Goal: Communication & Community: Share content

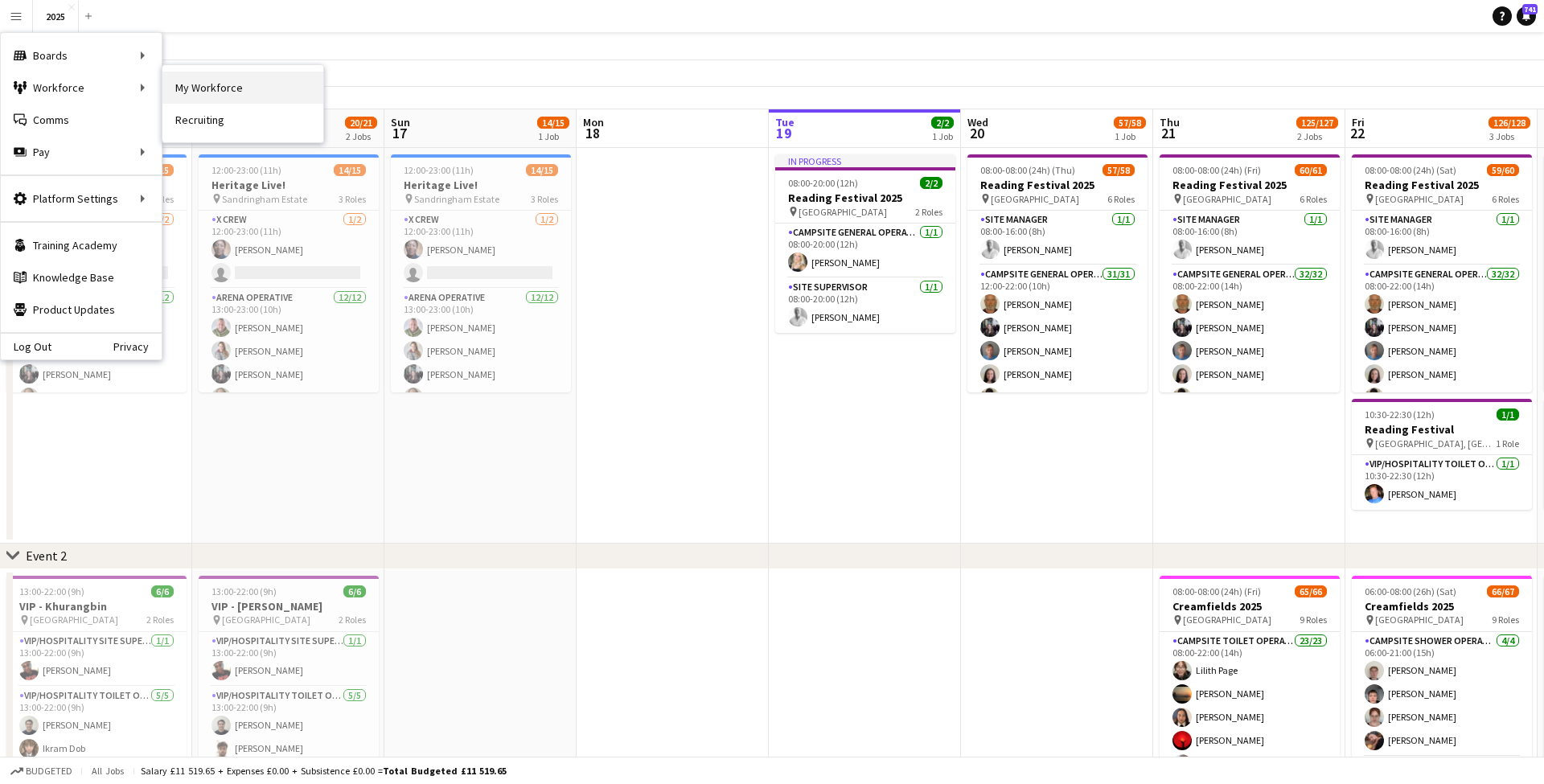
scroll to position [0, 384]
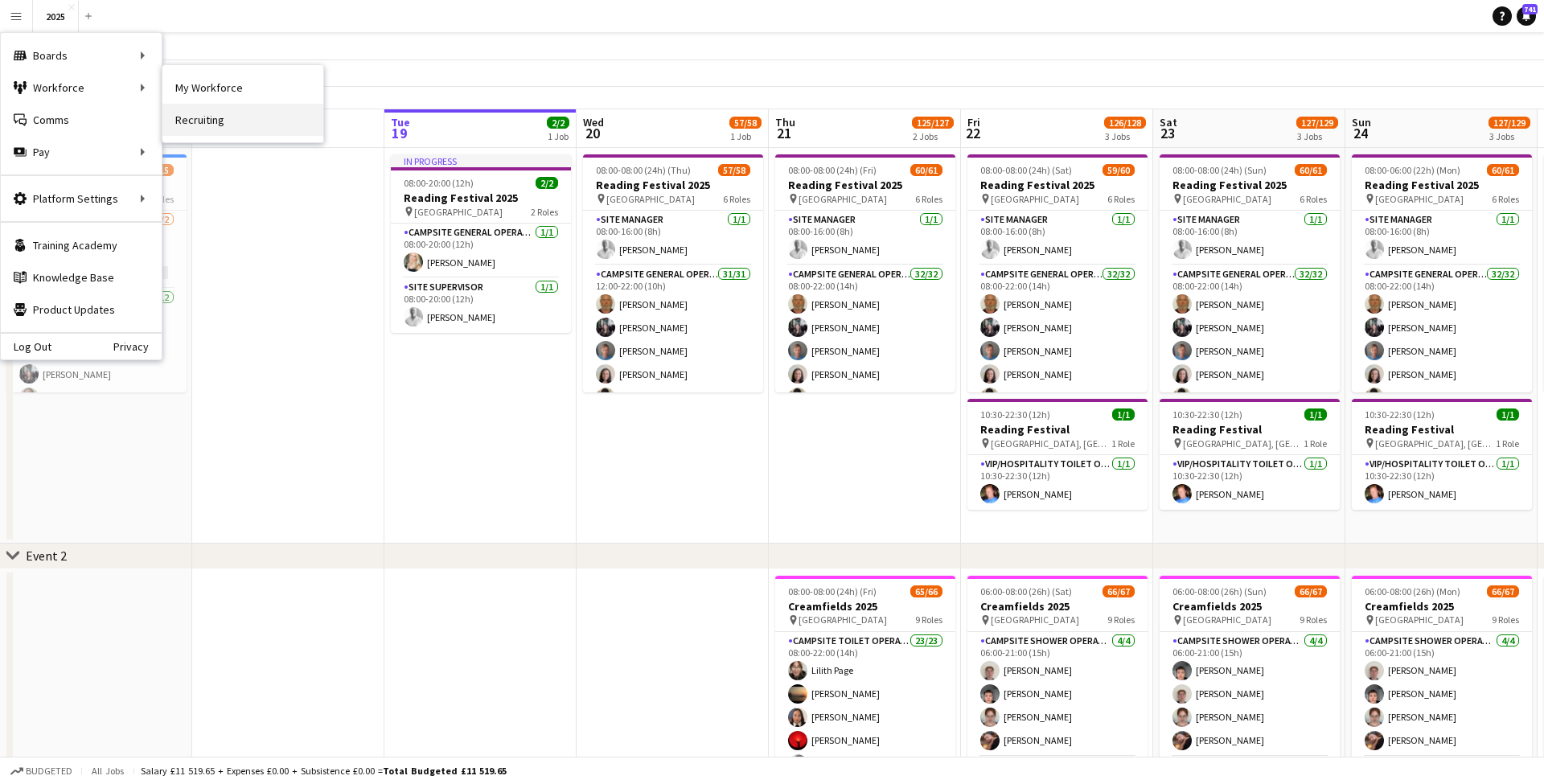
click at [209, 131] on link "Recruiting" at bounding box center [243, 119] width 161 height 32
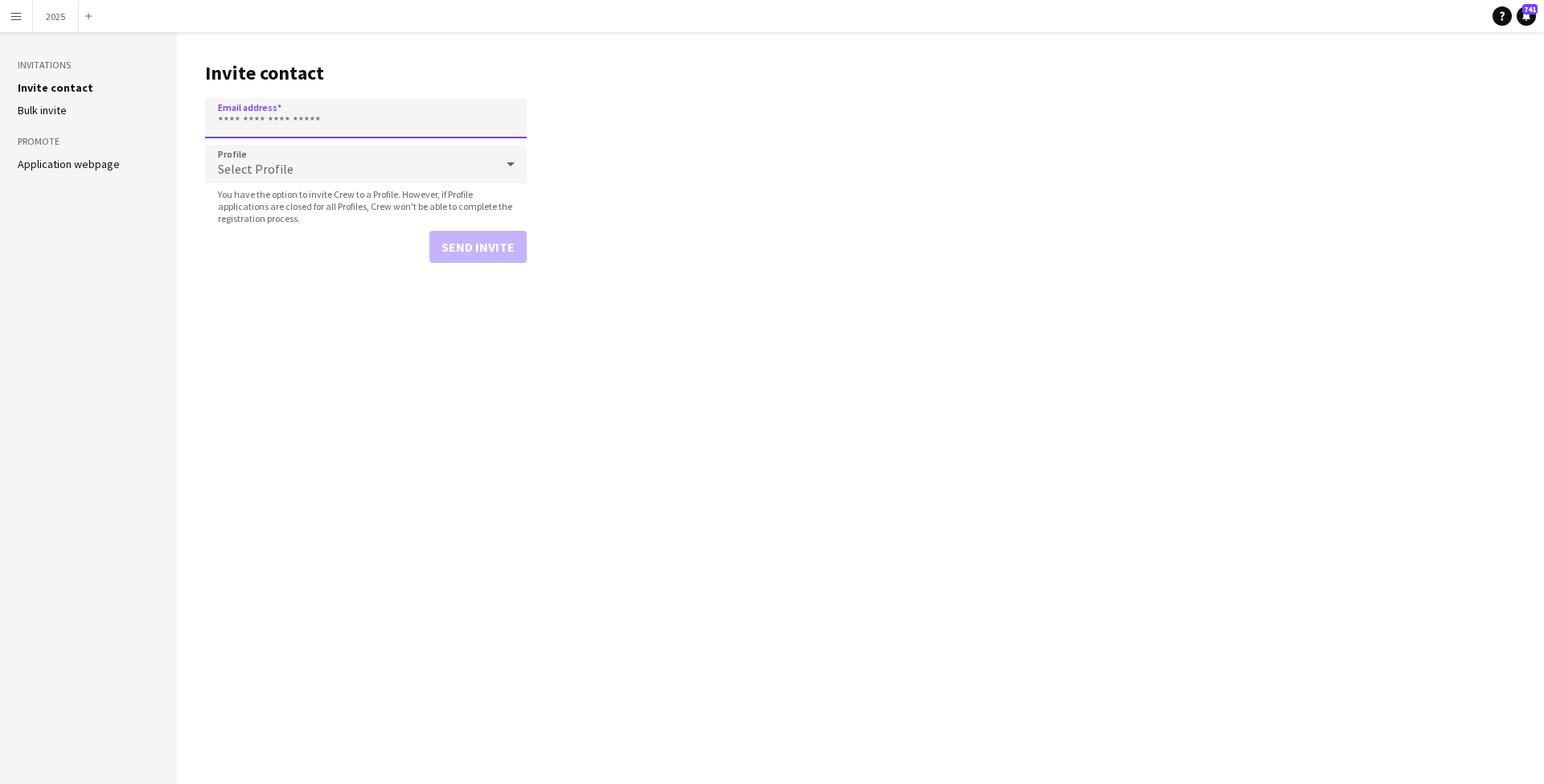
click at [335, 128] on input "Email address" at bounding box center [366, 118] width 321 height 41
paste input "**********"
type input "**********"
click at [320, 172] on div "Select Profile" at bounding box center [350, 164] width 290 height 39
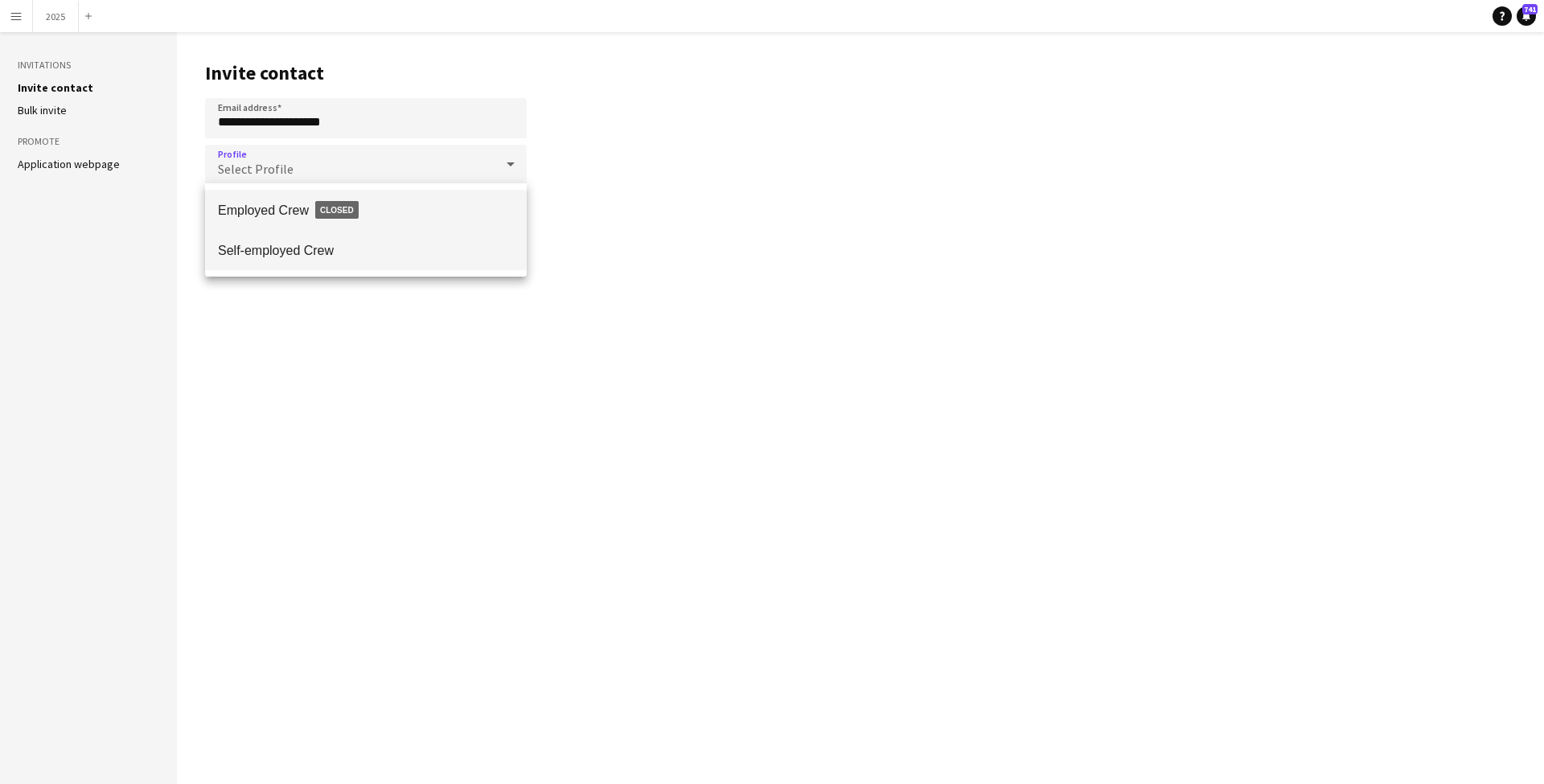
click at [349, 248] on span "Self-employed Crew" at bounding box center [365, 250] width 296 height 15
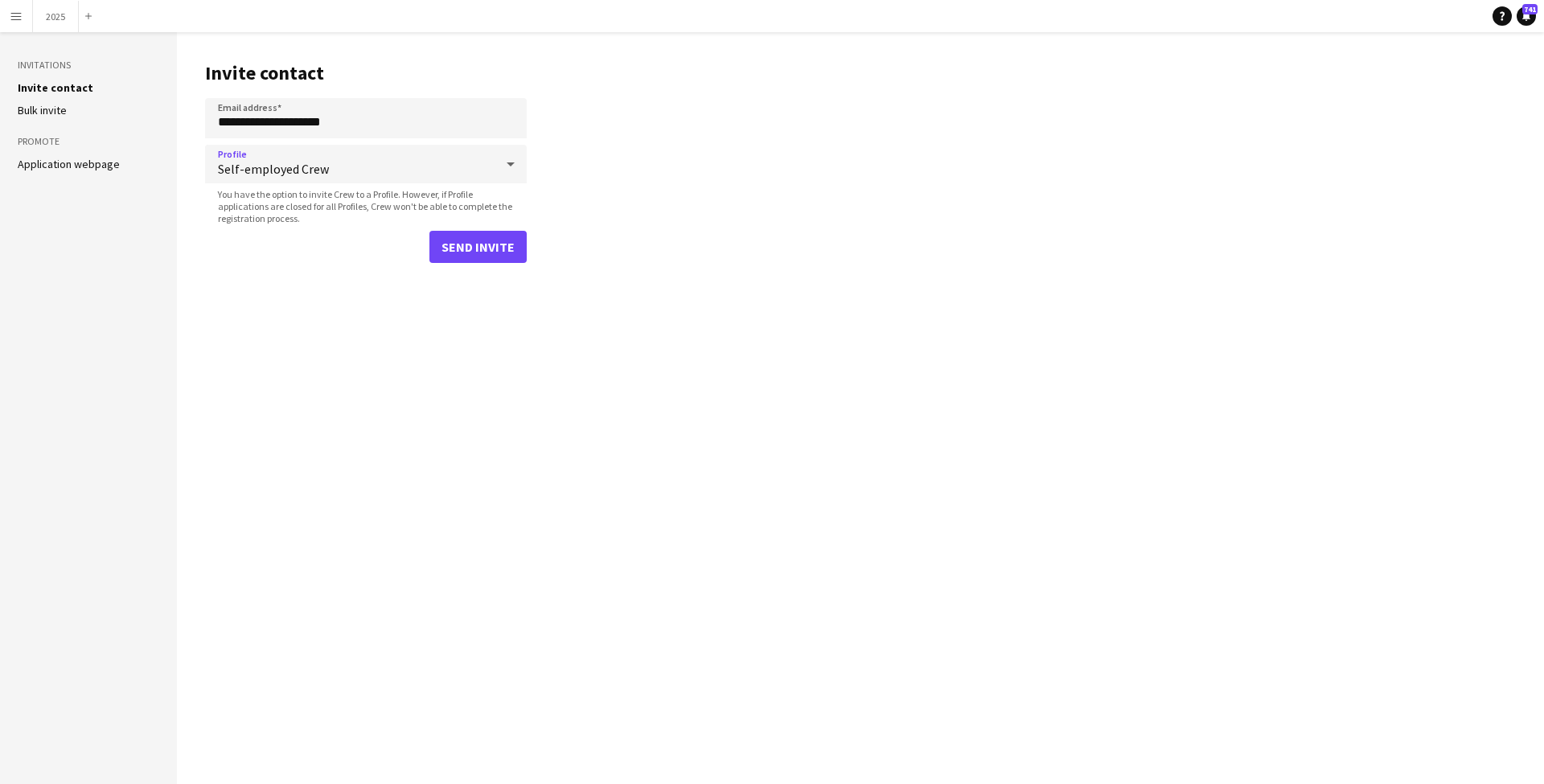
click at [439, 242] on button "Send invite" at bounding box center [479, 247] width 98 height 32
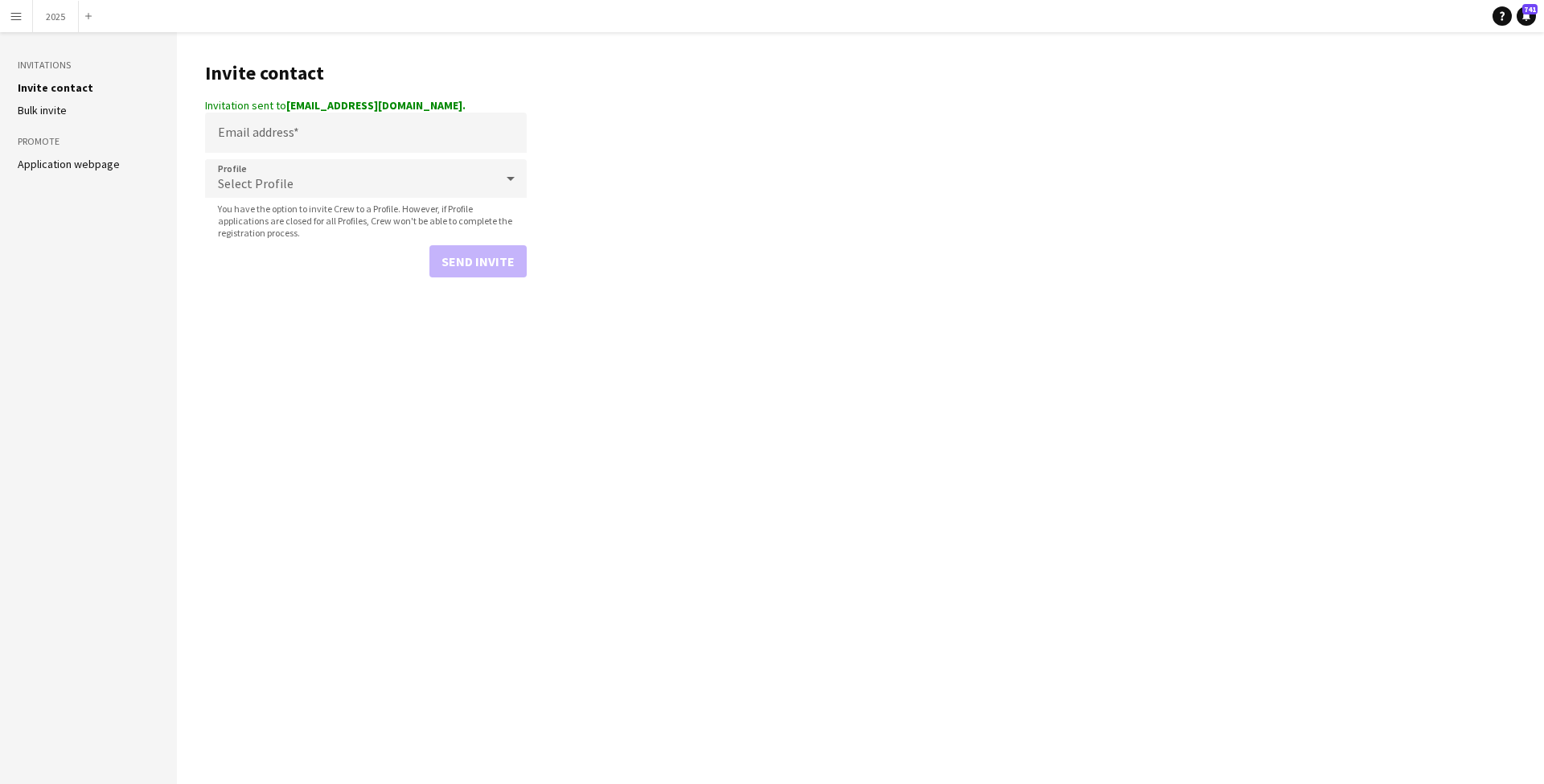
click at [17, 17] on app-icon "Menu" at bounding box center [17, 17] width 13 height 13
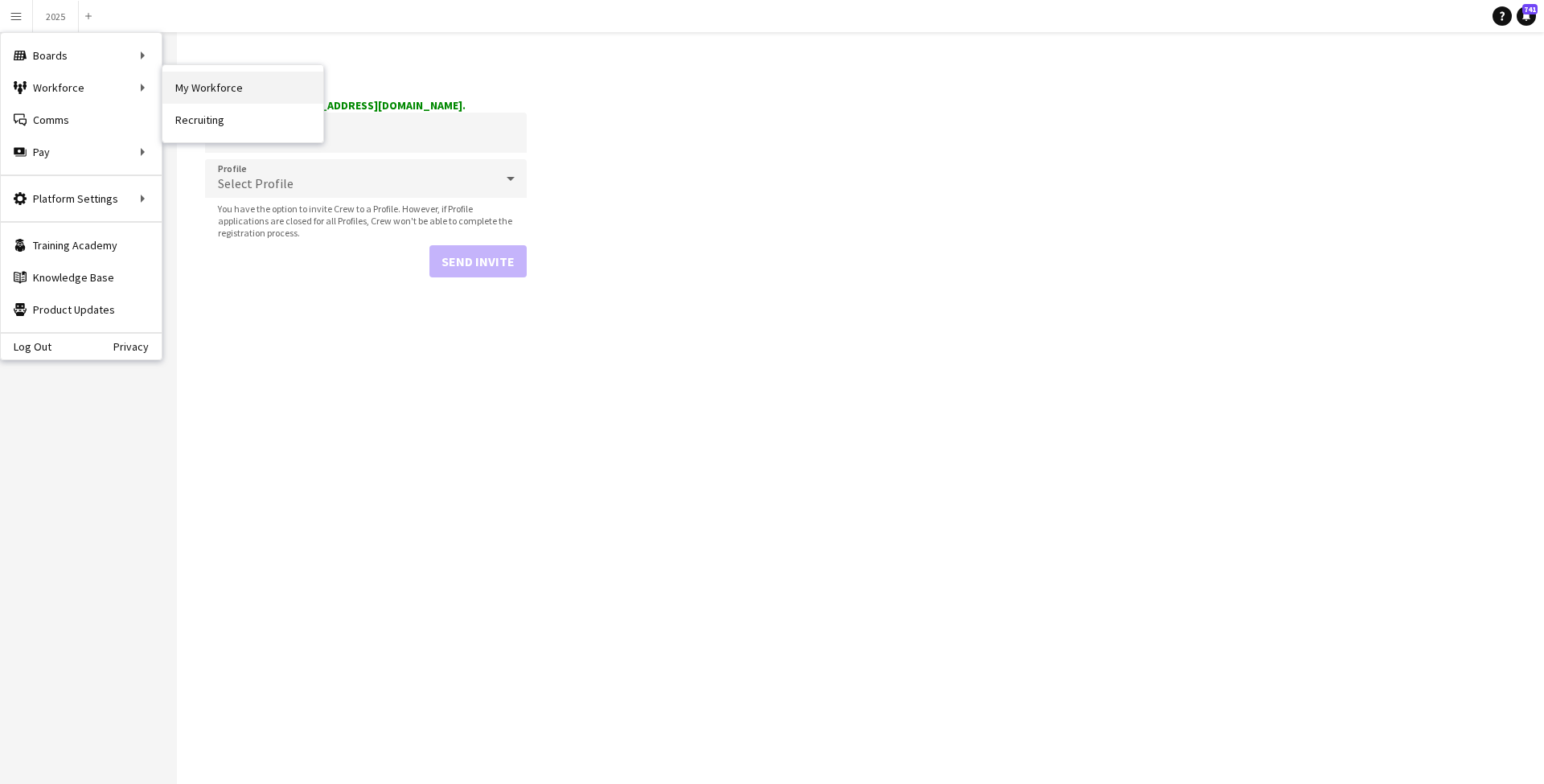
click at [224, 93] on link "My Workforce" at bounding box center [243, 87] width 161 height 32
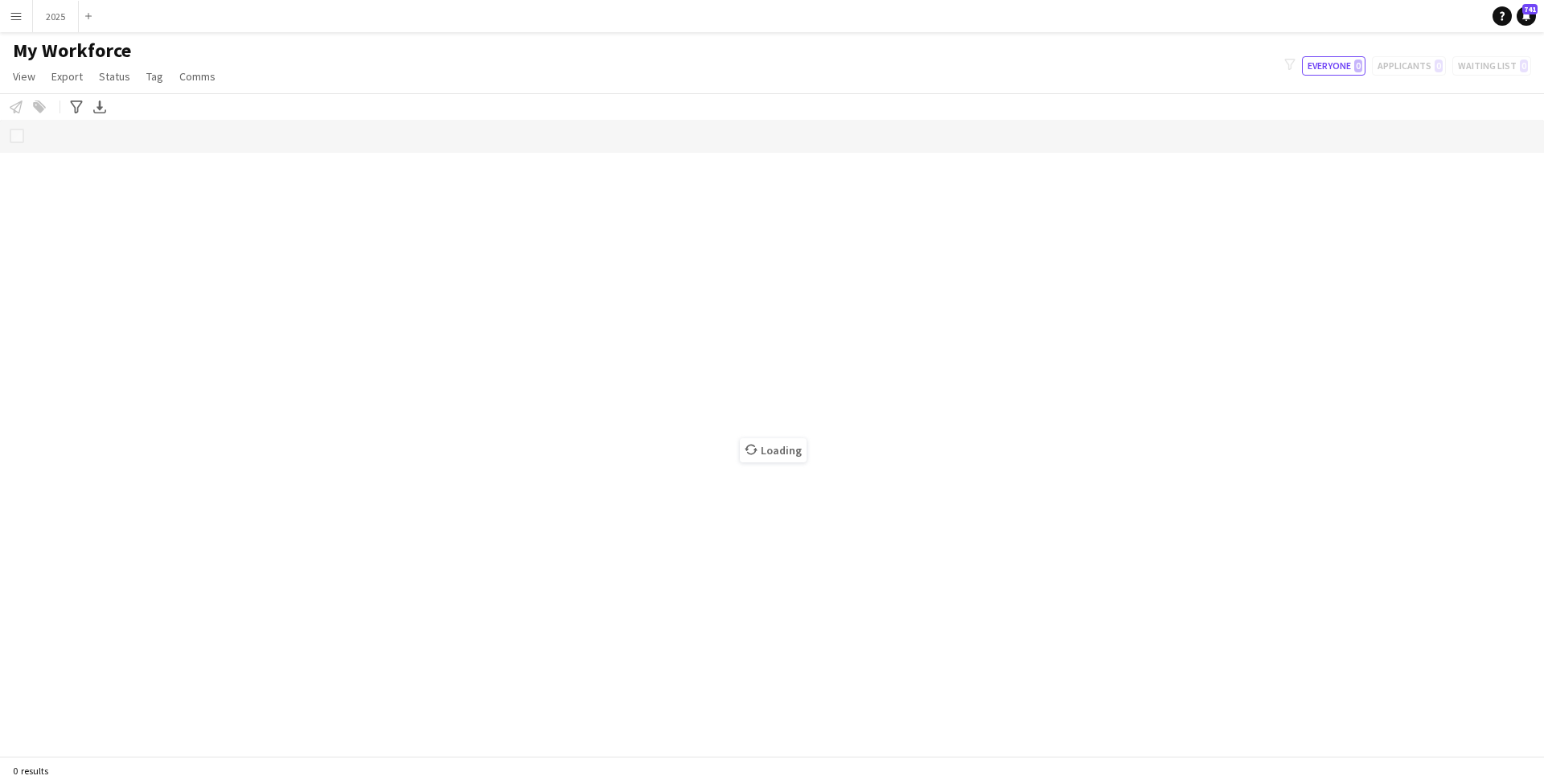
scroll to position [1, 1]
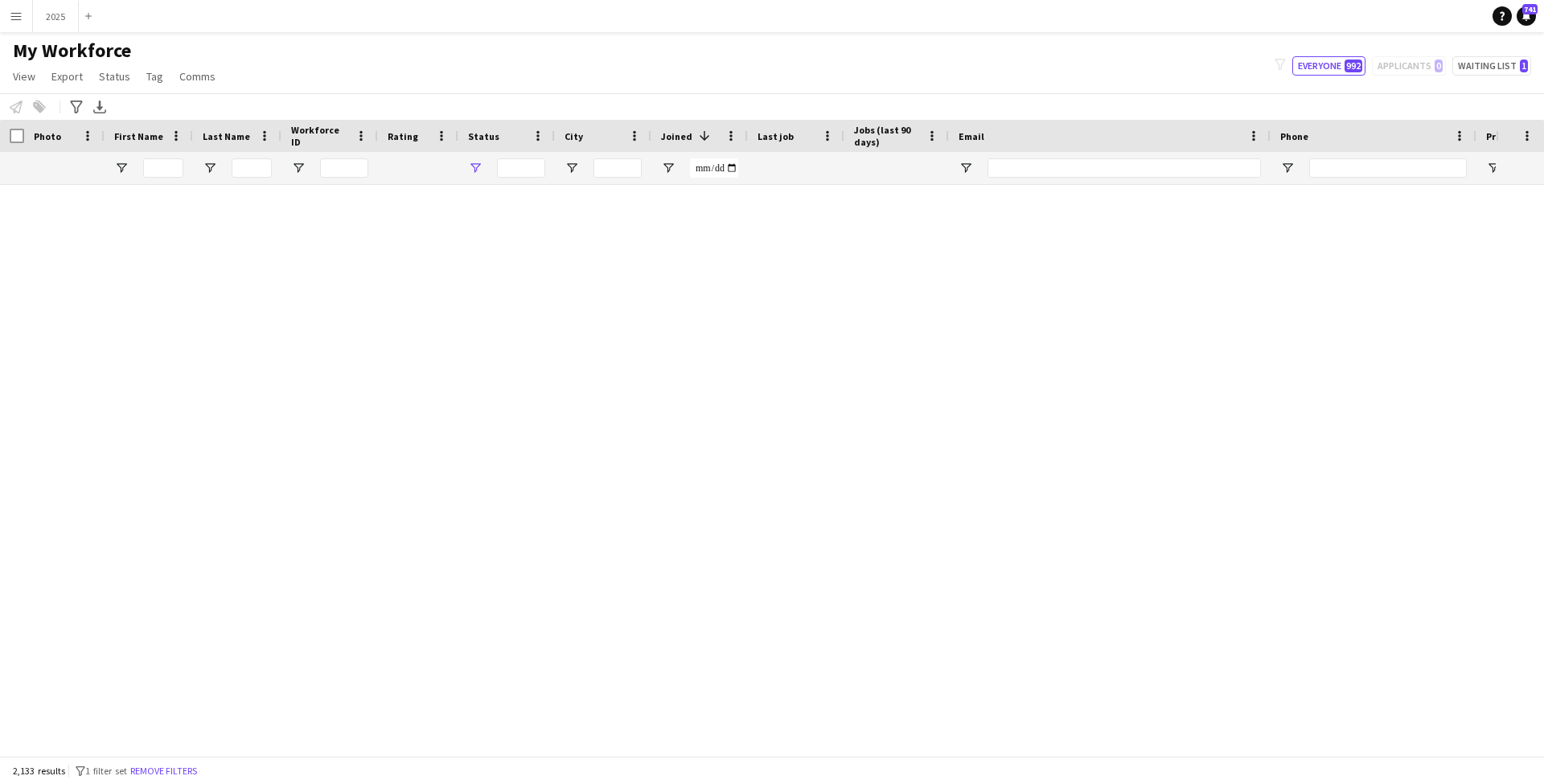
type input "**********"
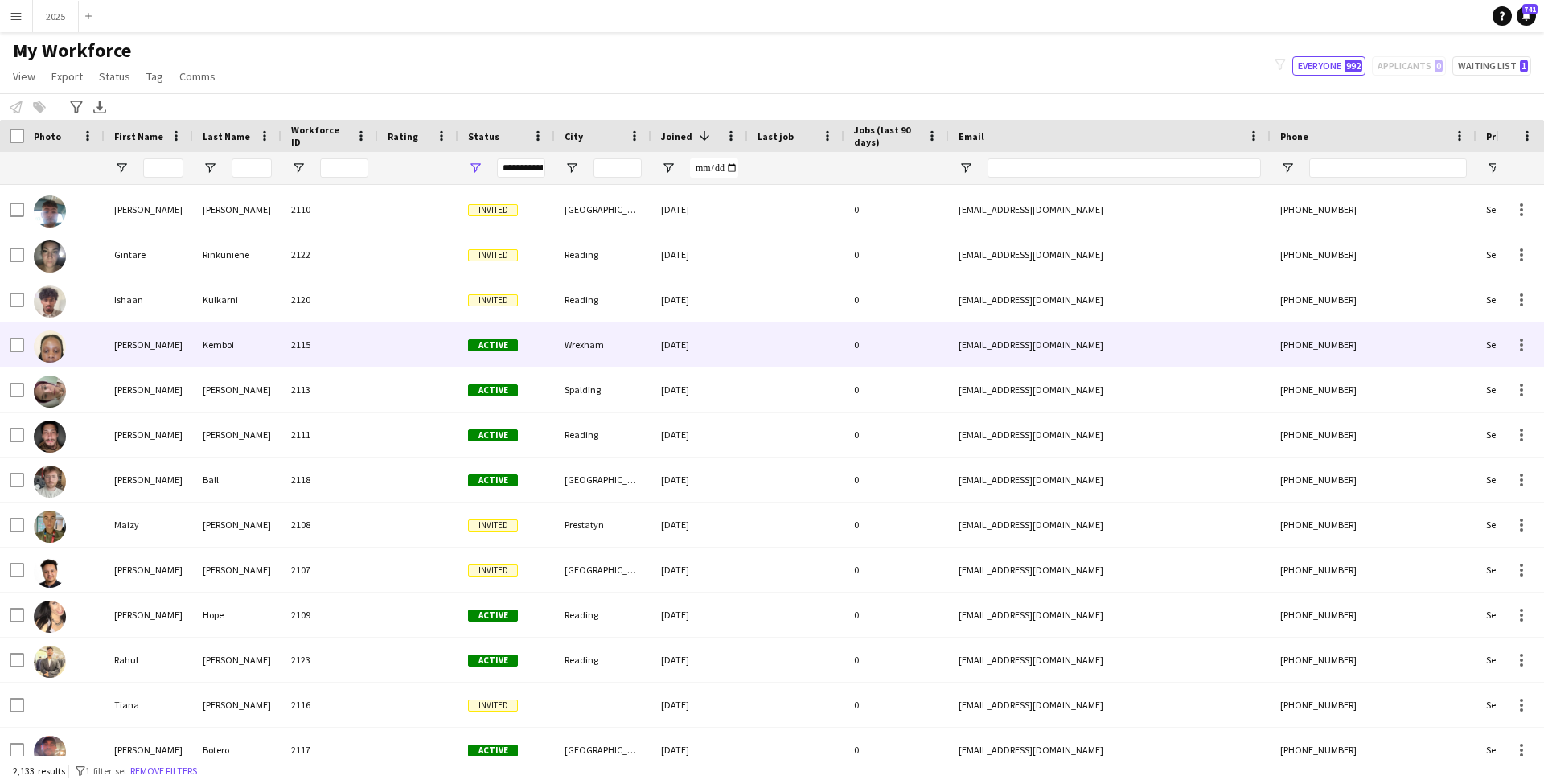
scroll to position [183, 0]
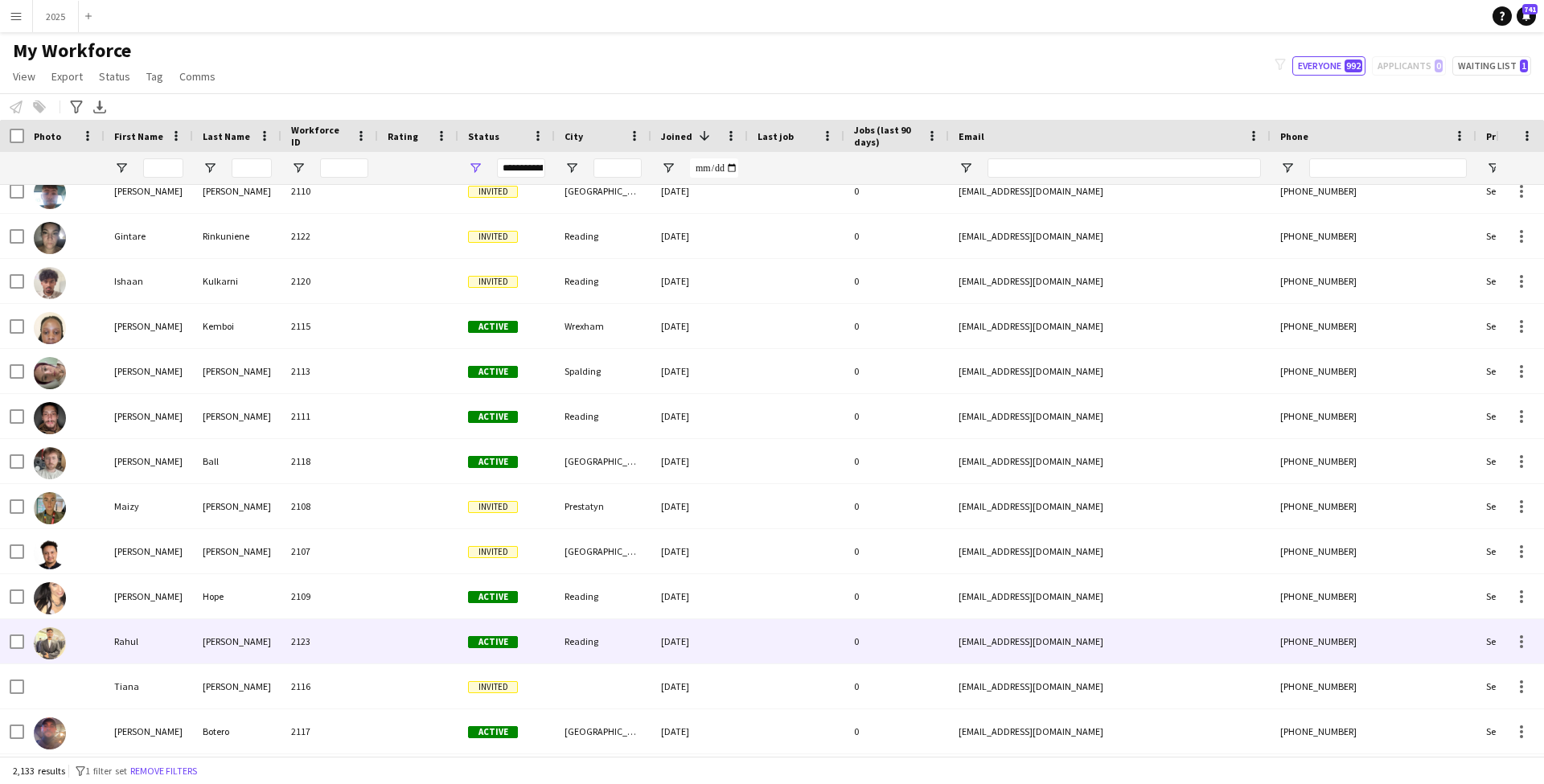
click at [327, 642] on div "2123" at bounding box center [329, 641] width 97 height 44
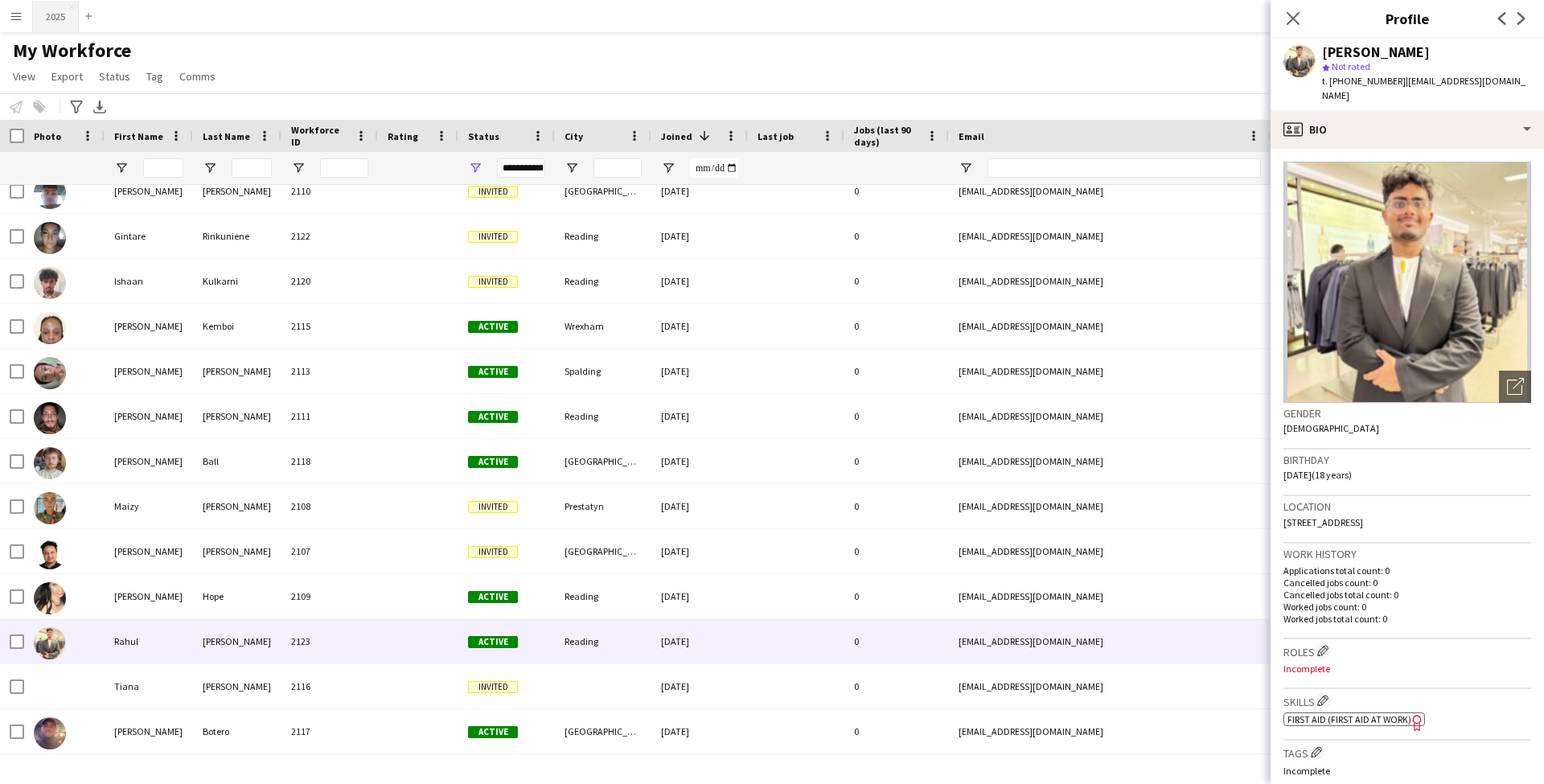
click at [56, 17] on button "2025 Close" at bounding box center [55, 17] width 46 height 31
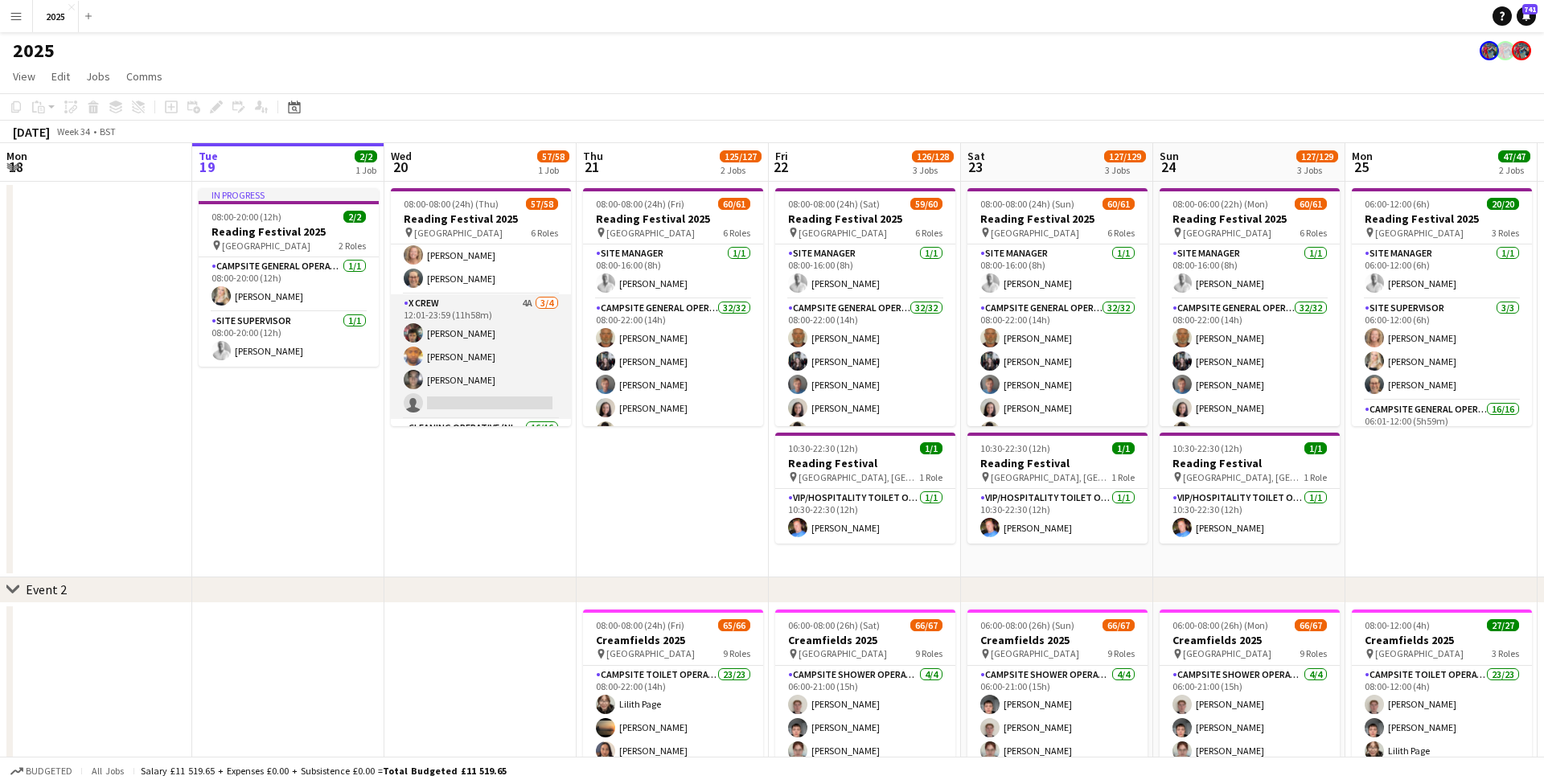
click at [505, 392] on app-card-role "X Crew 4A 3/4 12:01-23:59 (11h58m) Daniel Birose Douglas Altenhoven Gintare Rin…" at bounding box center [481, 356] width 180 height 125
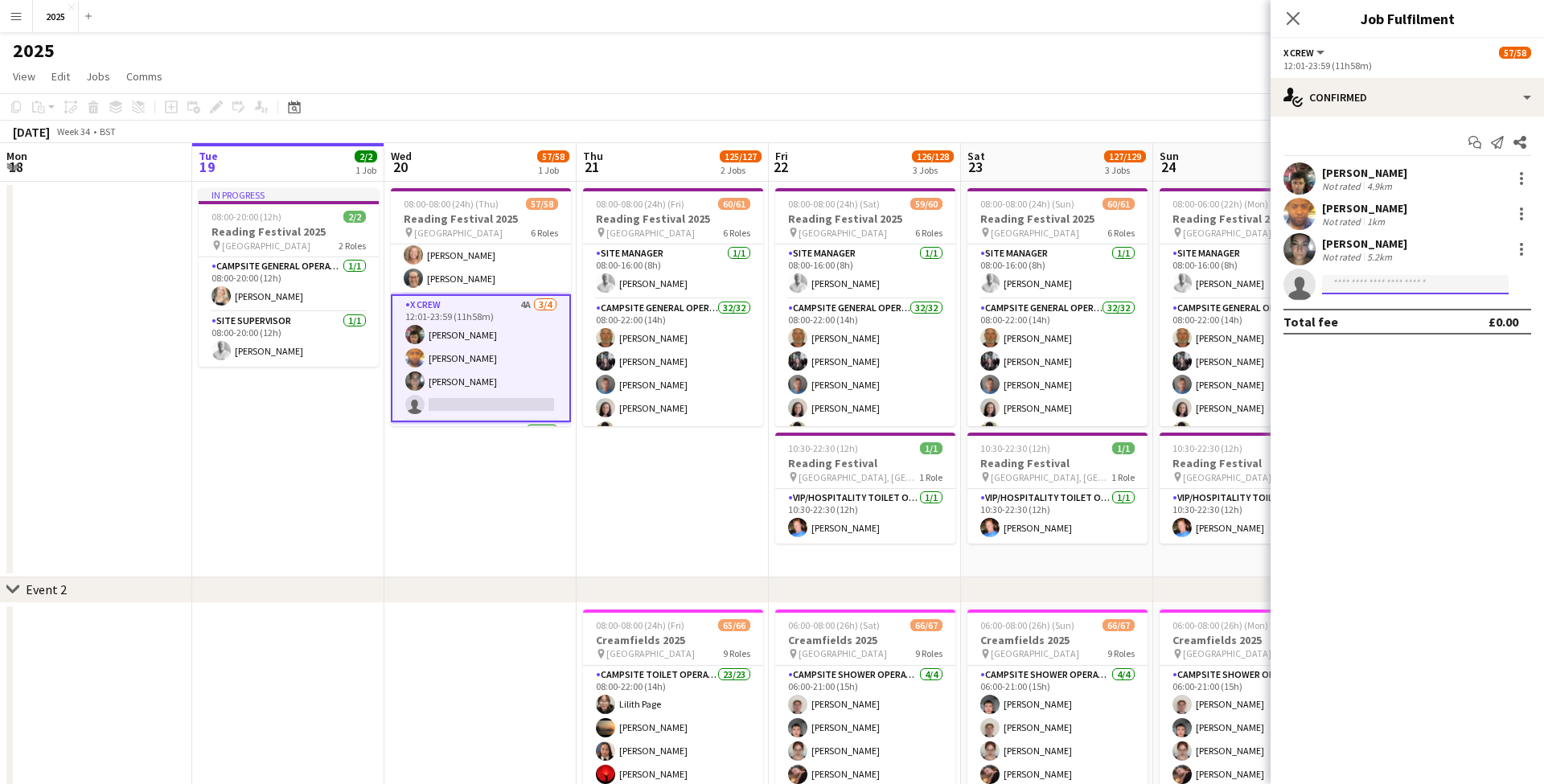
click at [1436, 285] on input at bounding box center [1415, 284] width 186 height 19
type input "***"
drag, startPoint x: 1436, startPoint y: 285, endPoint x: 1425, endPoint y: 326, distance: 42.4
click at [1425, 327] on span "+447446099099" at bounding box center [1415, 334] width 161 height 13
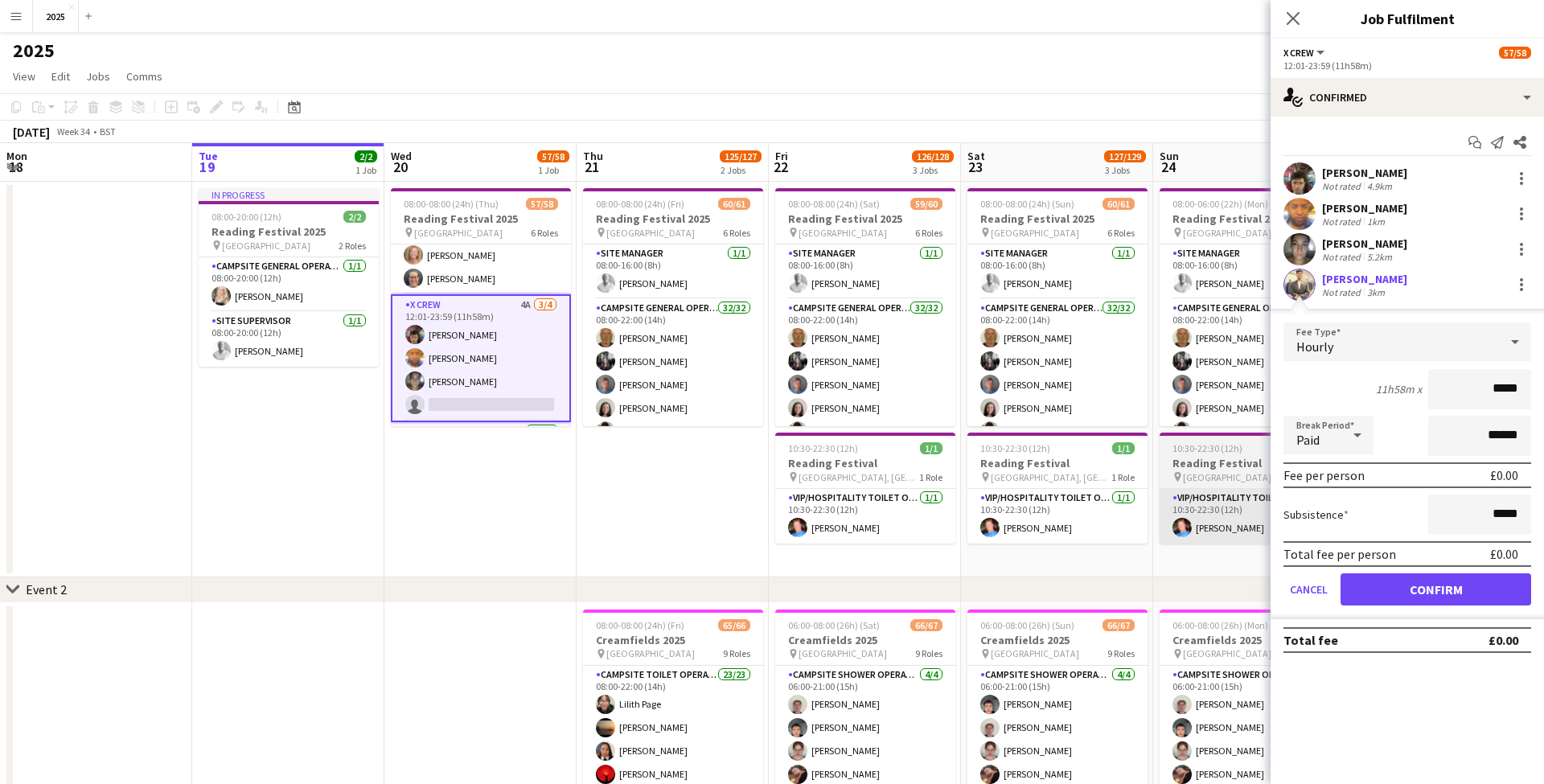
drag, startPoint x: 1391, startPoint y: 593, endPoint x: 1187, endPoint y: 515, distance: 218.4
click at [1391, 593] on button "Confirm" at bounding box center [1436, 589] width 190 height 32
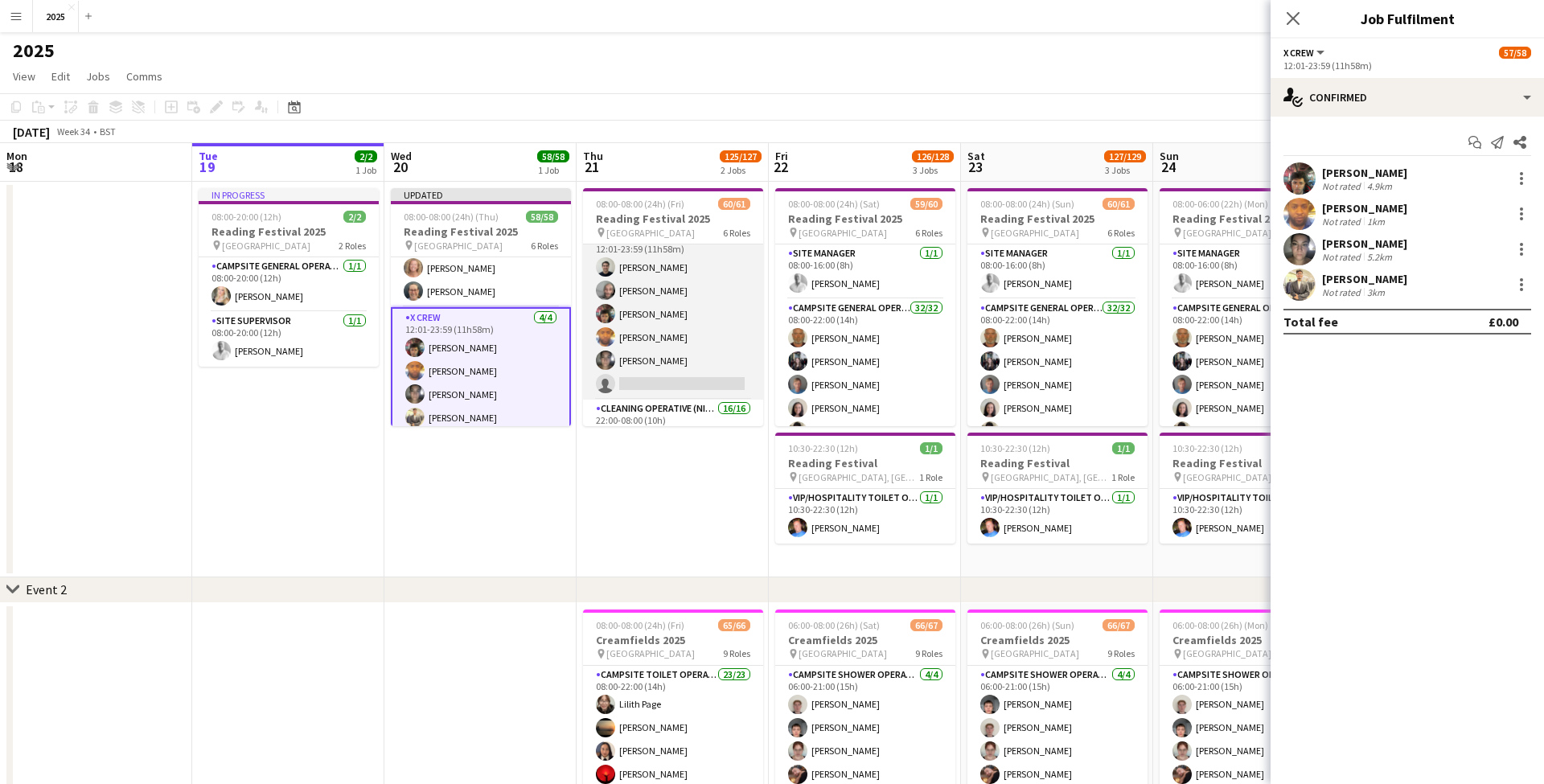
click at [688, 378] on app-card-role "X Crew 1A 5/6 12:01-23:59 (11h58m) Rob Ferguson Myrian Gibson Daniel Birose Dou…" at bounding box center [673, 314] width 180 height 171
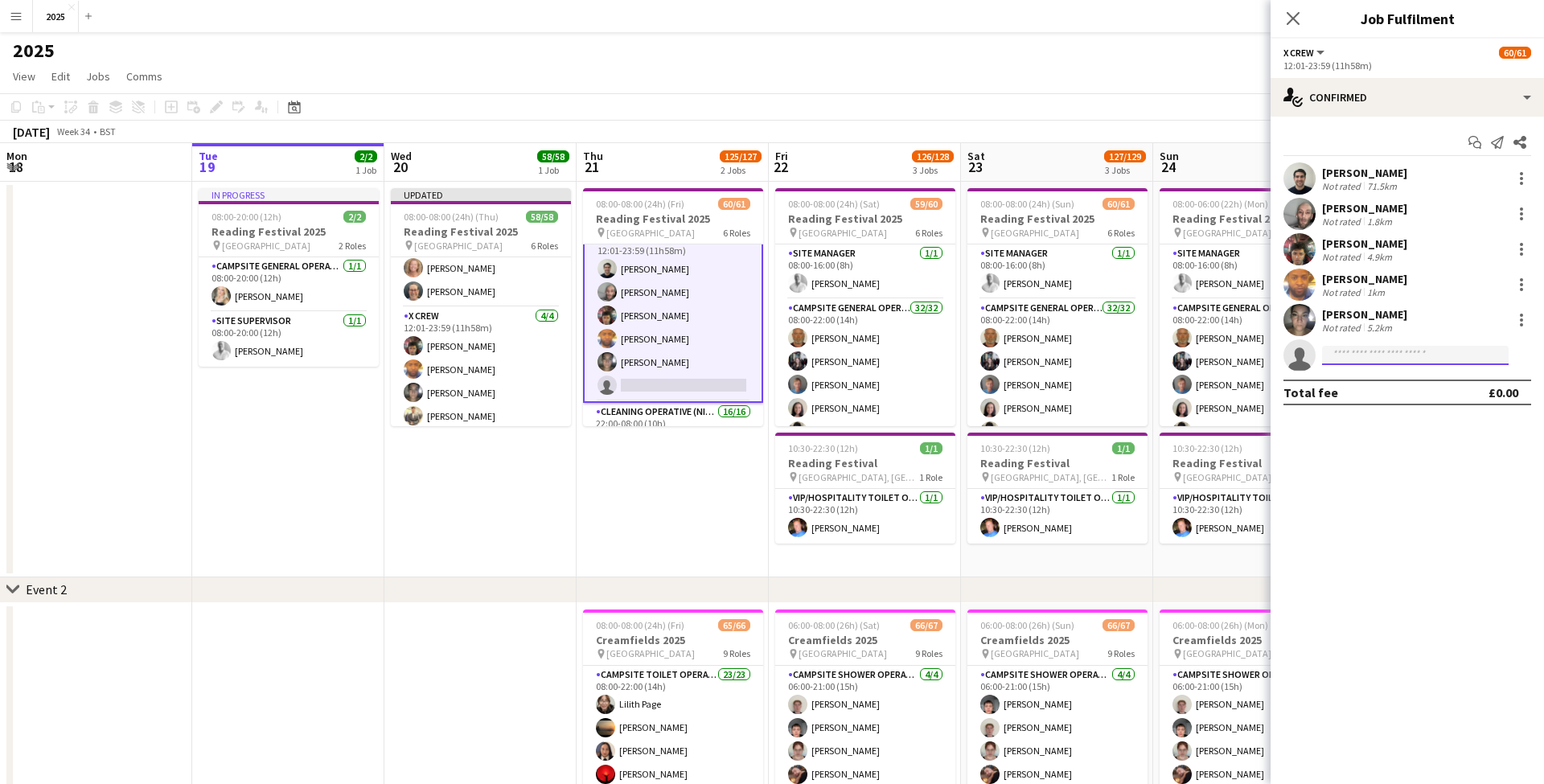
click at [1373, 349] on input at bounding box center [1415, 355] width 186 height 19
type input "*****"
drag, startPoint x: 1373, startPoint y: 349, endPoint x: 1425, endPoint y: 387, distance: 64.4
click at [1425, 387] on span "novolt3286@gmail.com" at bounding box center [1415, 392] width 161 height 13
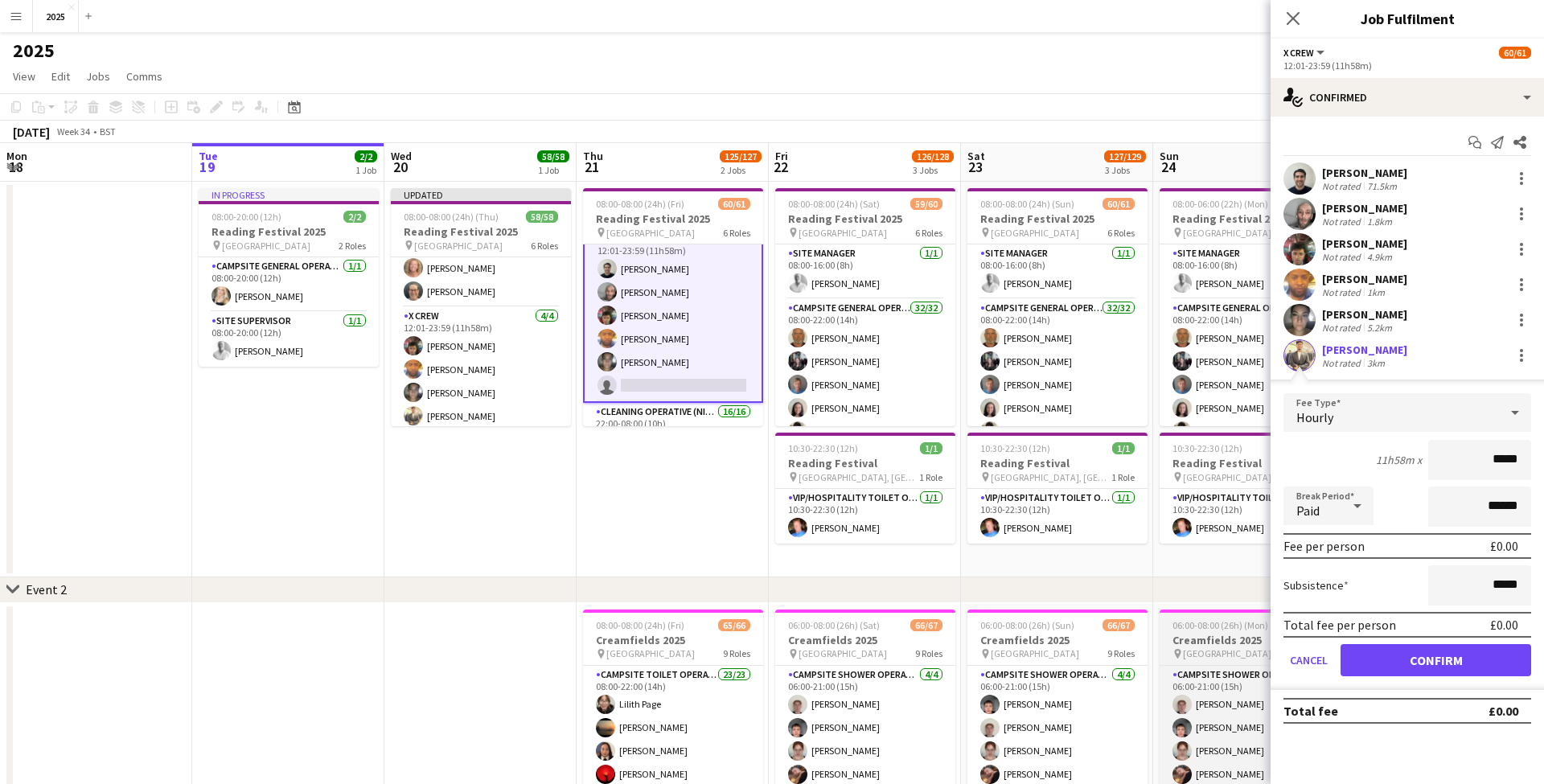
drag, startPoint x: 1391, startPoint y: 662, endPoint x: 1261, endPoint y: 611, distance: 139.6
click at [1383, 659] on button "Confirm" at bounding box center [1436, 660] width 190 height 32
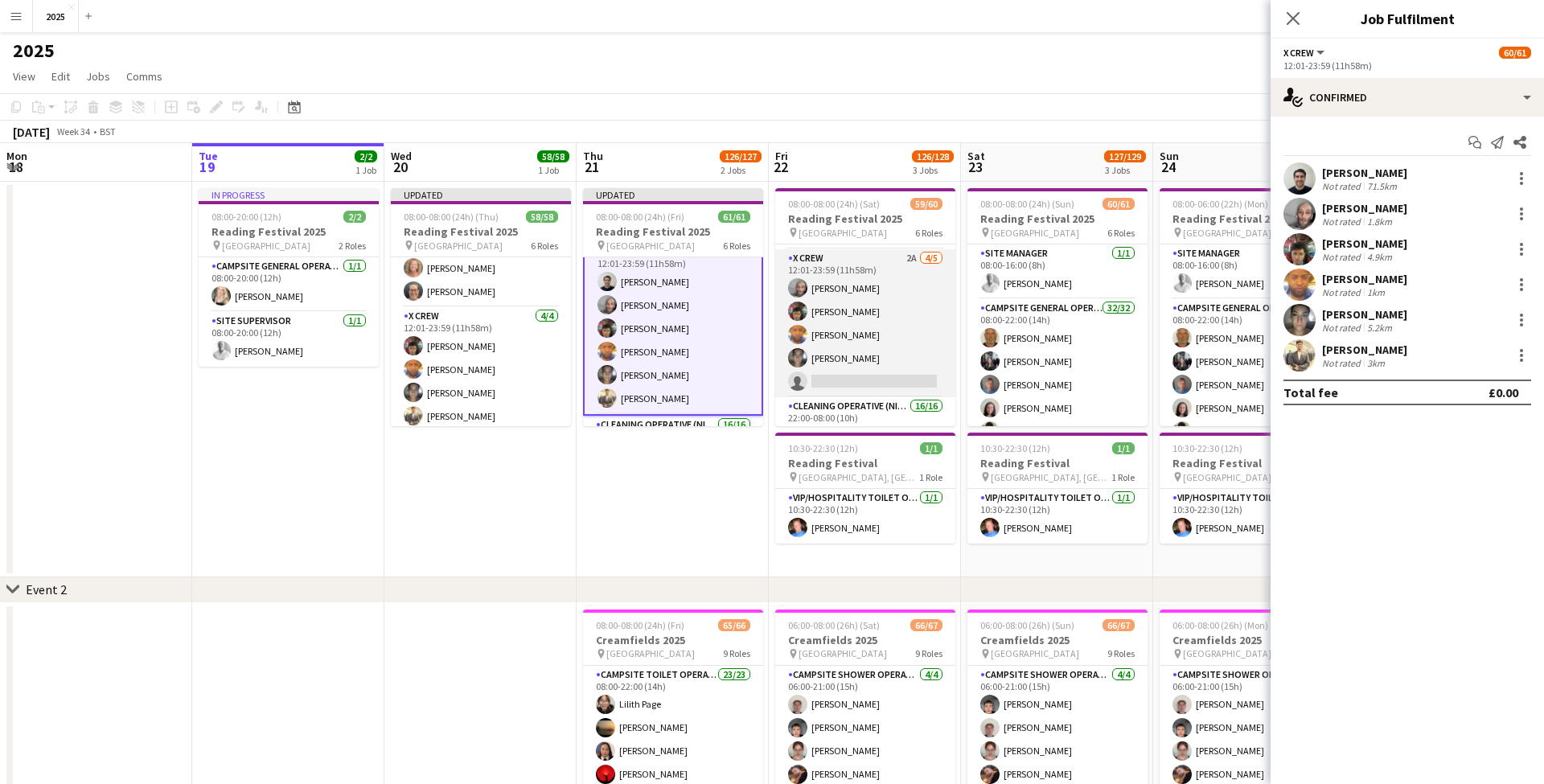
click at [876, 379] on app-card-role "X Crew 2A 4/5 12:01-23:59 (11h58m) Myrian Gibson Daniel Birose Douglas Altenhov…" at bounding box center [865, 323] width 180 height 148
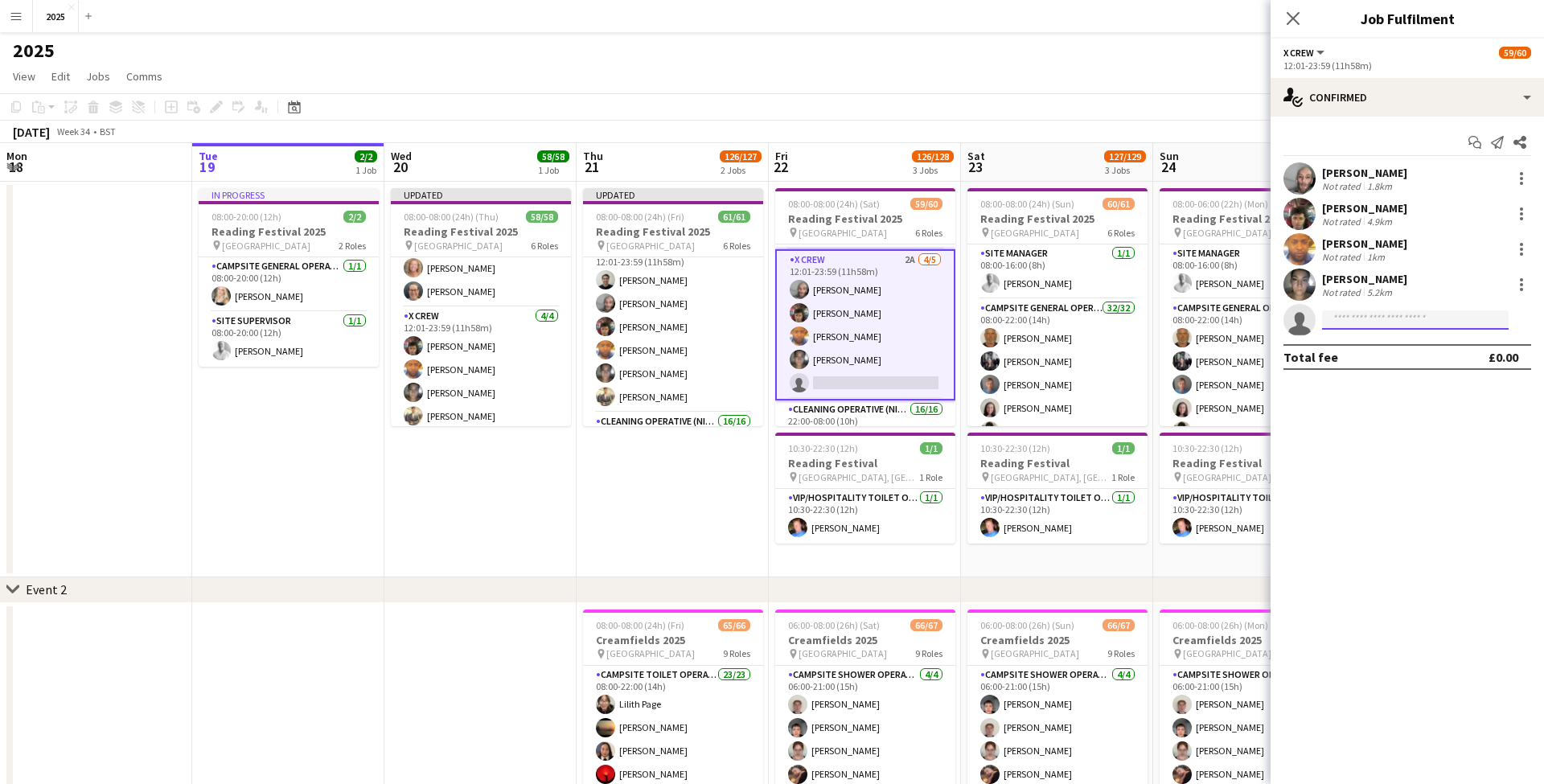
click at [1388, 320] on input at bounding box center [1415, 320] width 186 height 19
type input "*****"
drag, startPoint x: 1388, startPoint y: 320, endPoint x: 1401, endPoint y: 355, distance: 37.3
click at [1401, 355] on span "novolt3286@gmail.com" at bounding box center [1415, 356] width 161 height 13
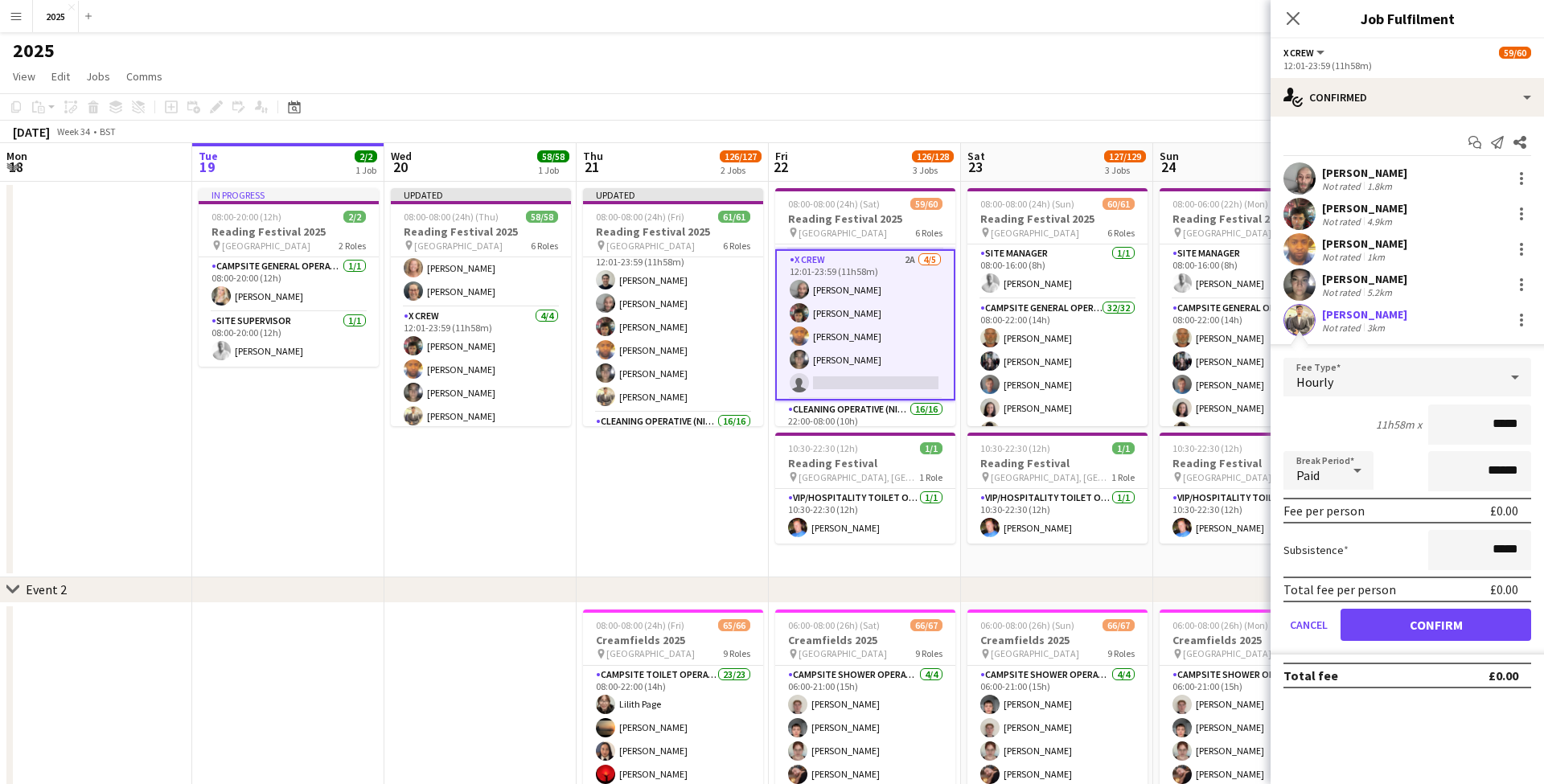
drag, startPoint x: 1397, startPoint y: 628, endPoint x: 1378, endPoint y: 613, distance: 24.2
click at [1397, 628] on button "Confirm" at bounding box center [1436, 624] width 190 height 32
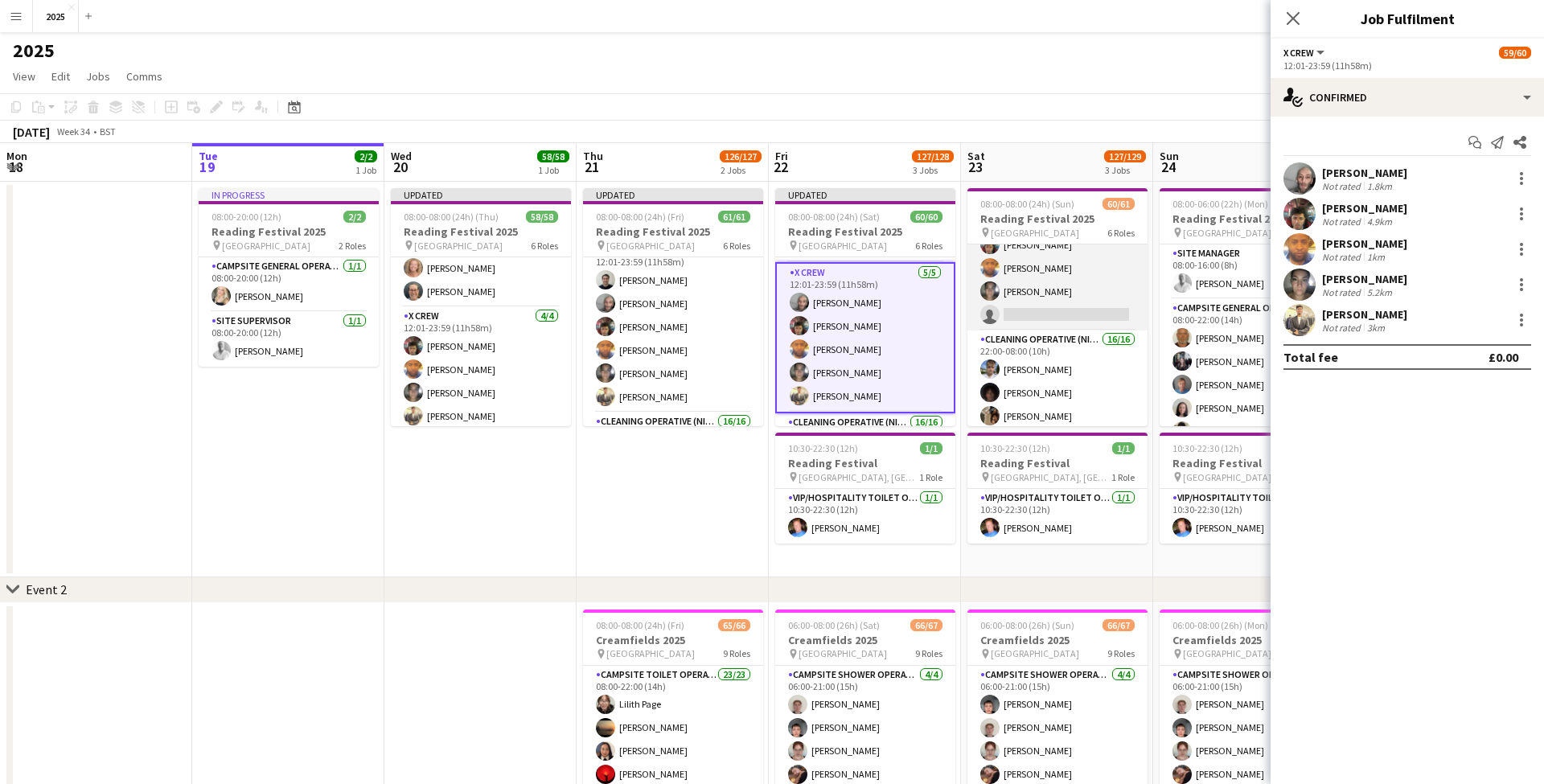
click at [1060, 309] on app-card-role "X Crew 4A 5/6 12:01-23:59 (11h58m) Rob Ferguson Myrian Gibson Daniel Birose Dou…" at bounding box center [1057, 244] width 180 height 171
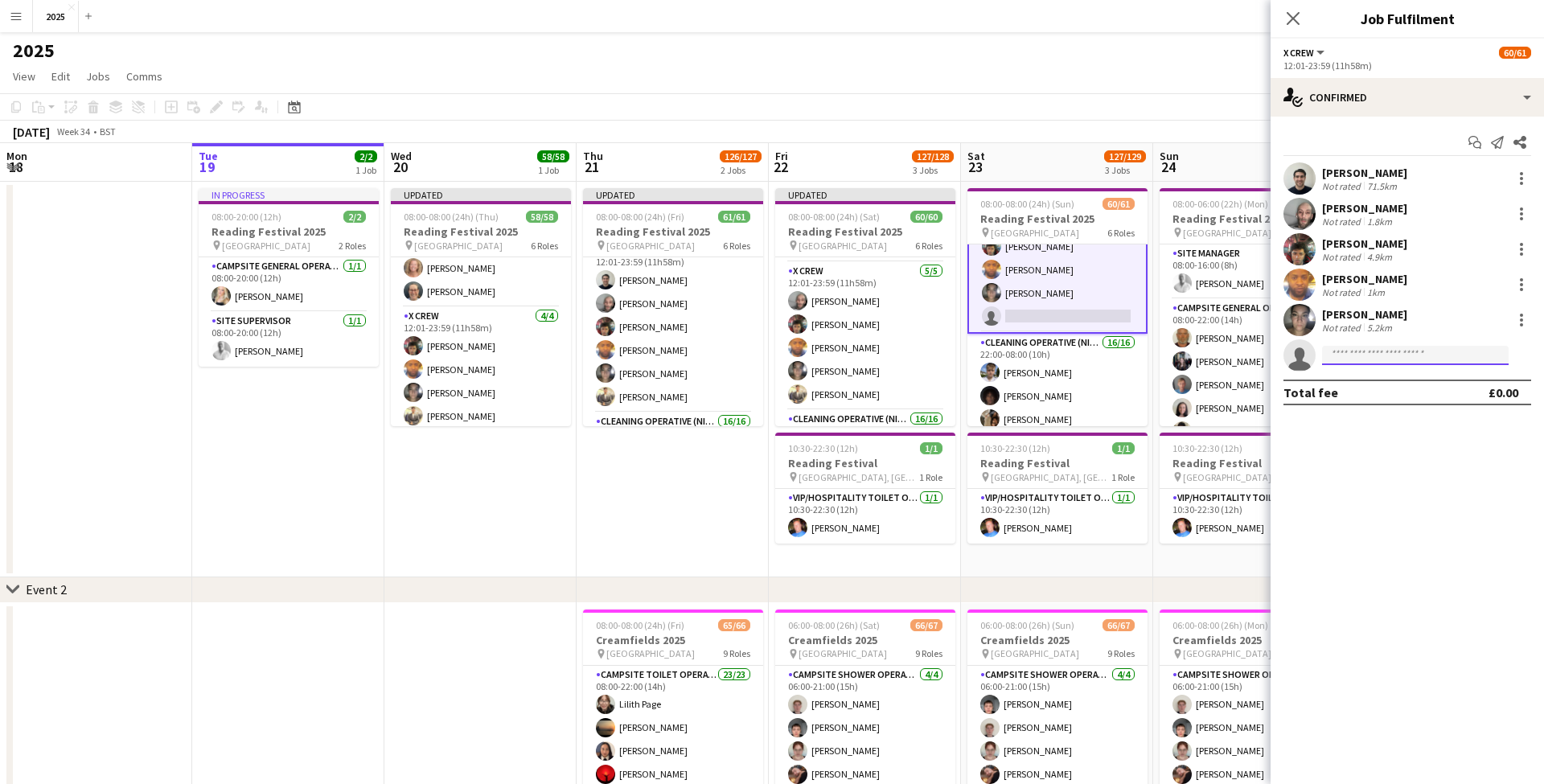
click at [1396, 354] on input at bounding box center [1415, 355] width 186 height 19
type input "*****"
drag, startPoint x: 1396, startPoint y: 354, endPoint x: 1412, endPoint y: 394, distance: 43.1
click at [1412, 394] on span "novolt3286@gmail.com" at bounding box center [1415, 392] width 161 height 13
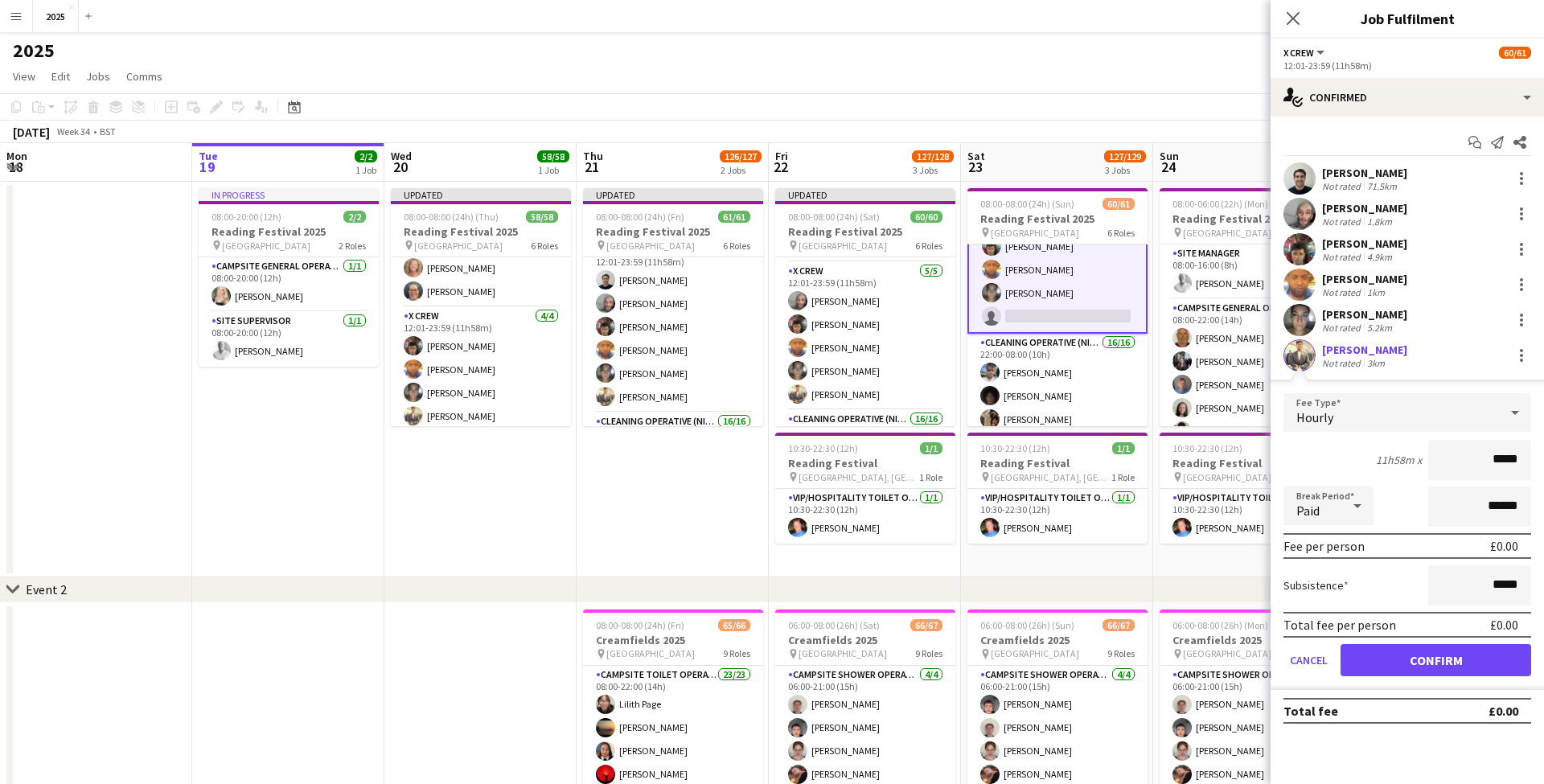
click at [1390, 654] on button "Confirm" at bounding box center [1436, 660] width 190 height 32
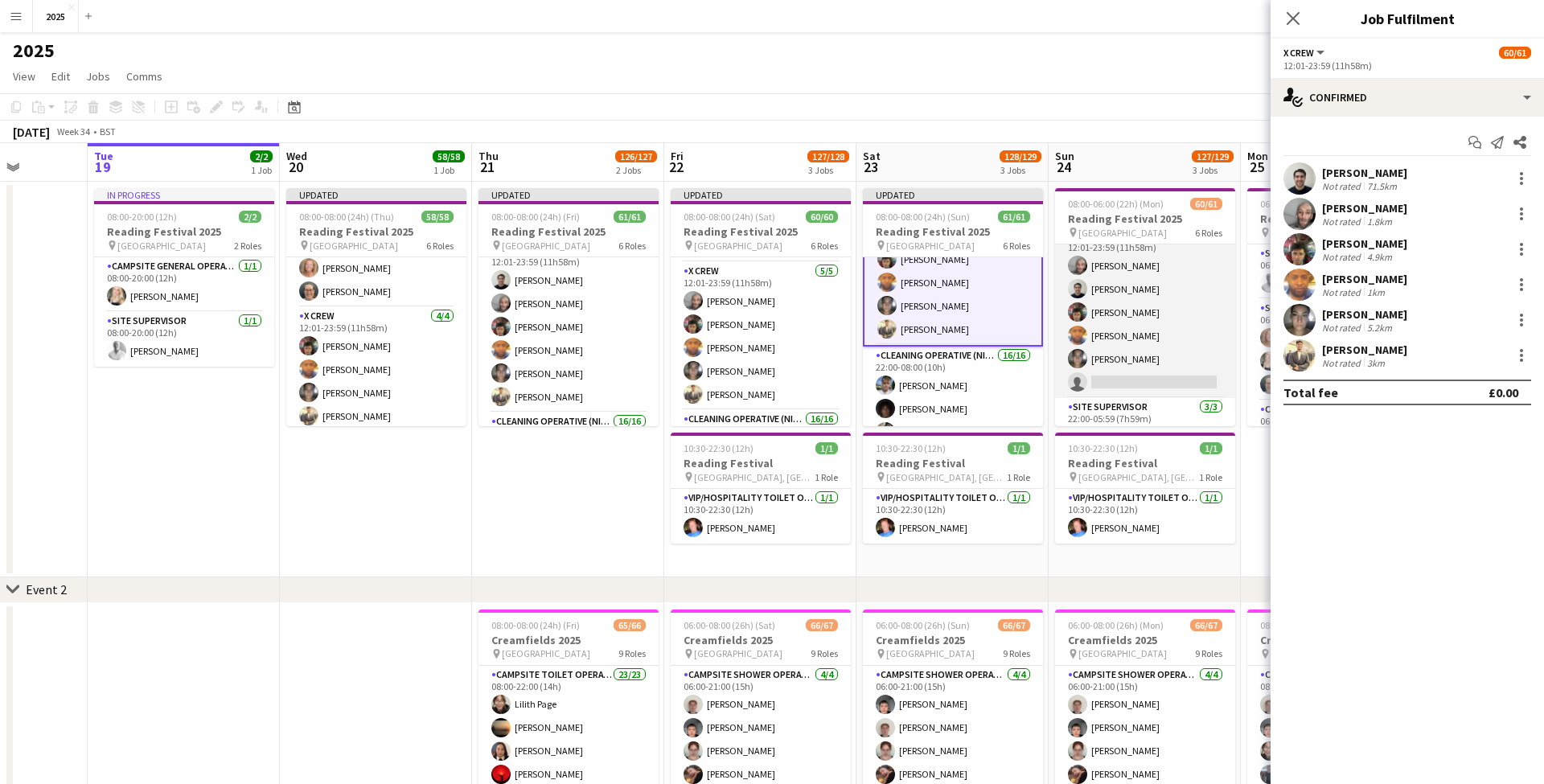
click at [1128, 378] on app-card-role "X Crew 3A 5/6 12:01-23:59 (11h58m) Myrian Gibson Rob Ferguson Daniel Birose Dou…" at bounding box center [1145, 312] width 180 height 171
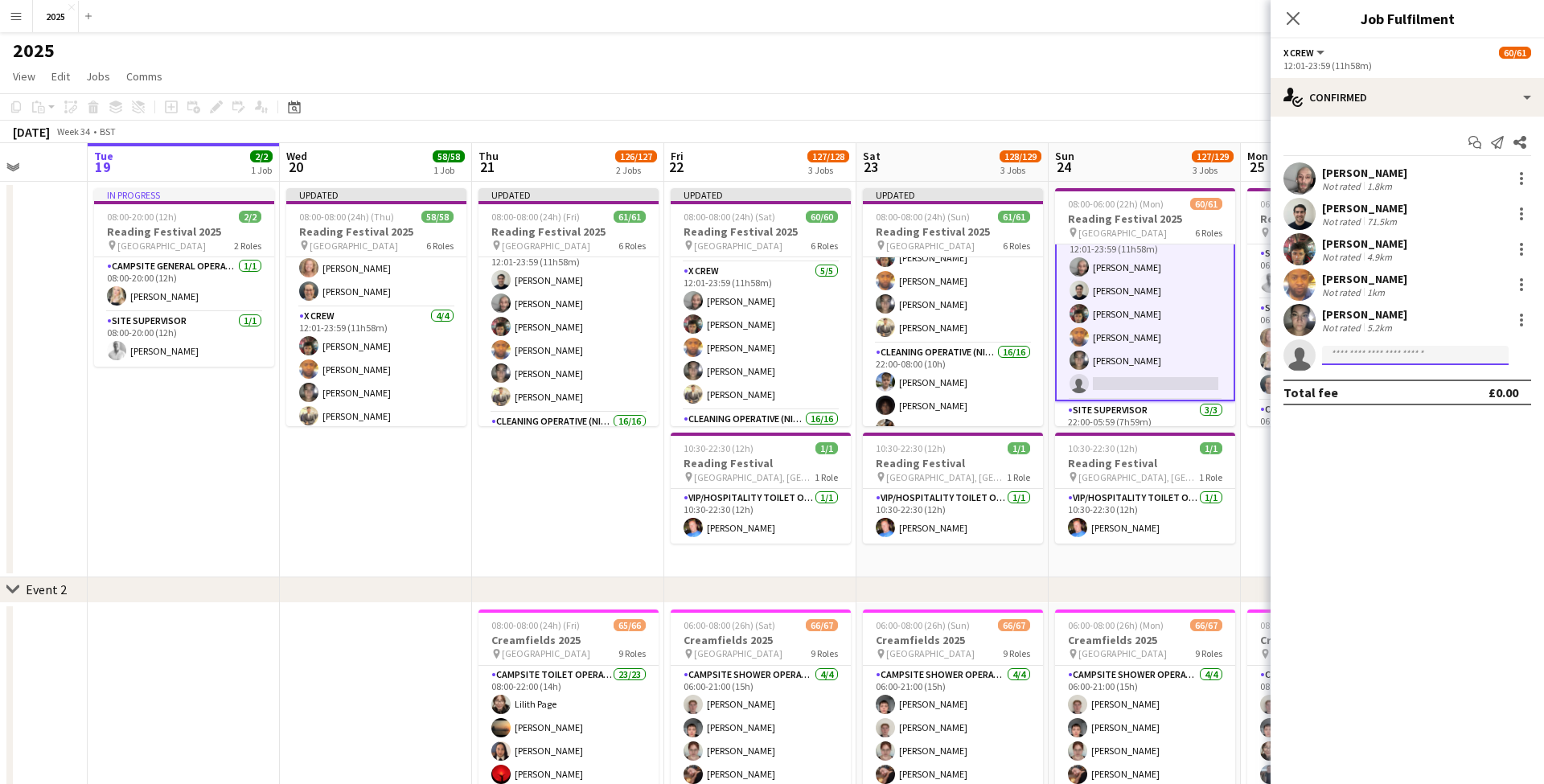
click at [1355, 360] on input at bounding box center [1415, 355] width 186 height 19
type input "*****"
drag, startPoint x: 1367, startPoint y: 380, endPoint x: 1373, endPoint y: 392, distance: 13.4
click at [1373, 392] on span "novolt3286@gmail.com" at bounding box center [1415, 392] width 161 height 13
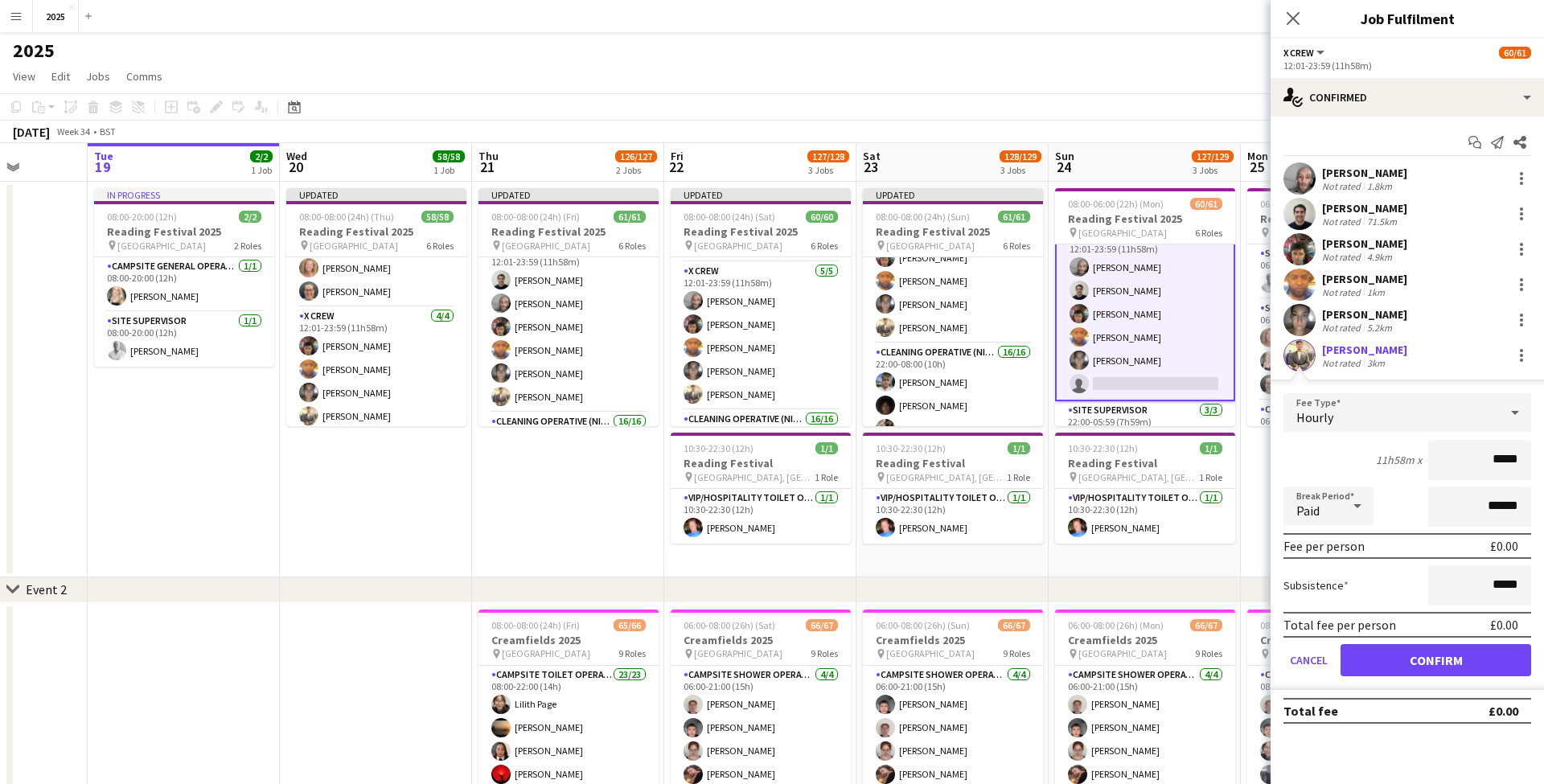
click at [1396, 664] on button "Confirm" at bounding box center [1436, 660] width 190 height 32
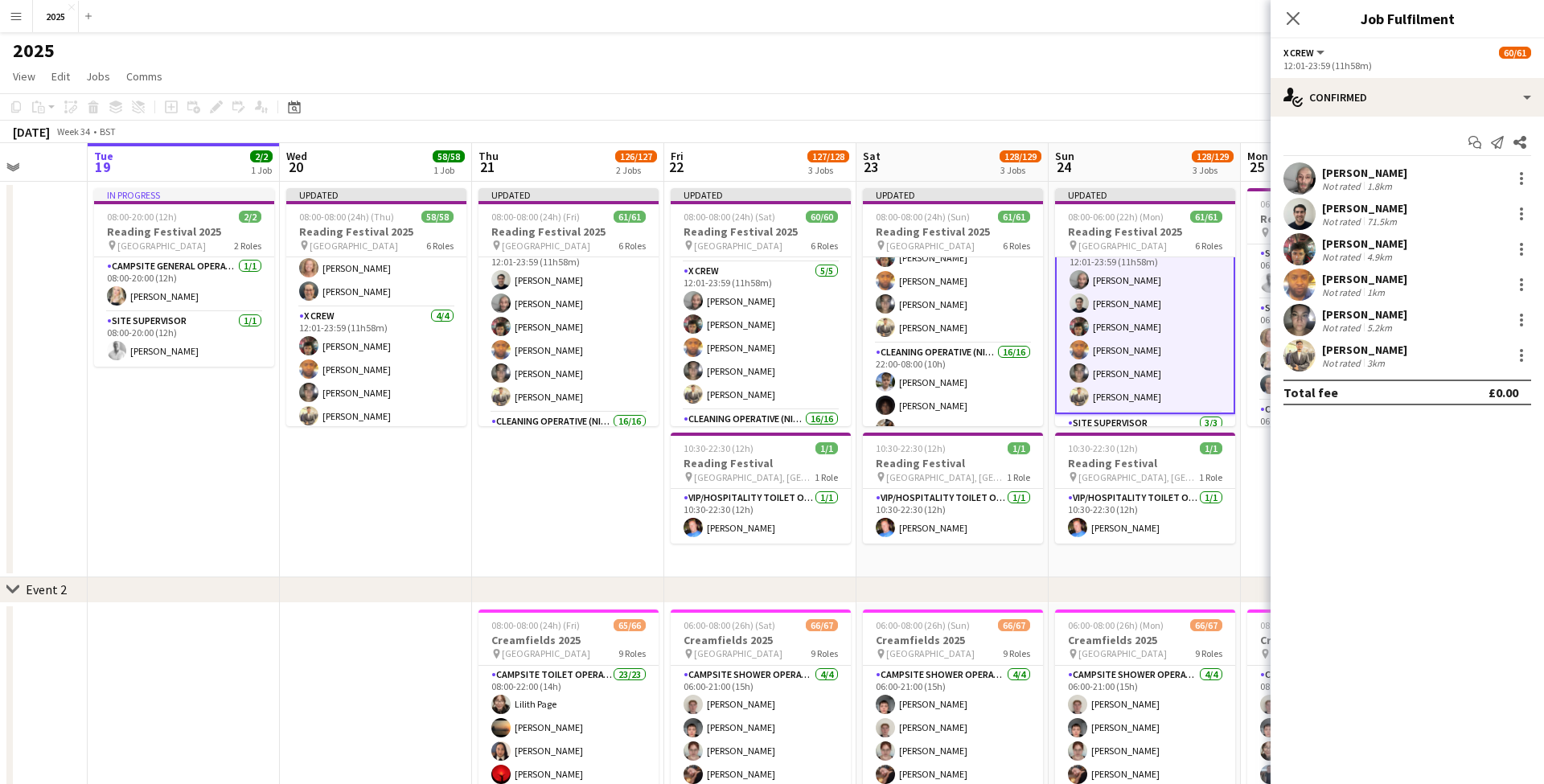
click at [628, 512] on app-date-cell "Updated 08:00-08:00 (24h) (Fri) 61/61 Reading Festival 2025 pin Richfield Avenu…" at bounding box center [568, 379] width 192 height 396
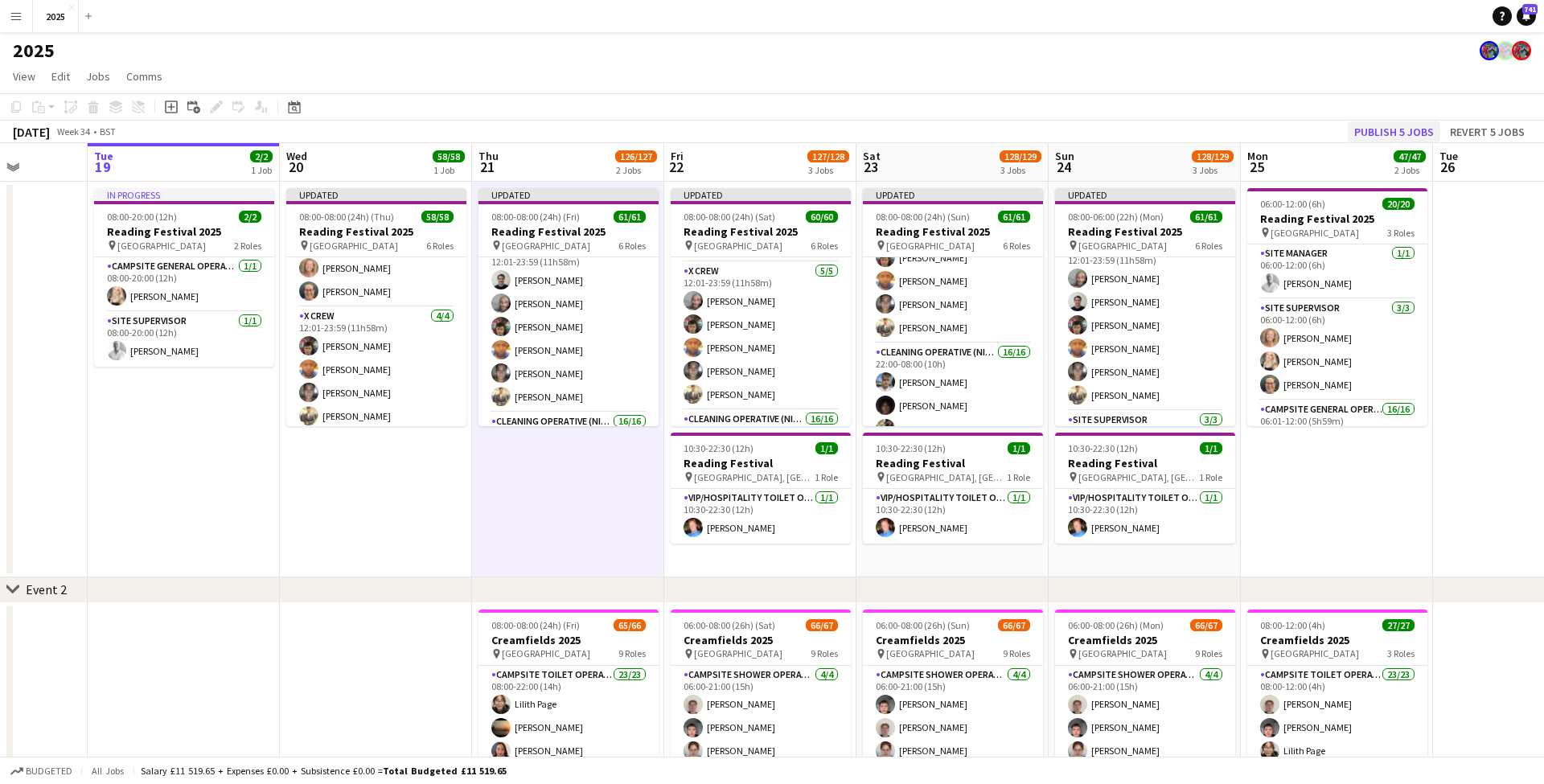
click at [1379, 138] on button "Publish 5 jobs" at bounding box center [1394, 132] width 93 height 21
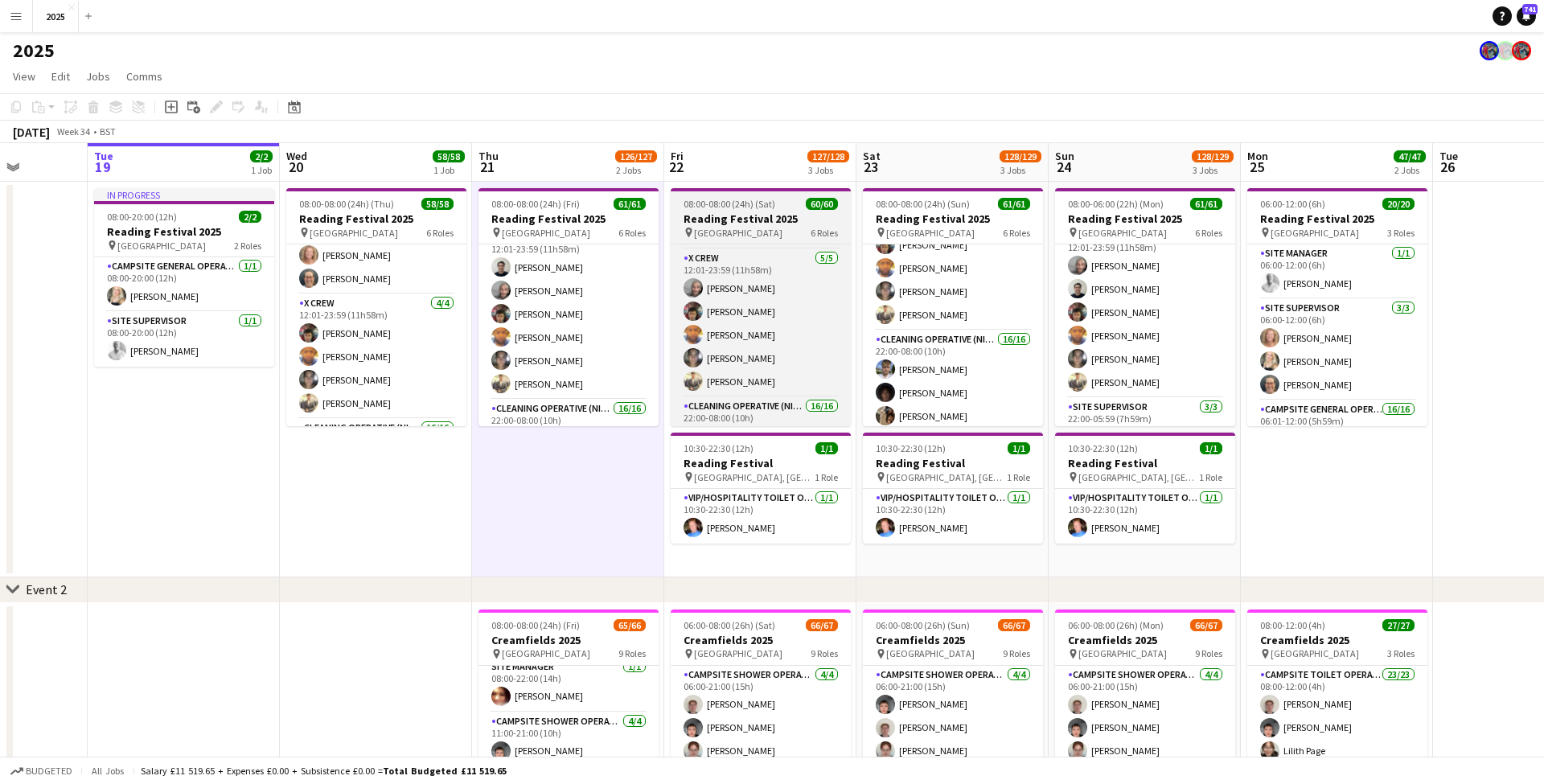
click at [728, 205] on span "08:00-08:00 (24h) (Sat)" at bounding box center [729, 204] width 92 height 12
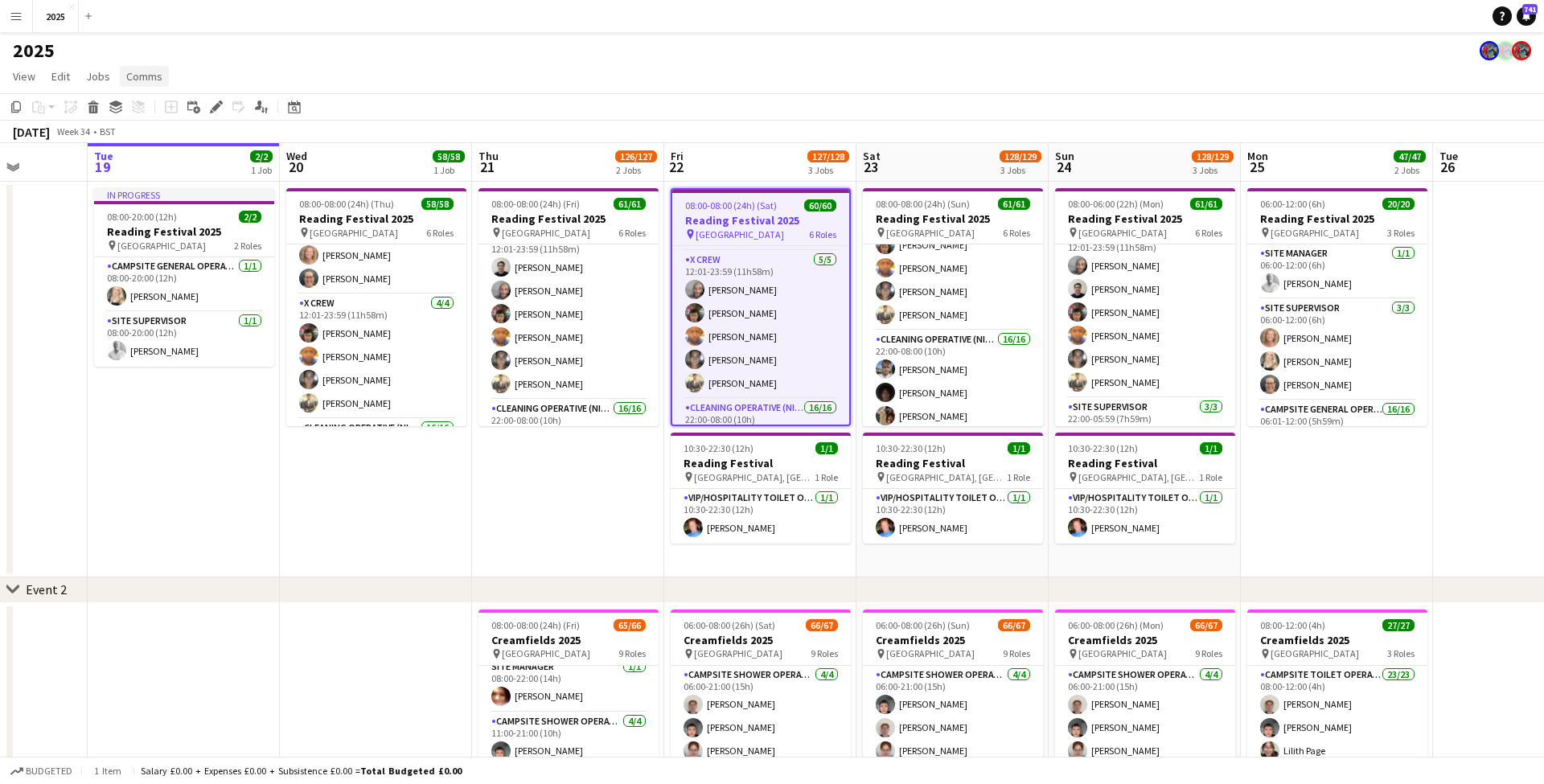
click at [137, 76] on span "Comms" at bounding box center [144, 76] width 36 height 14
click at [176, 102] on link "Notify confirmed crew" at bounding box center [185, 111] width 133 height 34
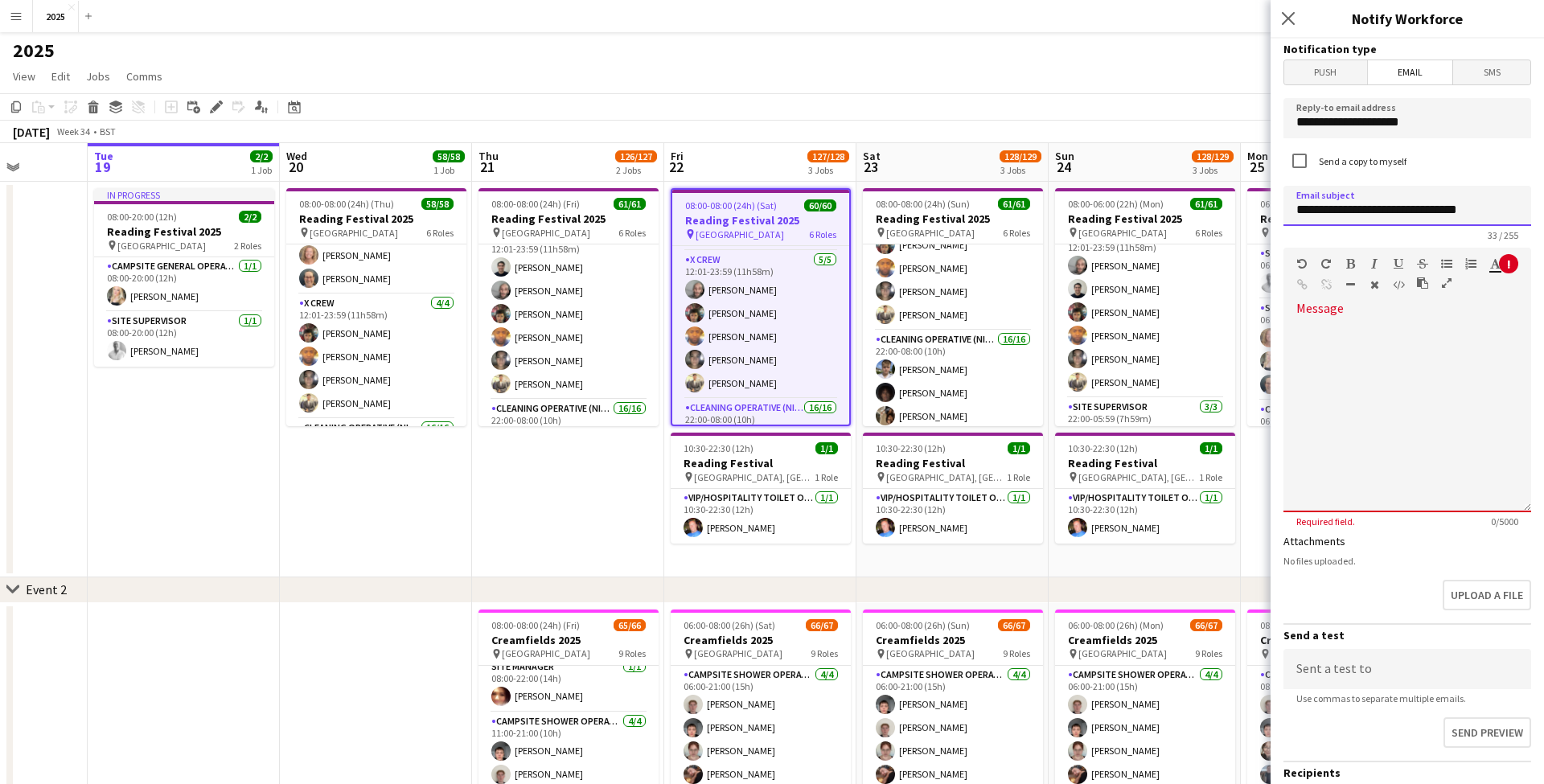
drag, startPoint x: 1359, startPoint y: 212, endPoint x: 1239, endPoint y: 211, distance: 120.0
type input "**********"
click at [1443, 364] on div at bounding box center [1407, 416] width 248 height 193
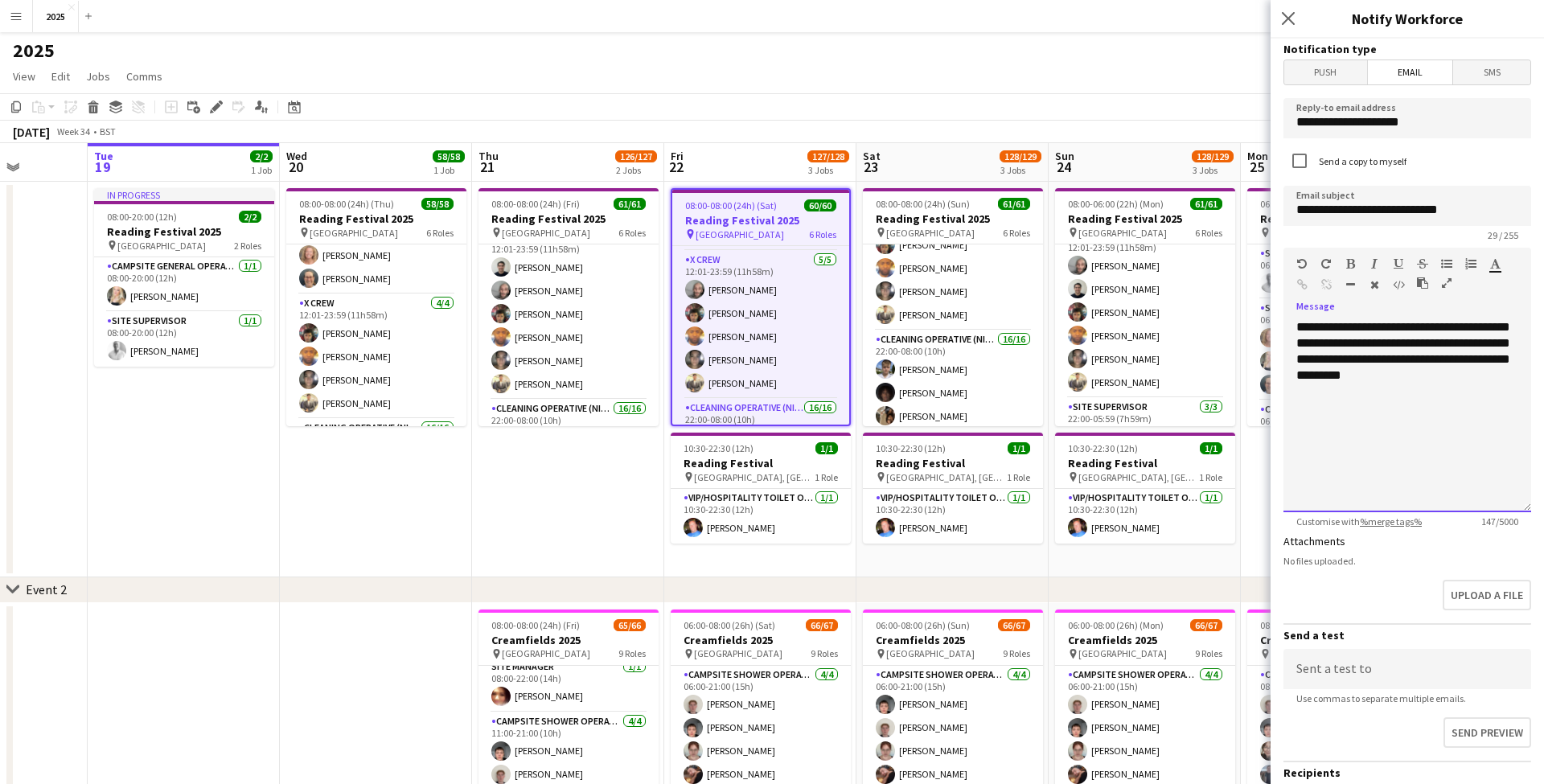
scroll to position [1467, 0]
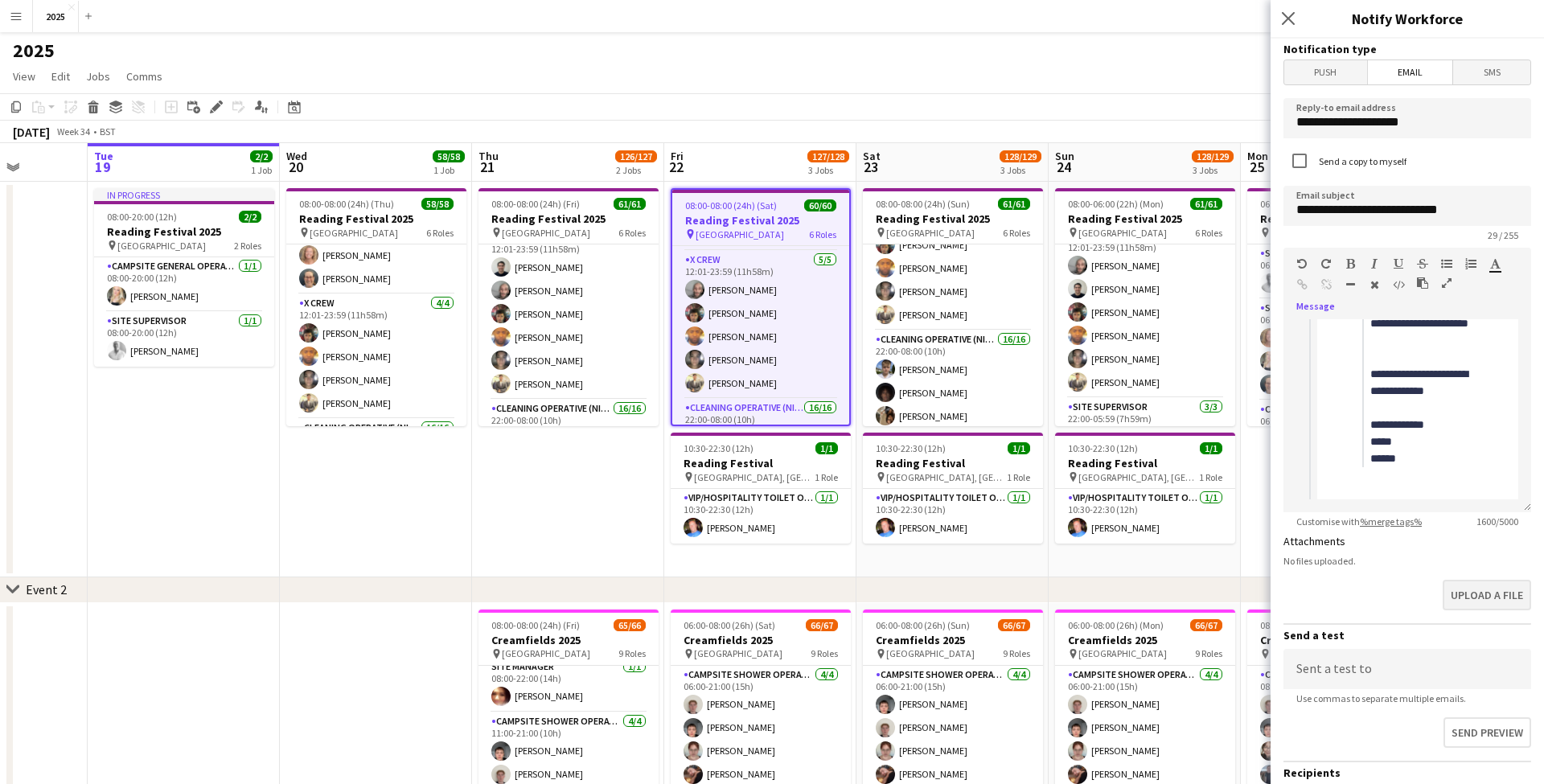
click at [1479, 594] on button "Upload a file" at bounding box center [1486, 594] width 89 height 31
click at [1469, 601] on button "Upload a file" at bounding box center [1486, 608] width 89 height 31
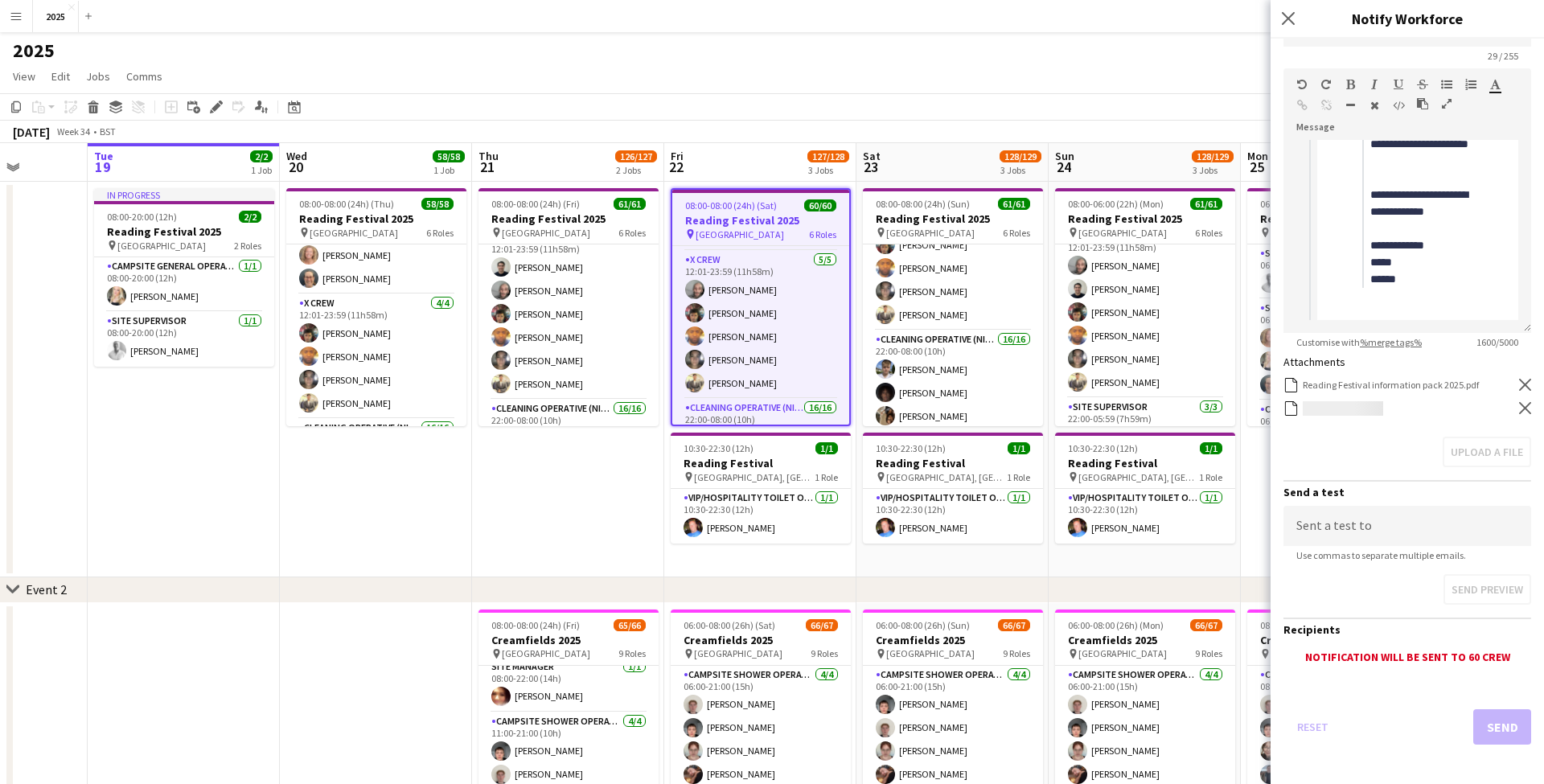
scroll to position [179, 0]
click at [1504, 714] on button "Send" at bounding box center [1502, 728] width 58 height 36
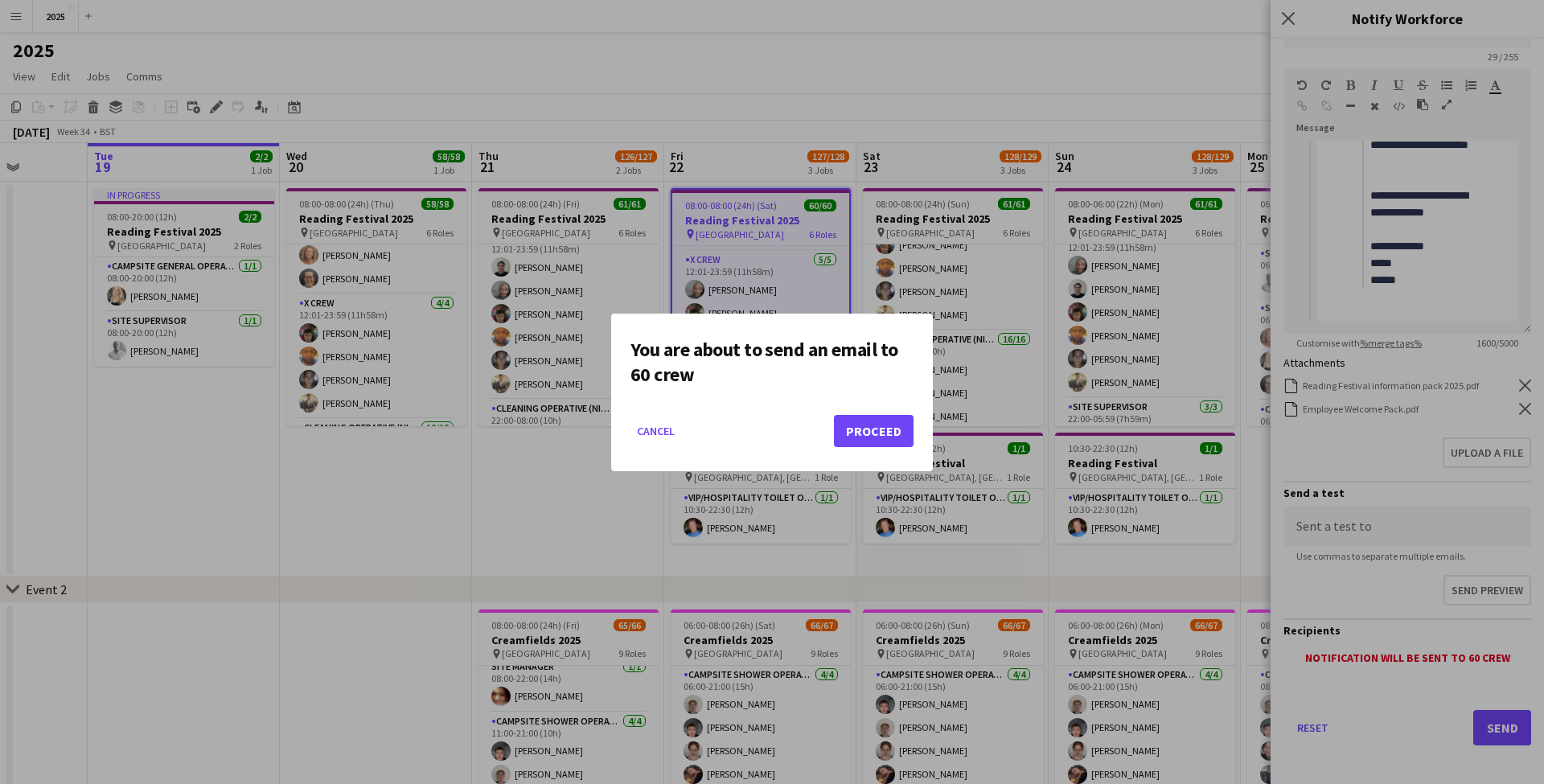
click at [880, 431] on button "Proceed" at bounding box center [873, 430] width 79 height 32
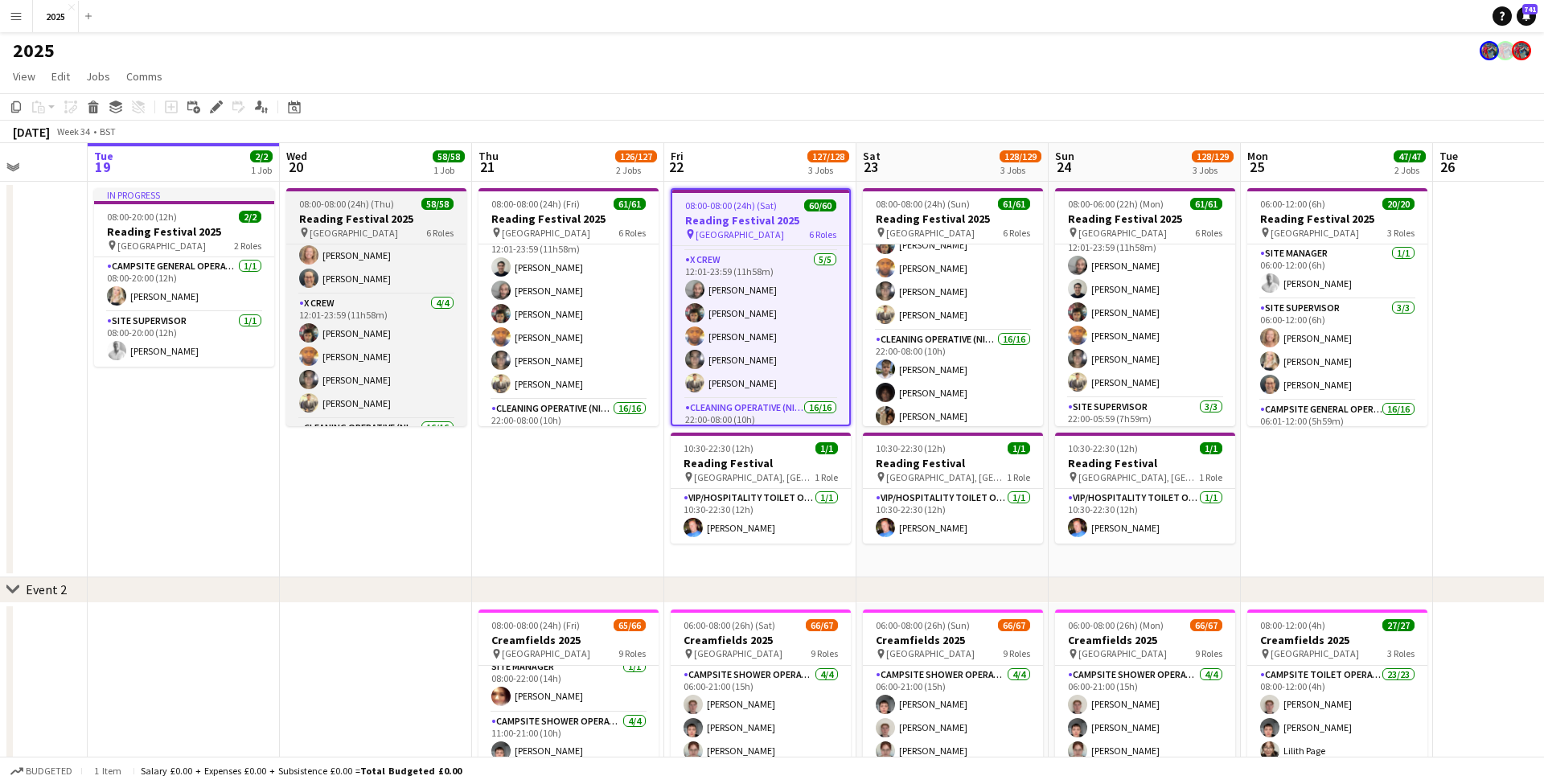
click at [406, 214] on h3 "Reading Festival 2025" at bounding box center [377, 218] width 180 height 14
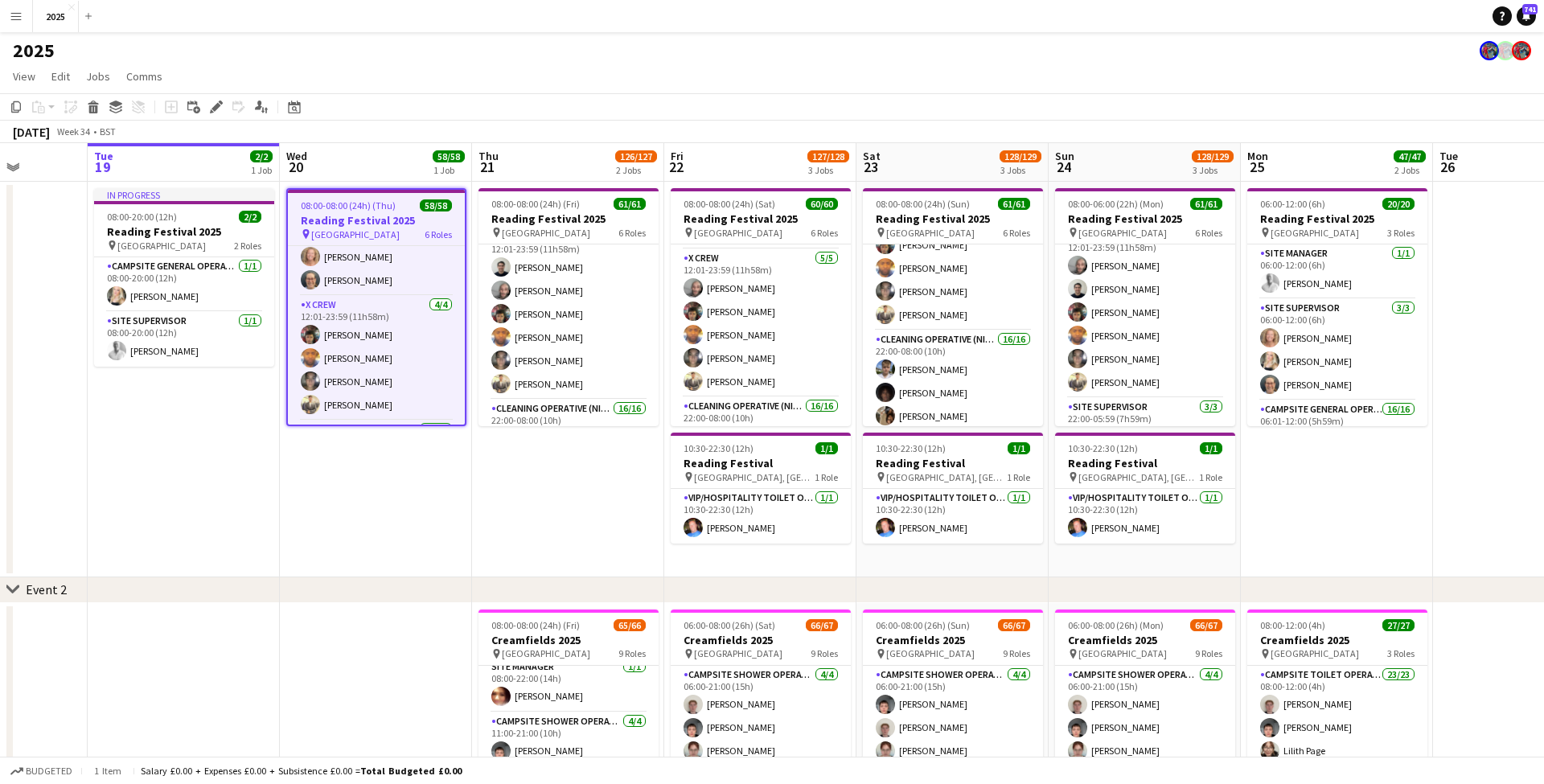
click at [19, 17] on app-icon "Menu" at bounding box center [17, 17] width 13 height 13
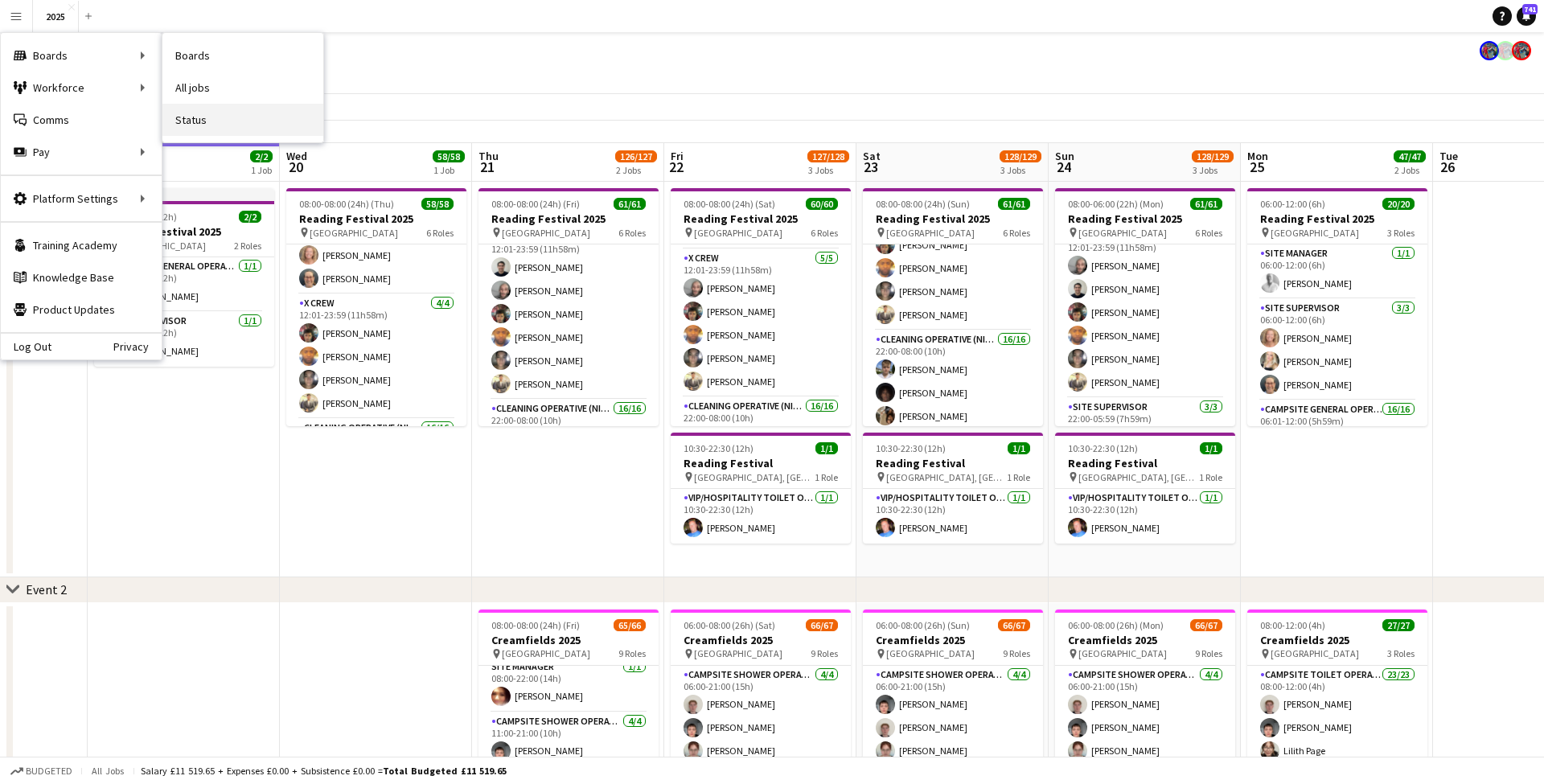
click at [222, 116] on link "Status" at bounding box center [243, 119] width 161 height 32
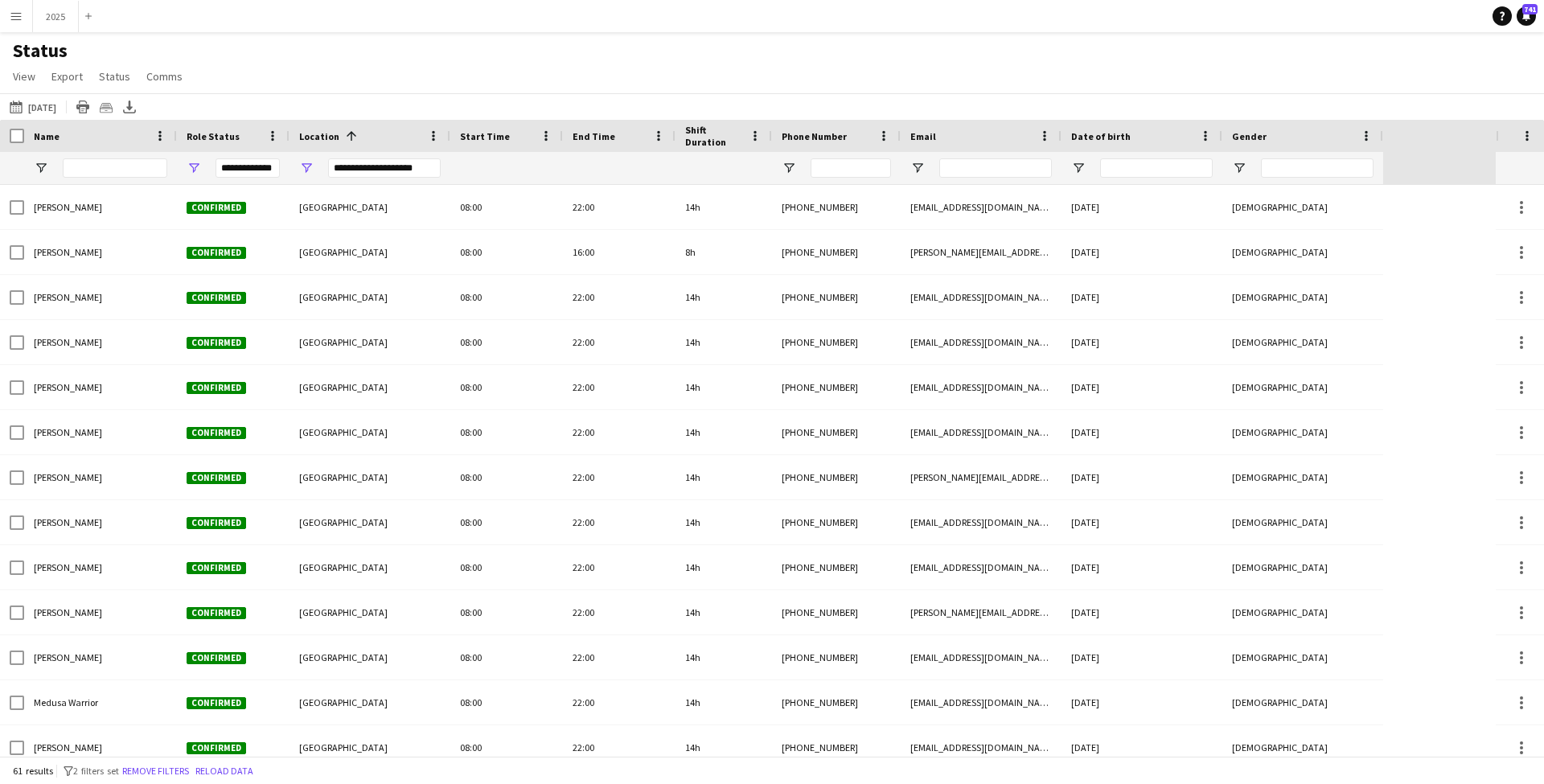
click at [369, 172] on div "**********" at bounding box center [384, 167] width 113 height 19
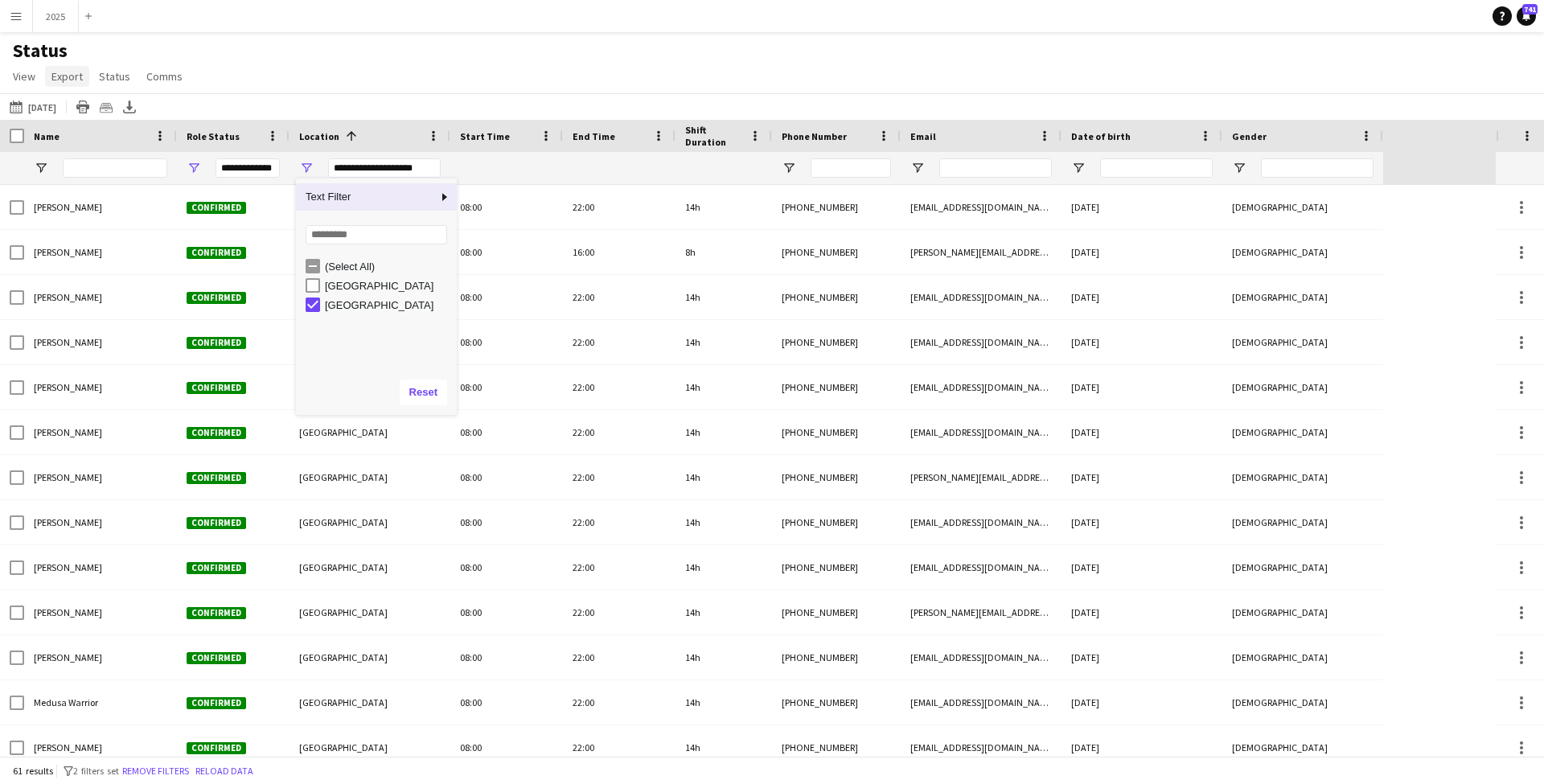
click at [67, 79] on span "Export" at bounding box center [67, 76] width 31 height 14
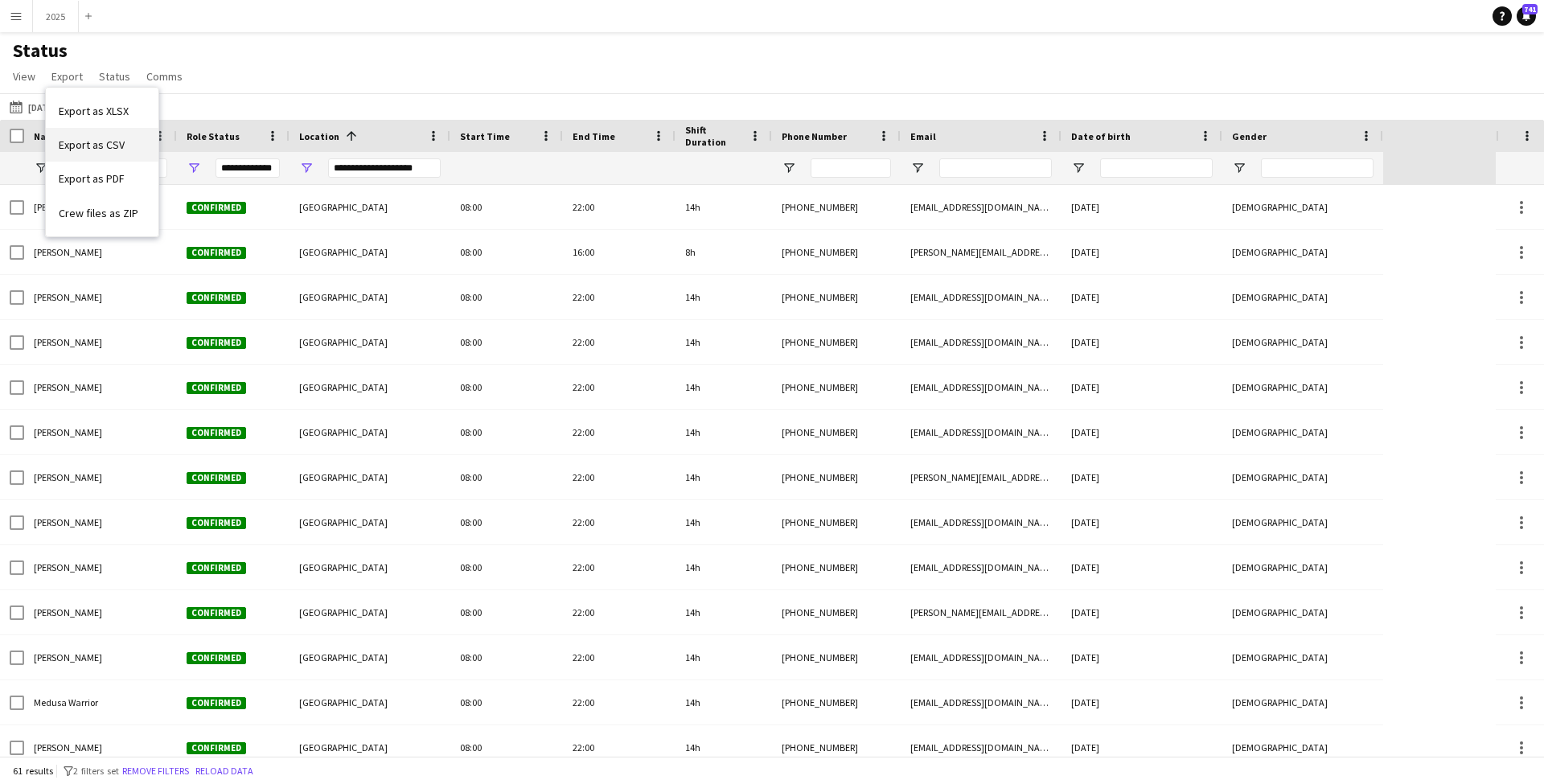
click at [94, 144] on span "Export as CSV" at bounding box center [92, 144] width 66 height 14
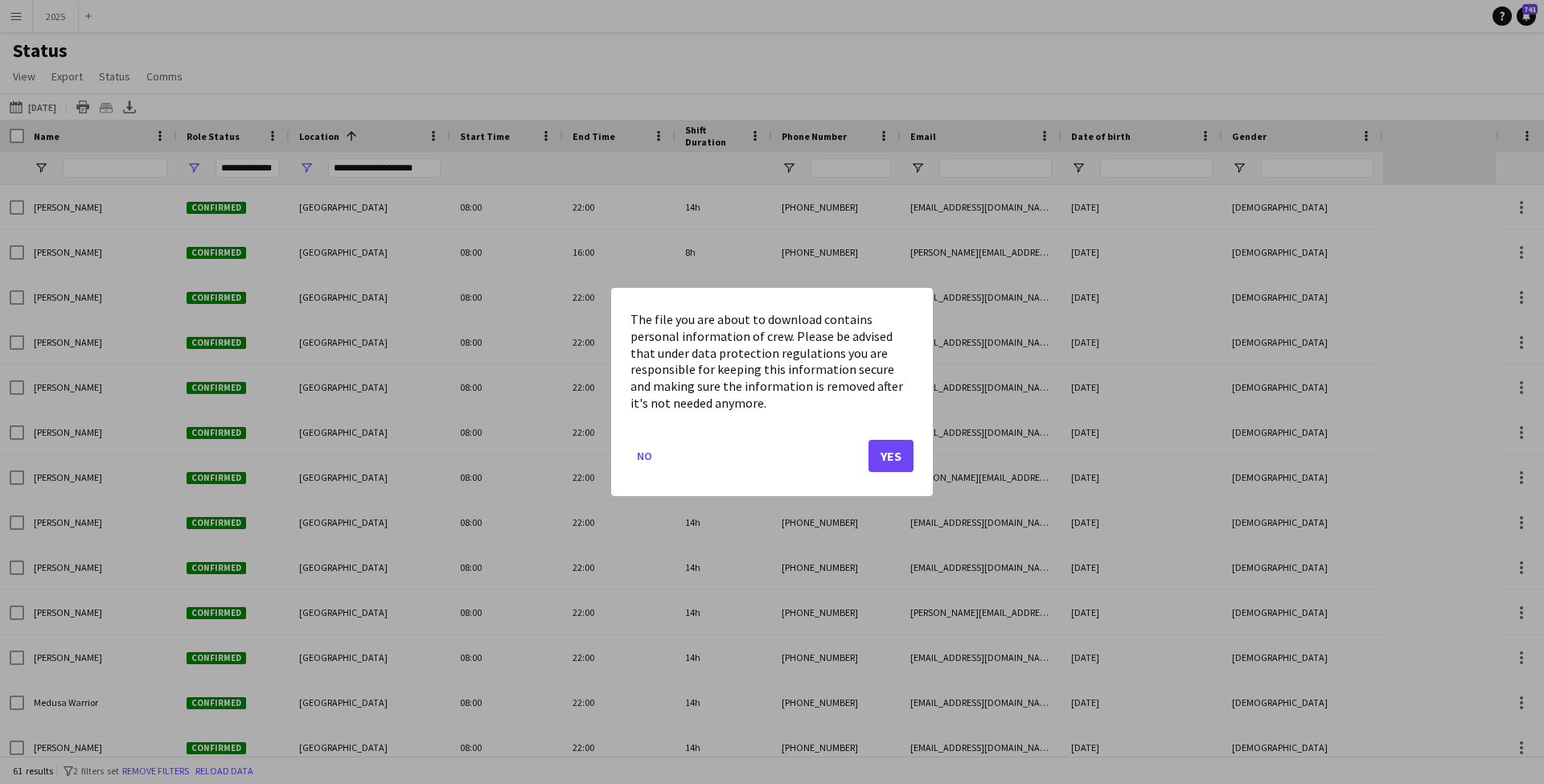
drag, startPoint x: 916, startPoint y: 459, endPoint x: 907, endPoint y: 459, distance: 9.0
click at [915, 459] on div "The file you are about to download contains personal information of crew. Pleas…" at bounding box center [772, 392] width 321 height 209
click at [905, 459] on button "Yes" at bounding box center [891, 455] width 45 height 32
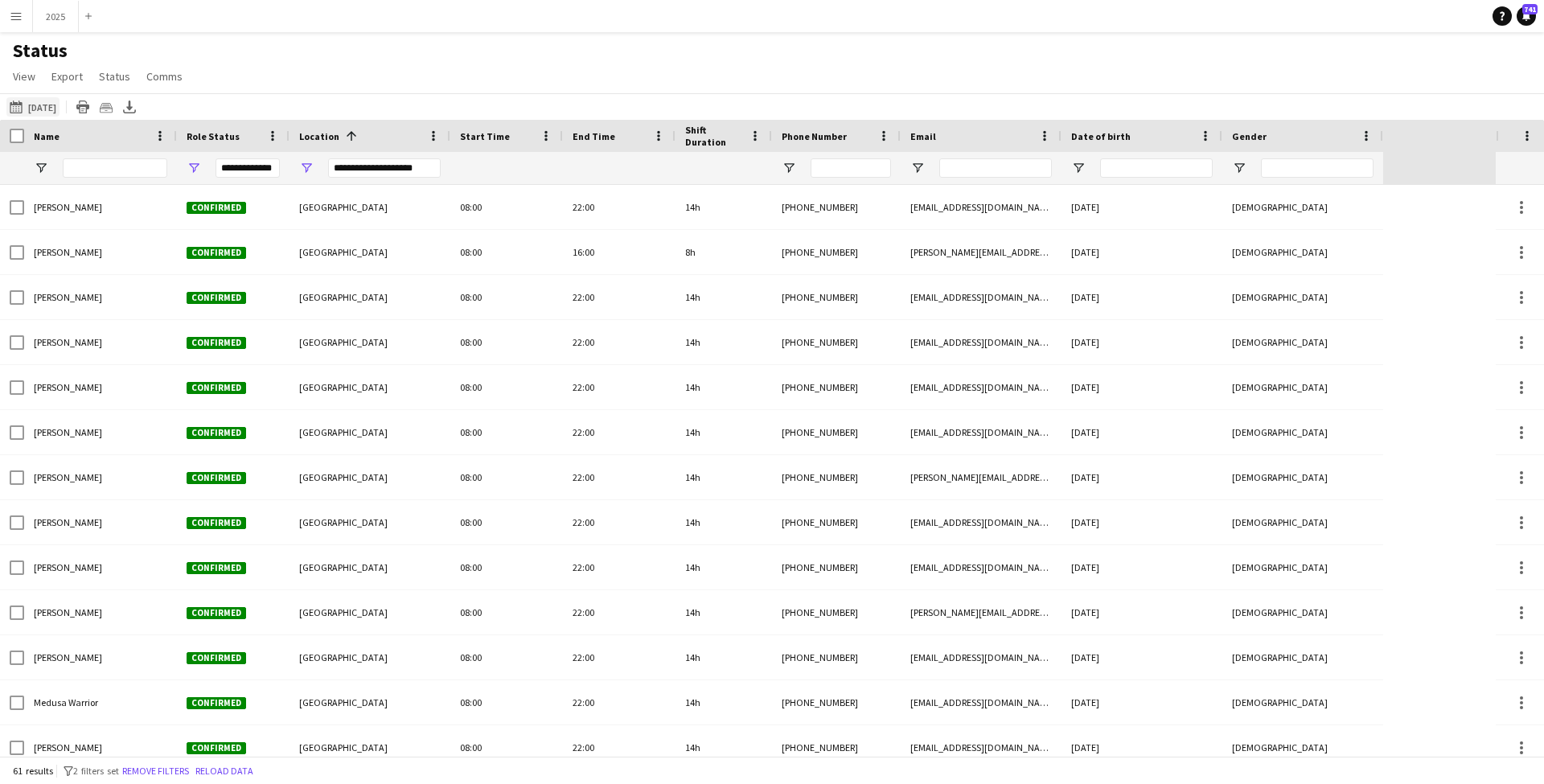
click at [55, 108] on button "21-08-2025 21-08-2025" at bounding box center [33, 107] width 53 height 19
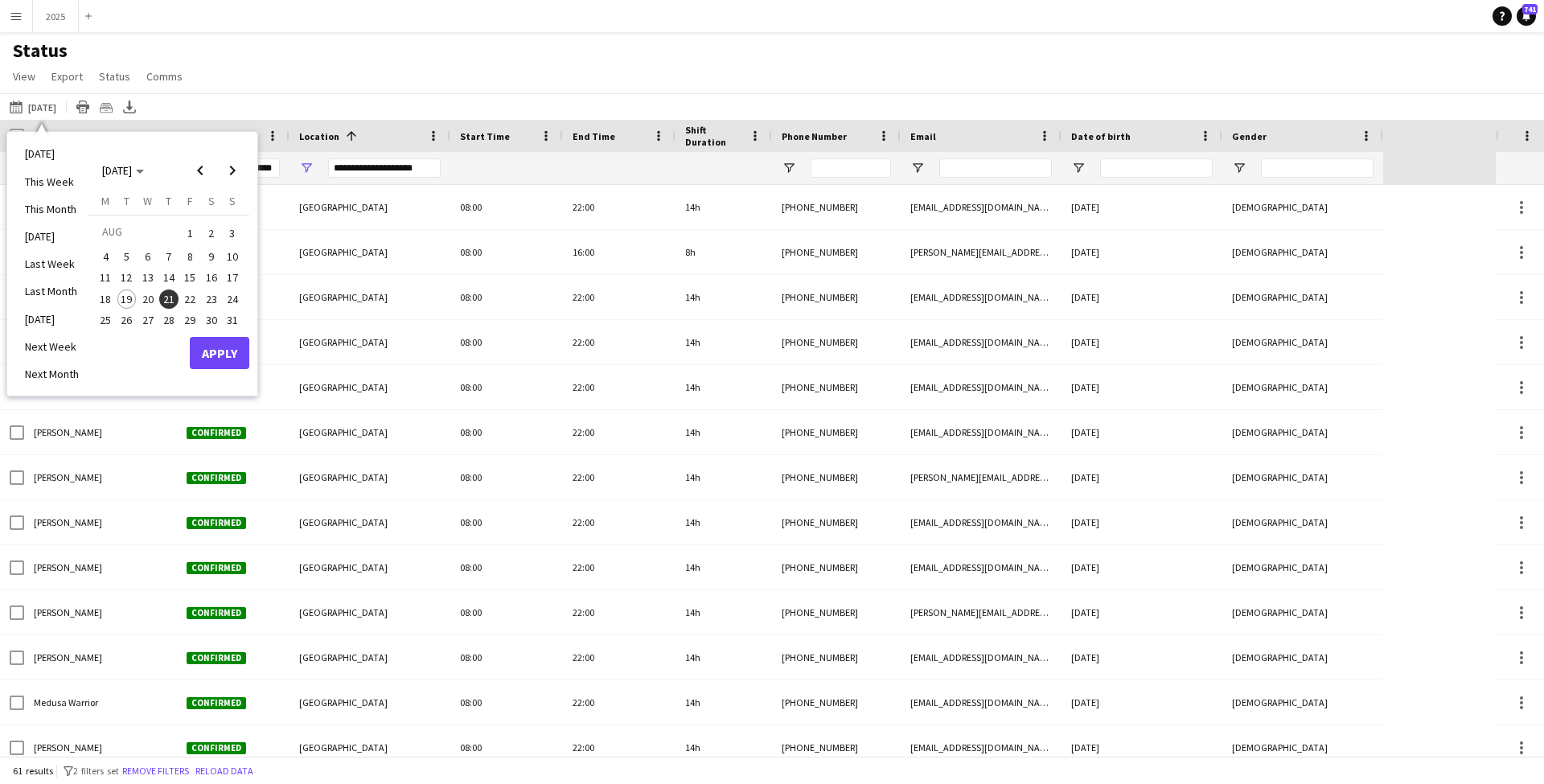
click at [154, 300] on span "20" at bounding box center [147, 299] width 19 height 19
click at [199, 344] on button "Apply" at bounding box center [219, 353] width 60 height 32
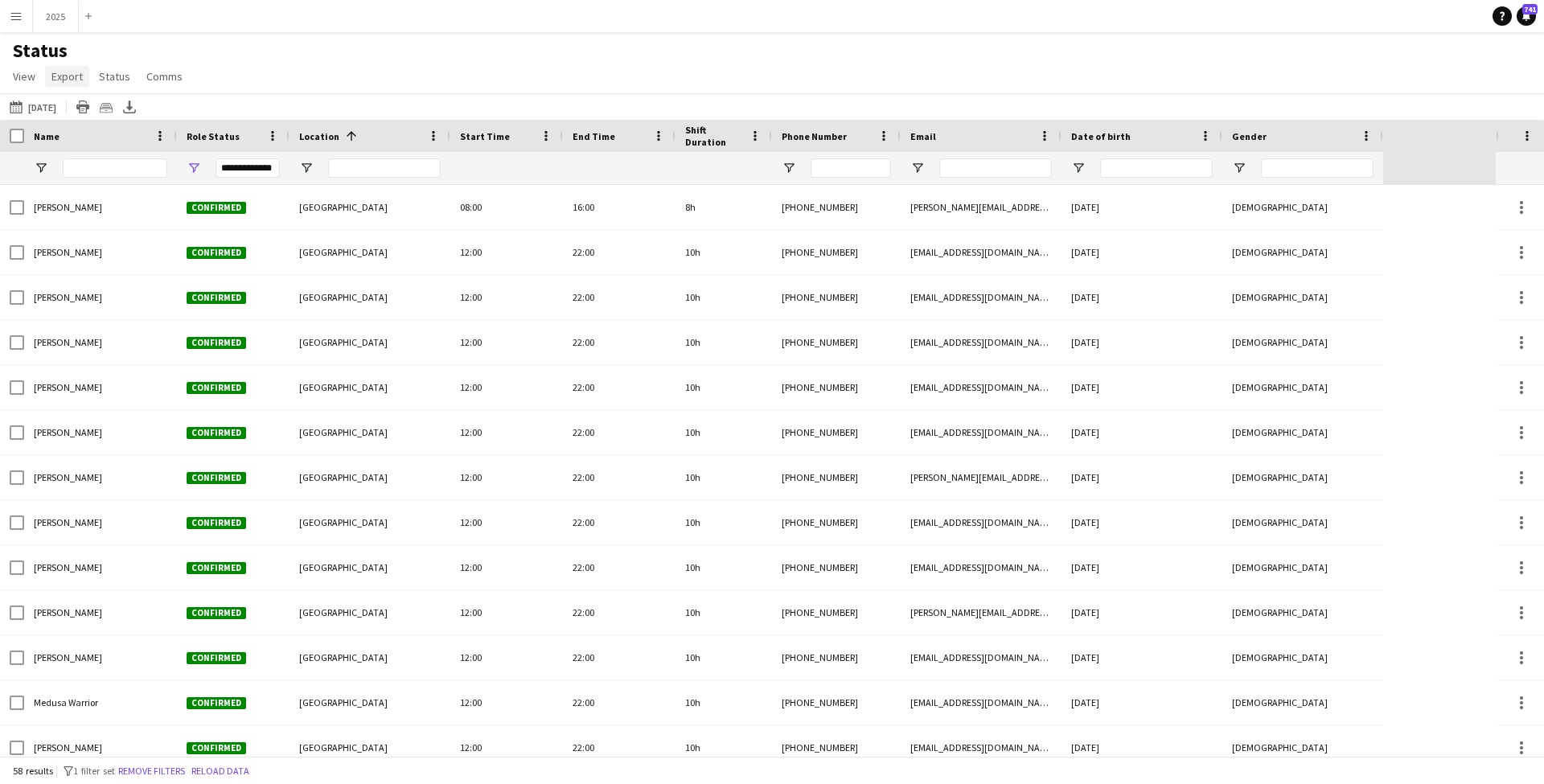
click at [80, 72] on span "Export" at bounding box center [67, 76] width 31 height 14
click at [103, 148] on span "Export as CSV" at bounding box center [92, 144] width 66 height 14
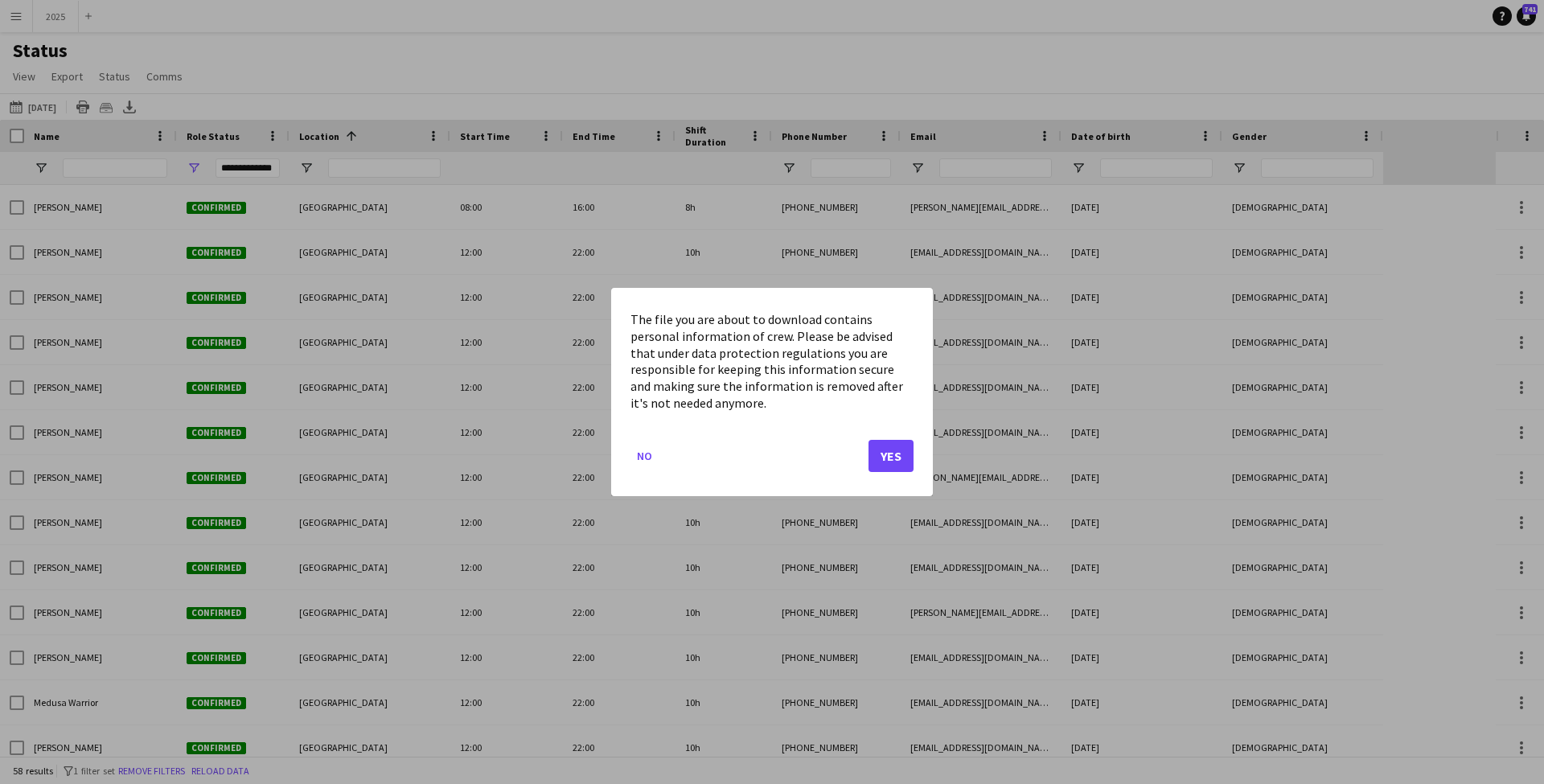
click at [885, 452] on button "Yes" at bounding box center [891, 455] width 45 height 32
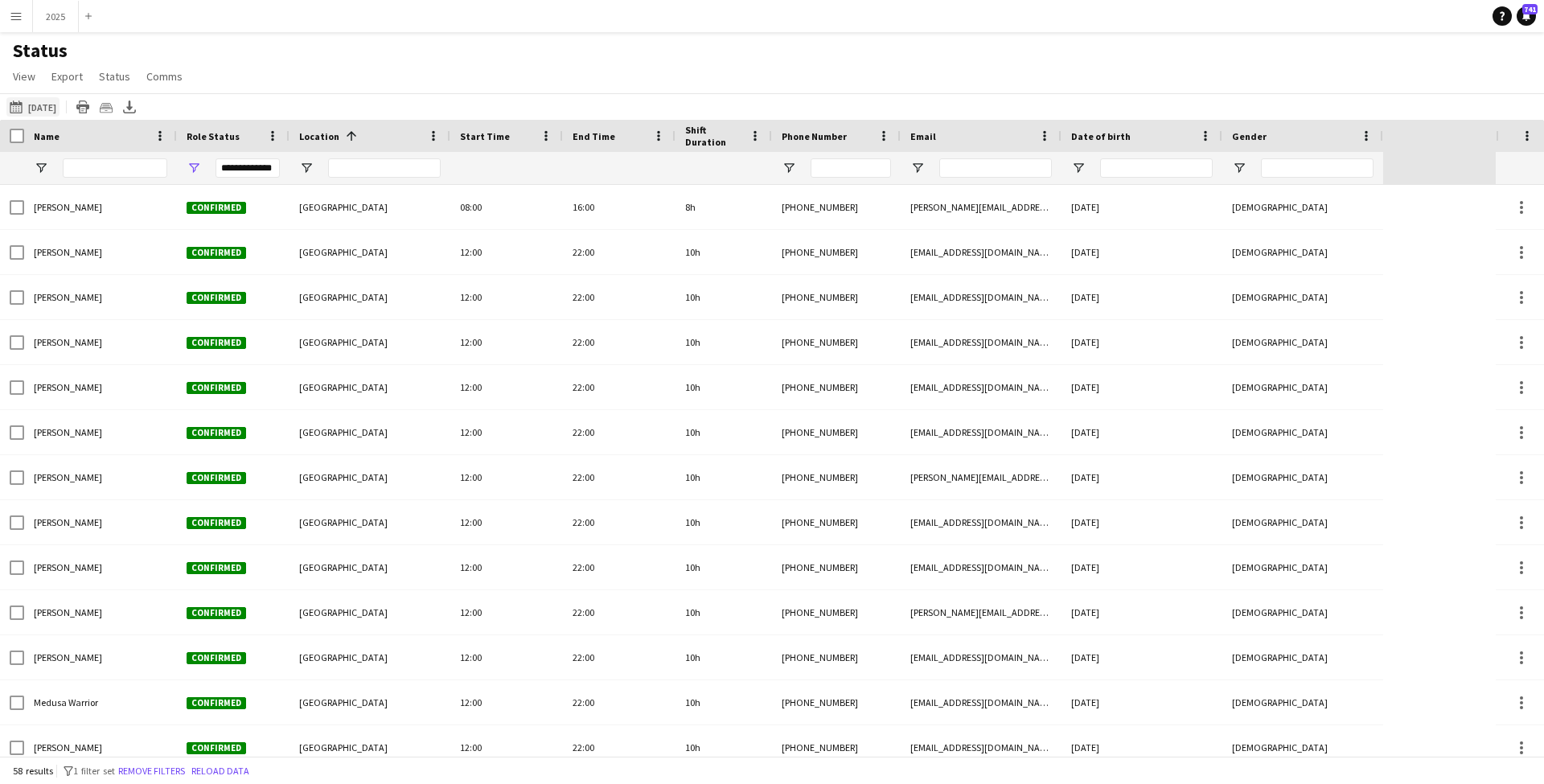
click at [60, 103] on button "21-08-2025 Tomorrow" at bounding box center [33, 107] width 53 height 19
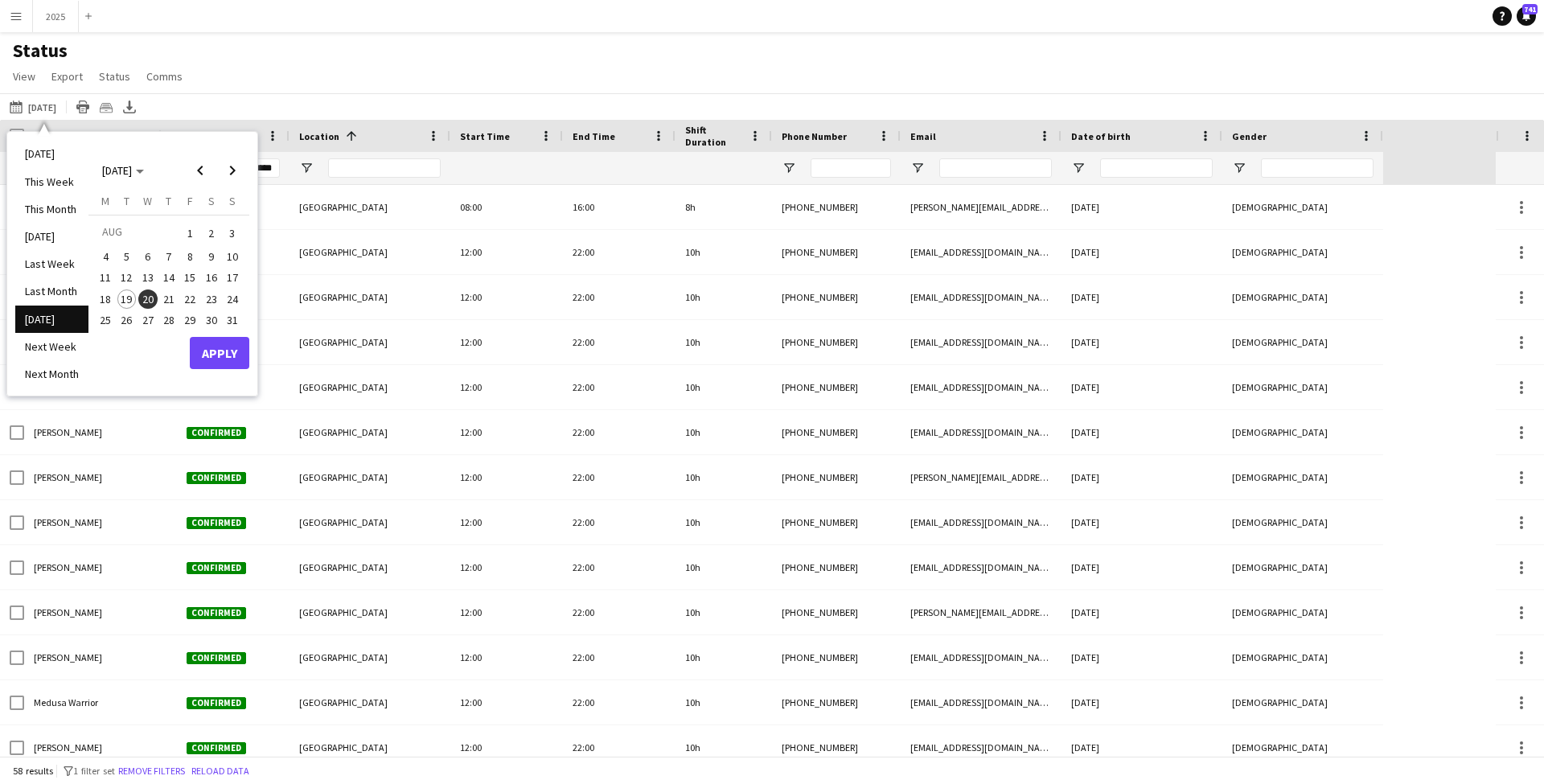
click at [195, 293] on span "22" at bounding box center [190, 299] width 19 height 19
click at [214, 347] on button "Apply" at bounding box center [219, 353] width 60 height 32
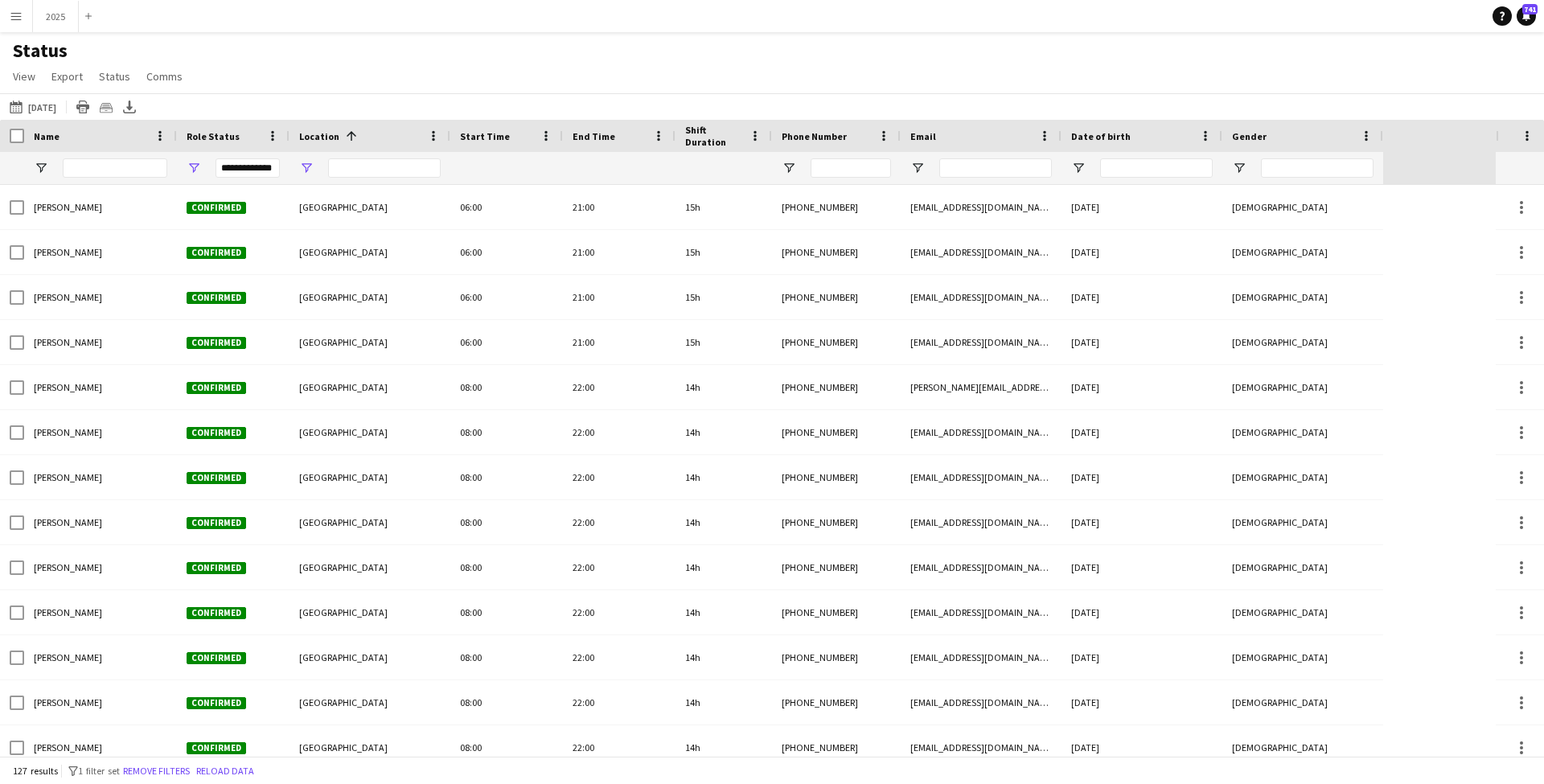
click at [307, 173] on span "Open Filter Menu" at bounding box center [305, 167] width 14 height 14
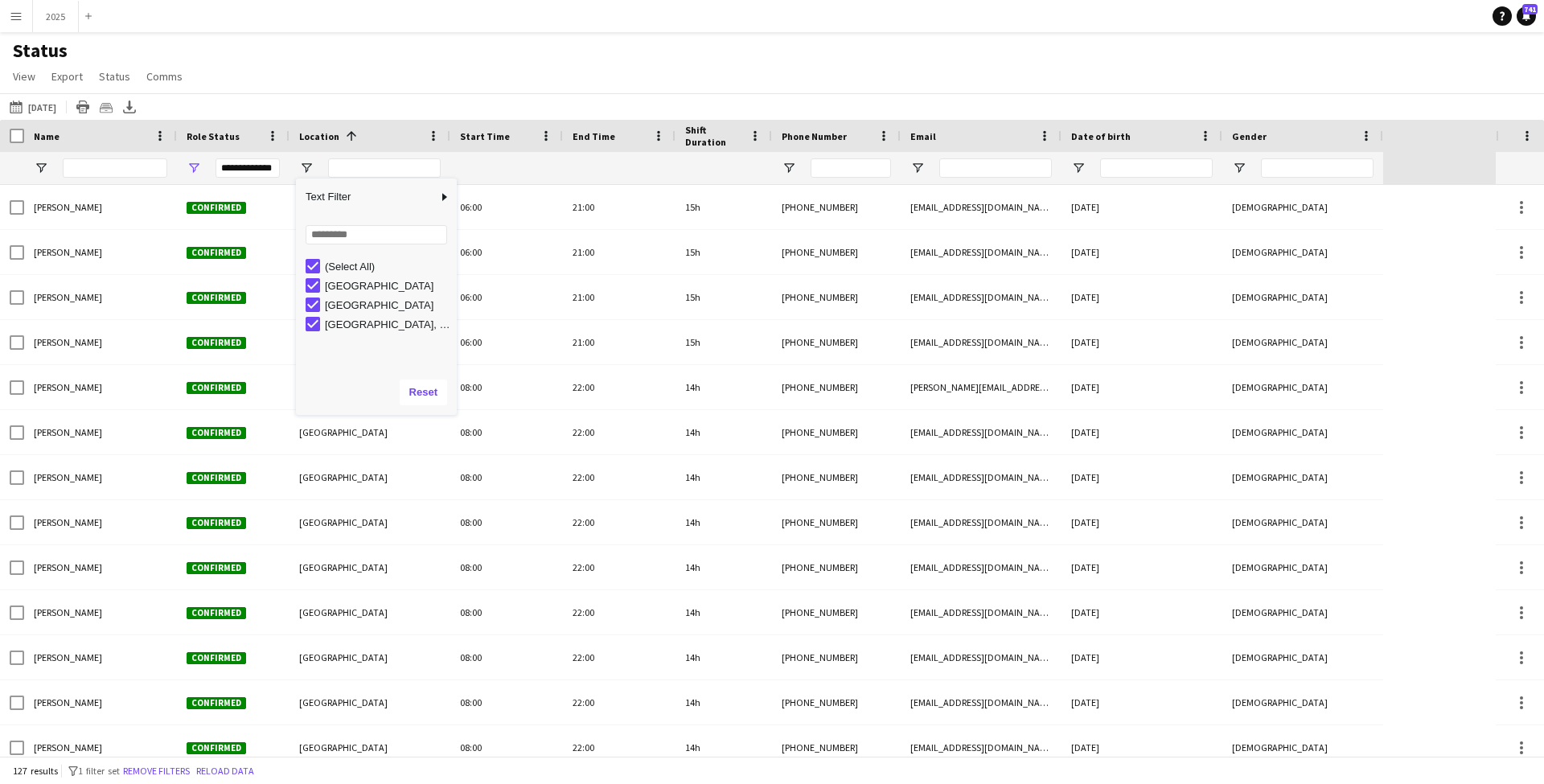
type input "***"
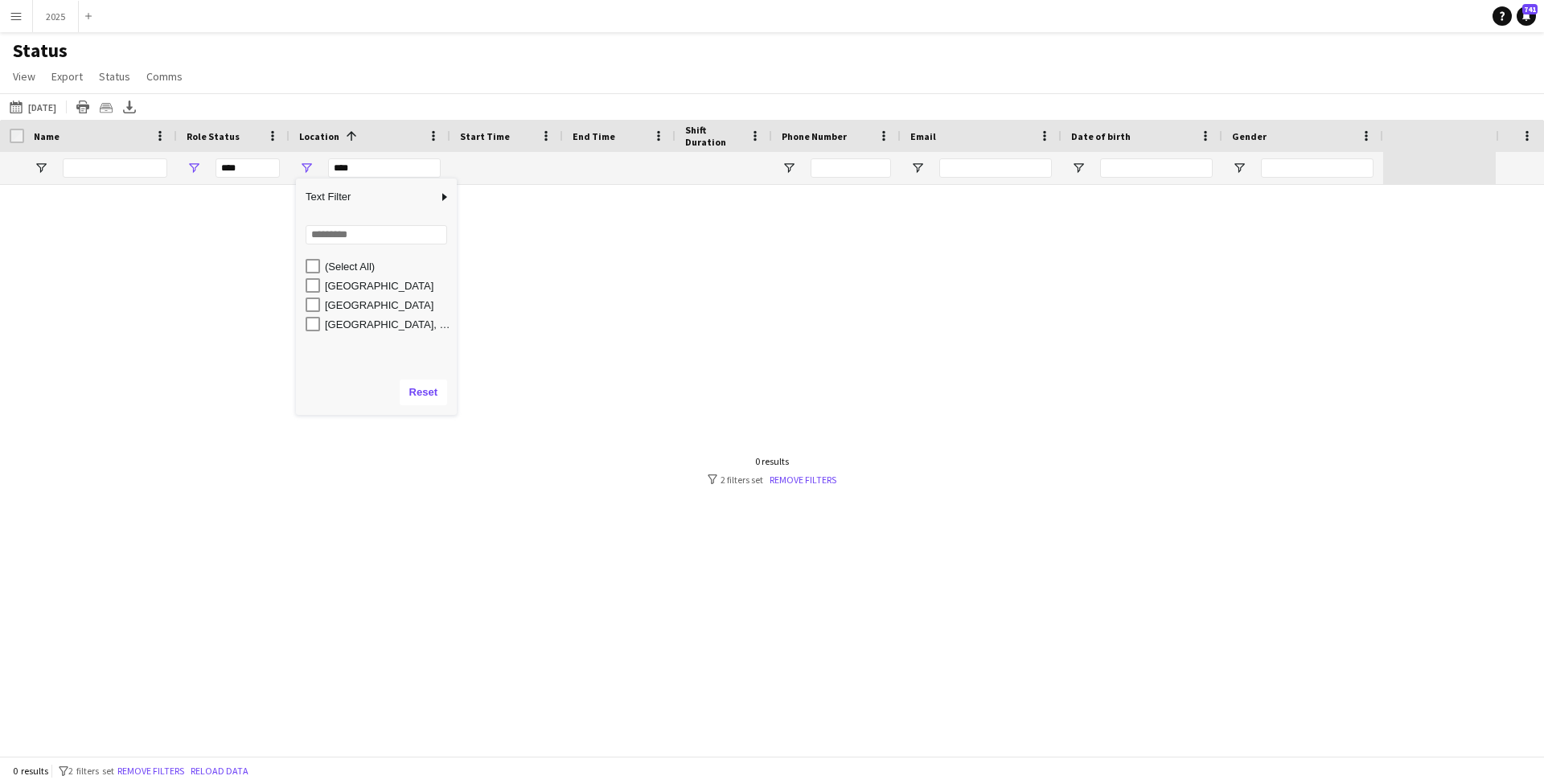
type input "**********"
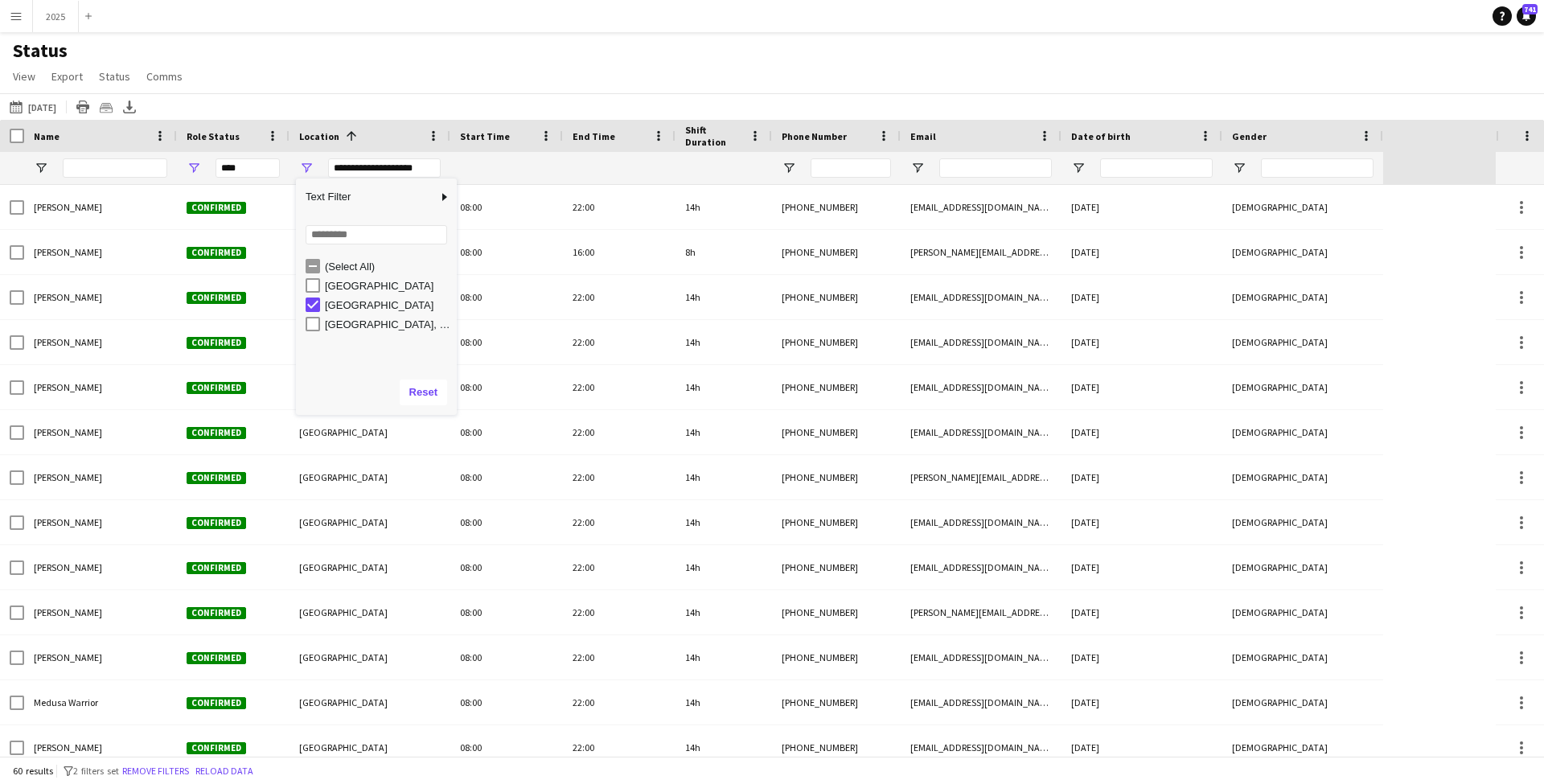
type input "**********"
click at [345, 62] on div "Status View Views Default view New view Update view Delete view Edit name Custo…" at bounding box center [772, 66] width 1544 height 55
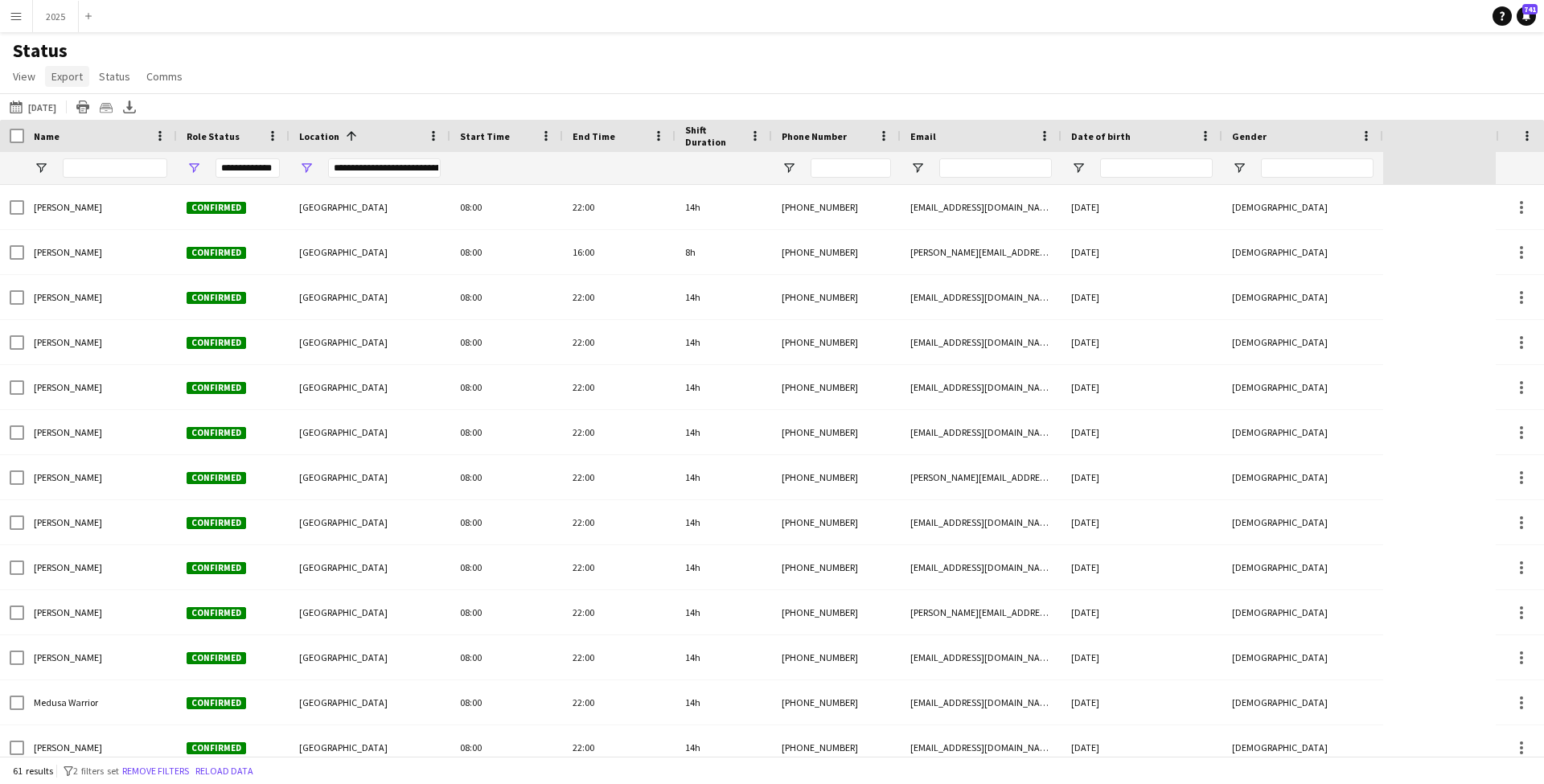
click at [72, 80] on span "Export" at bounding box center [67, 76] width 31 height 14
click at [94, 139] on span "Export as CSV" at bounding box center [92, 144] width 66 height 14
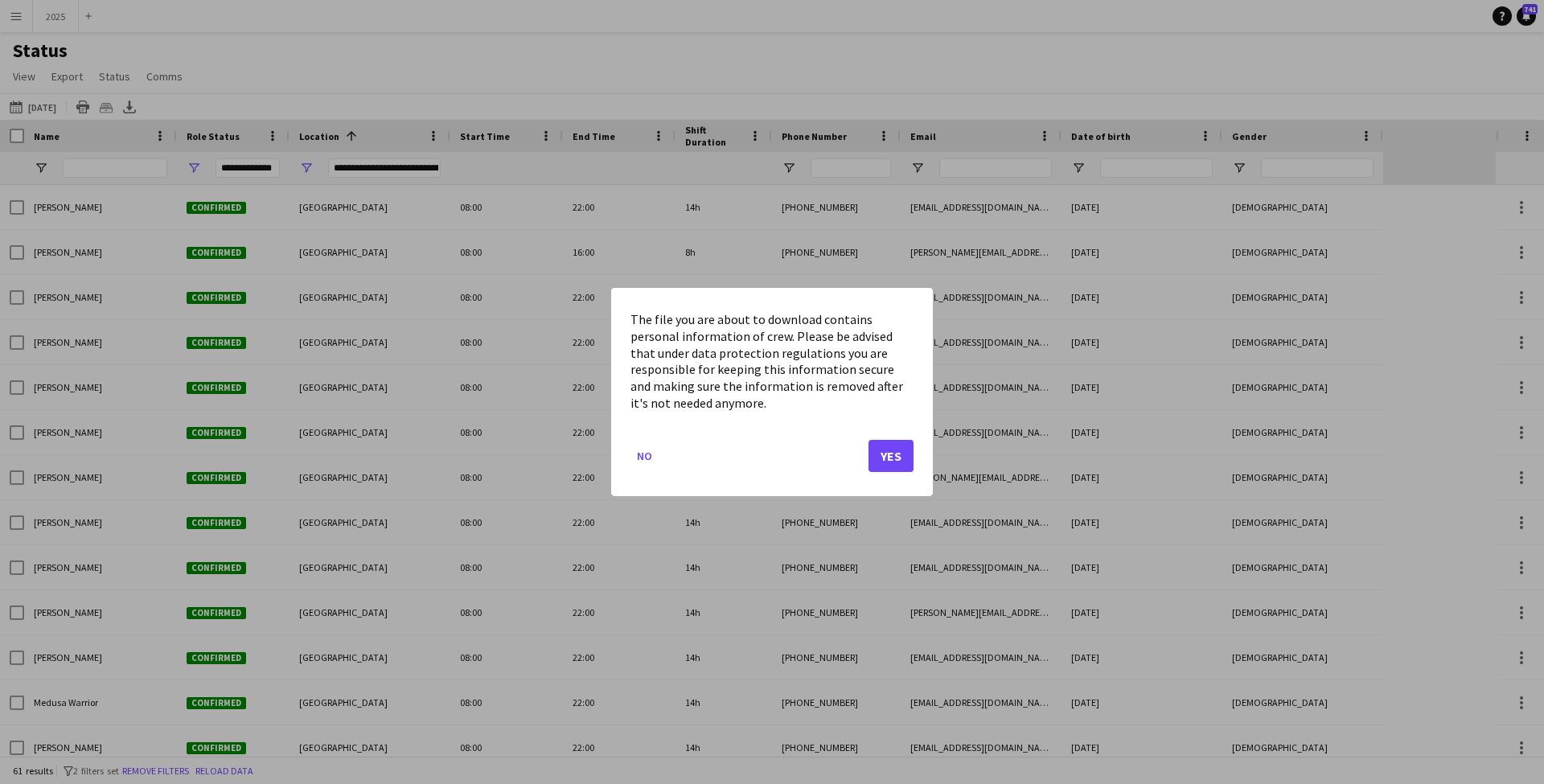
click at [893, 448] on button "Yes" at bounding box center [891, 455] width 45 height 32
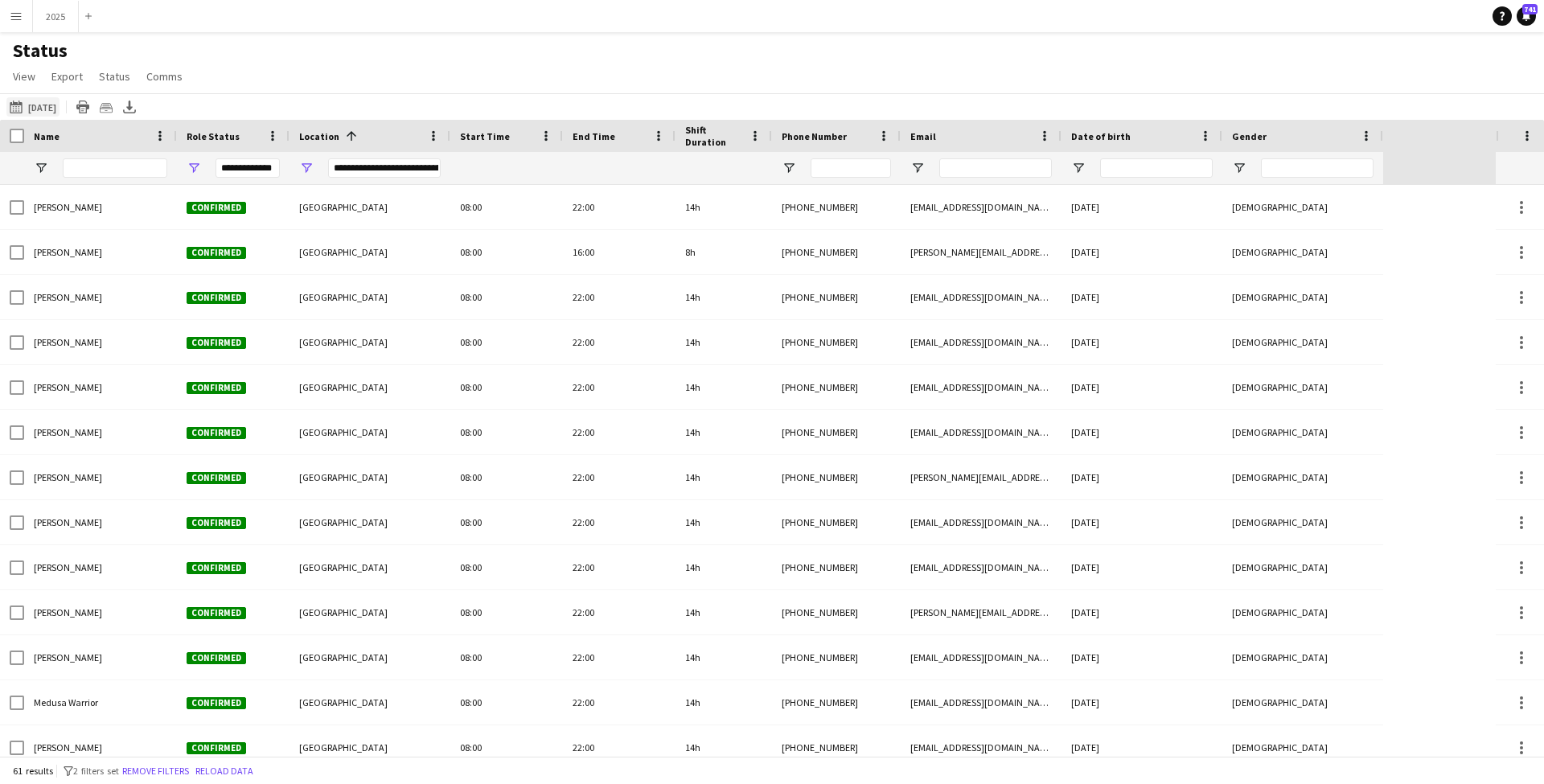
click at [40, 108] on button "21-08-2025 22-08-2025" at bounding box center [33, 107] width 53 height 19
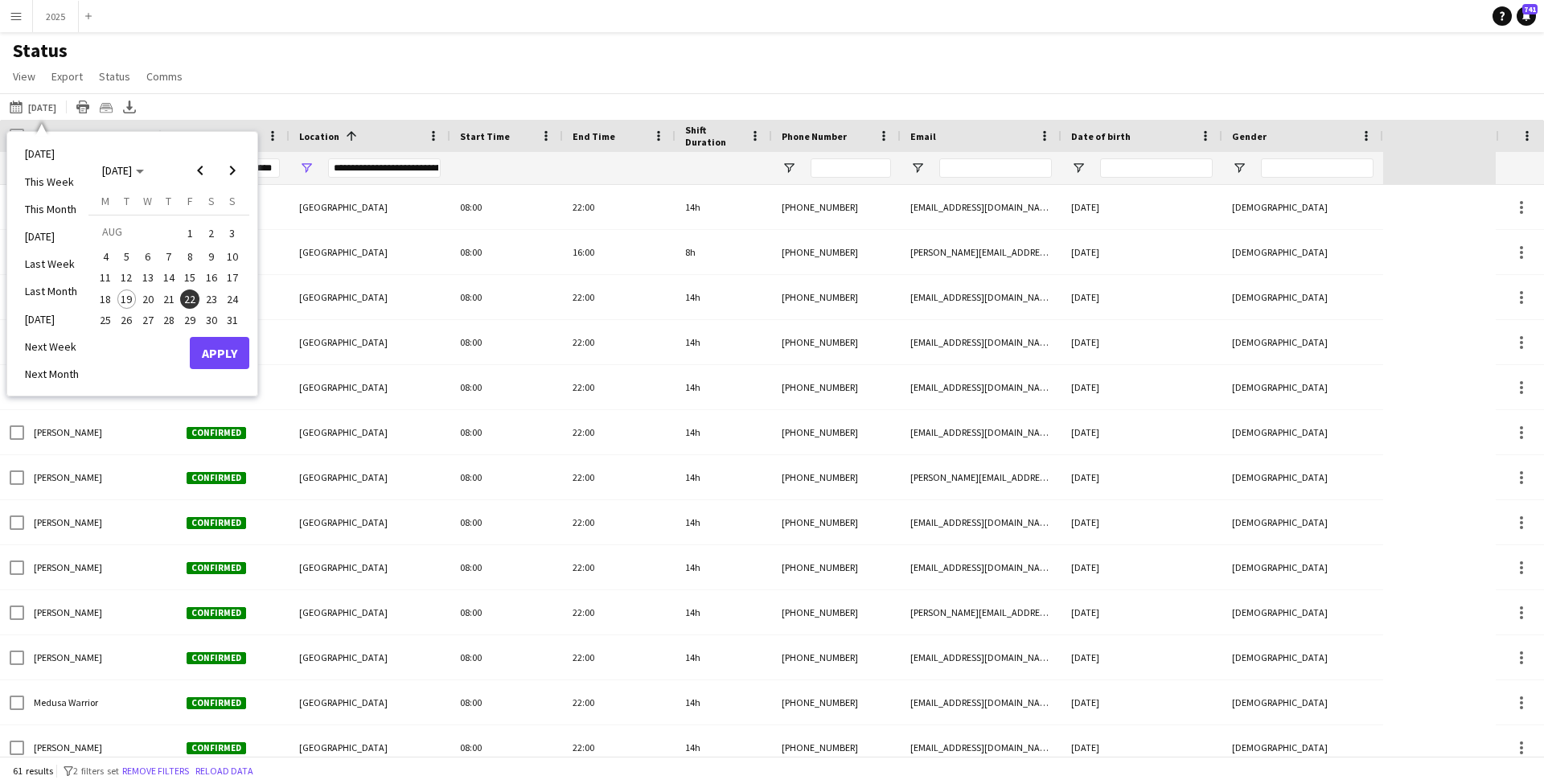
click at [204, 294] on span "23" at bounding box center [211, 299] width 19 height 19
click at [232, 356] on button "Apply" at bounding box center [219, 353] width 60 height 32
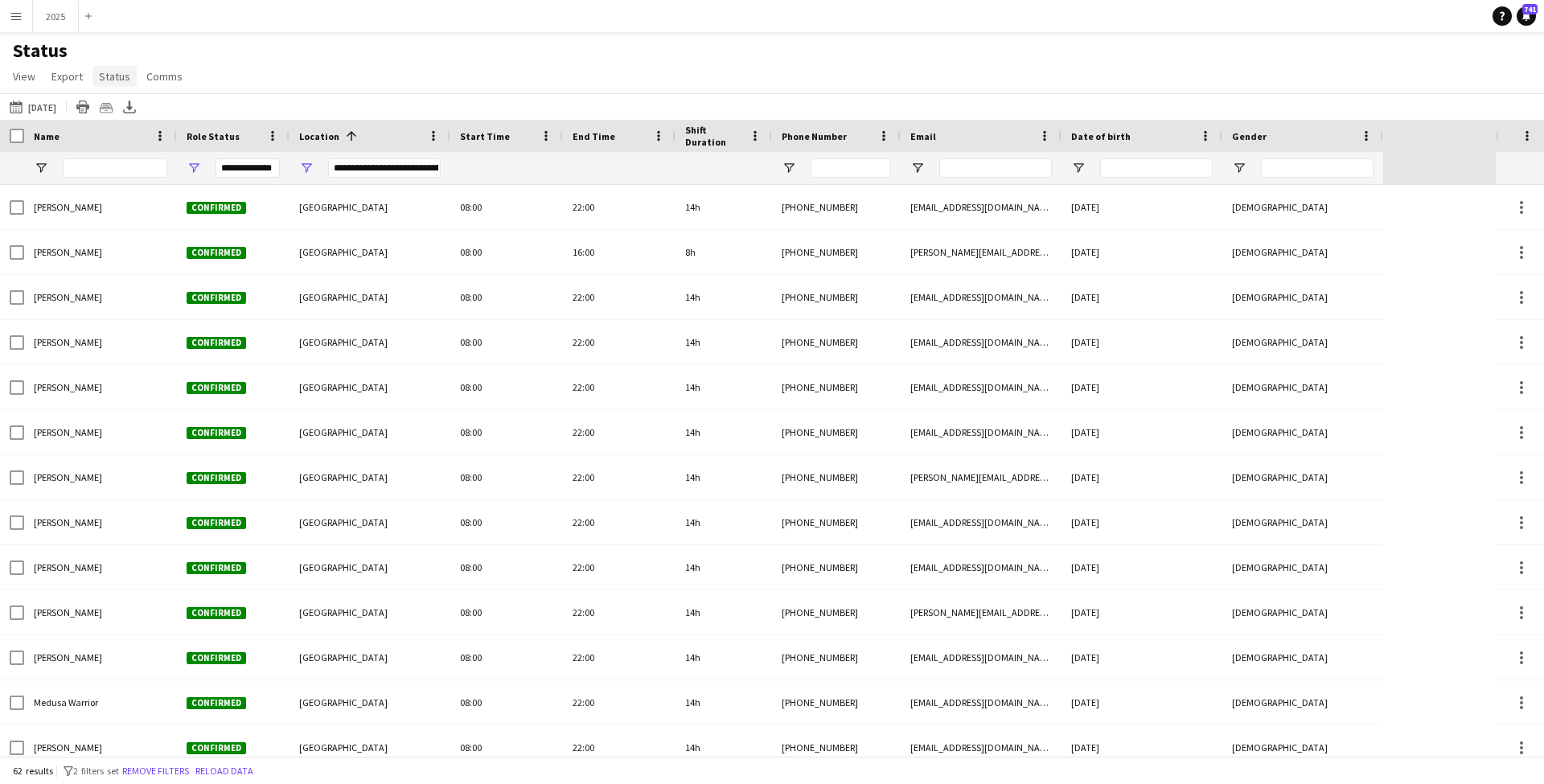
click at [111, 77] on span "Status" at bounding box center [114, 76] width 31 height 14
click at [120, 51] on h1 "Status" at bounding box center [99, 51] width 199 height 24
click at [60, 79] on span "Export" at bounding box center [67, 76] width 31 height 14
click at [88, 146] on span "Export as CSV" at bounding box center [92, 144] width 66 height 14
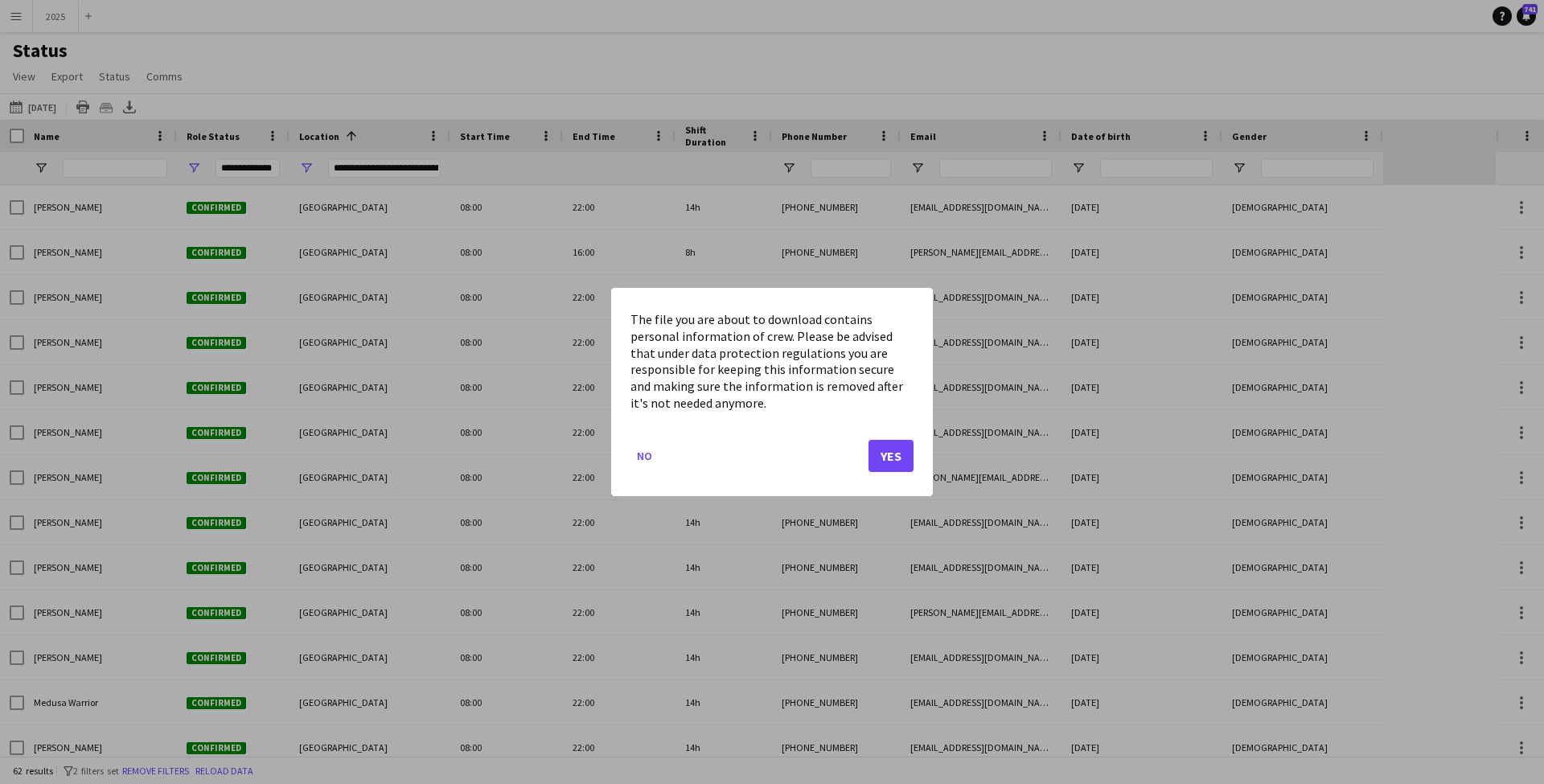
click at [881, 457] on button "Yes" at bounding box center [891, 455] width 45 height 32
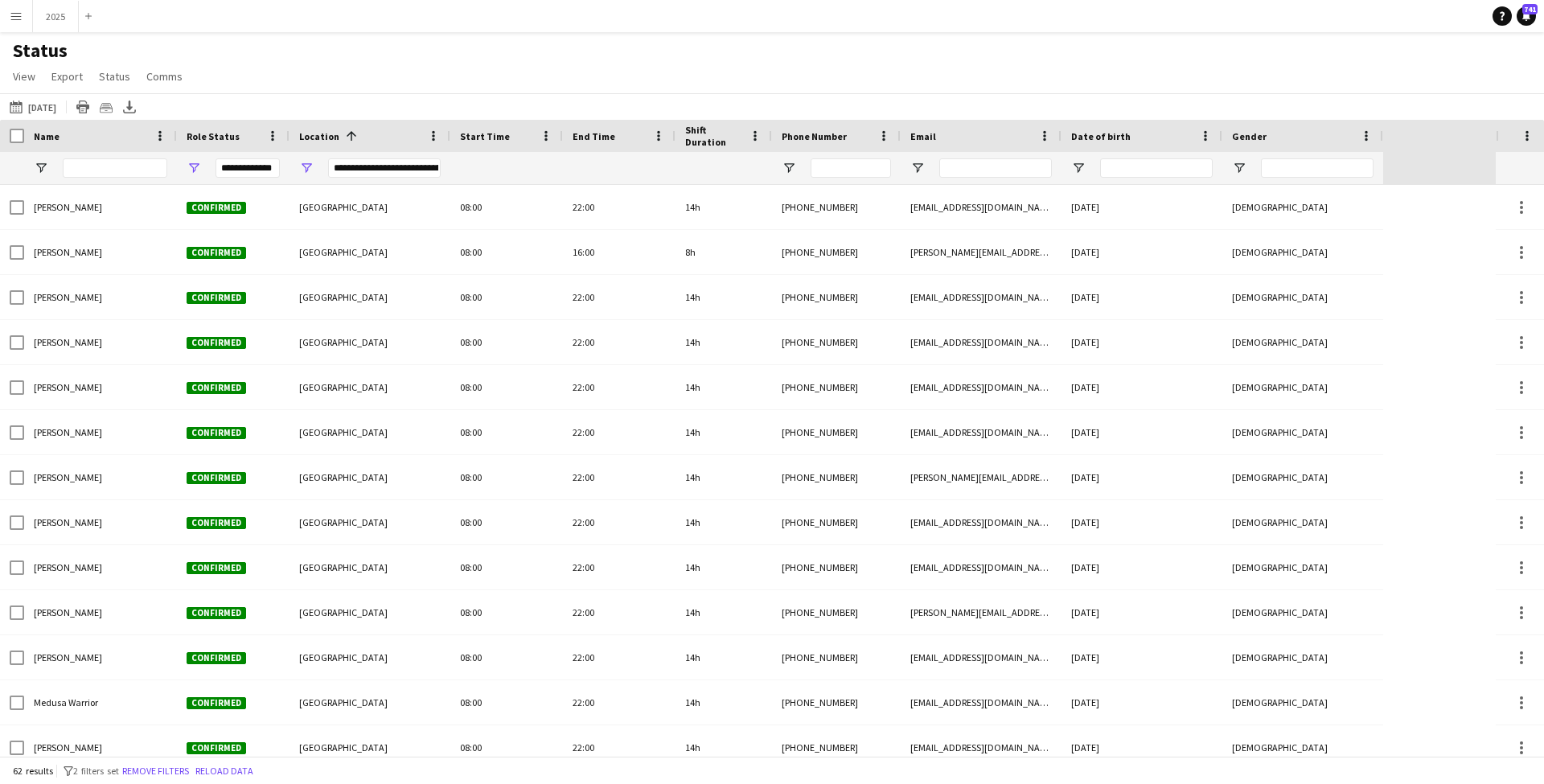
click at [1210, 59] on div "Status View Views Default view New view Update view Delete view Edit name Custo…" at bounding box center [772, 66] width 1544 height 55
click at [57, 19] on button "2025 Close" at bounding box center [55, 17] width 46 height 31
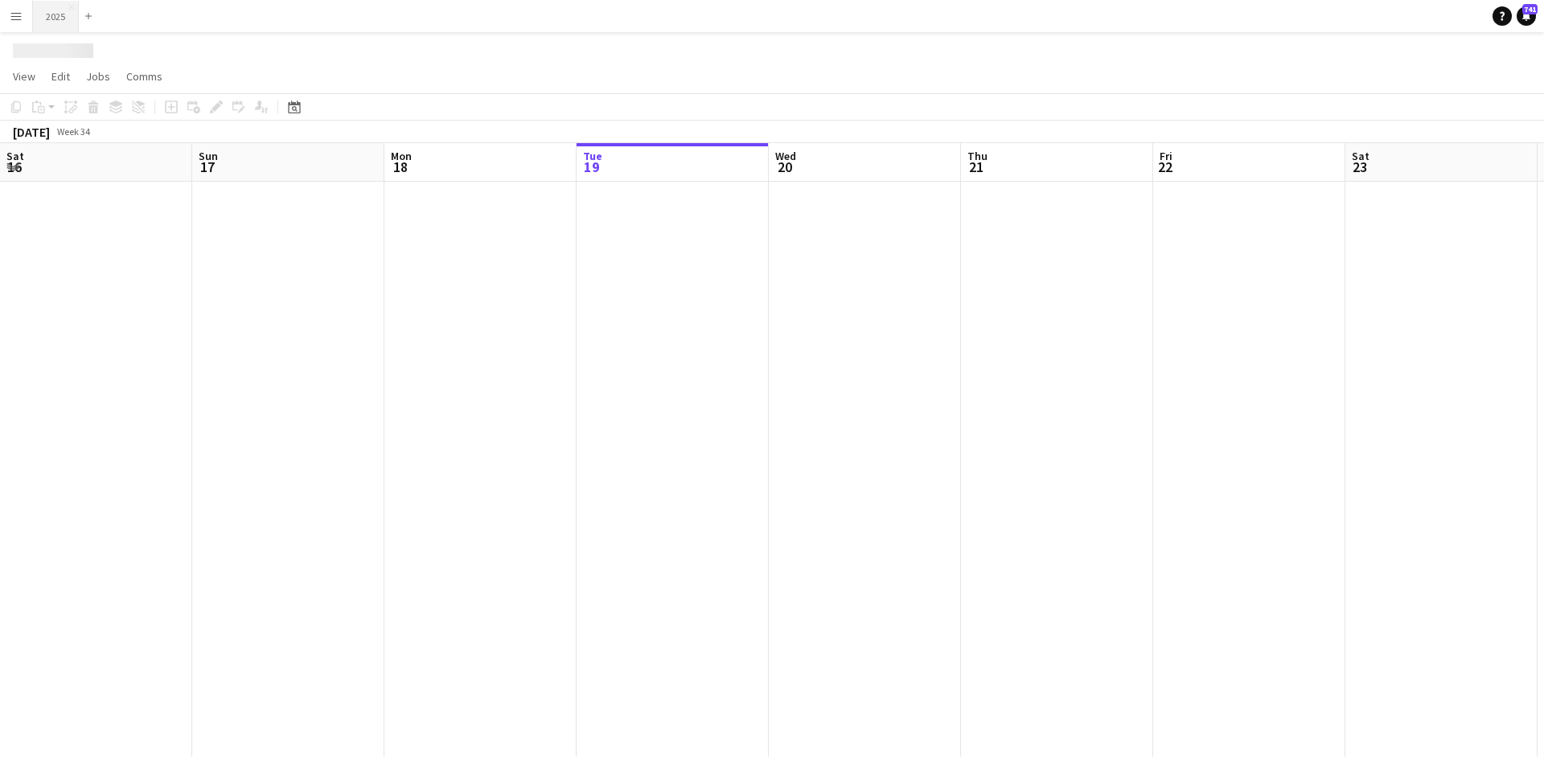
click at [57, 19] on button "2025 Close" at bounding box center [55, 17] width 46 height 31
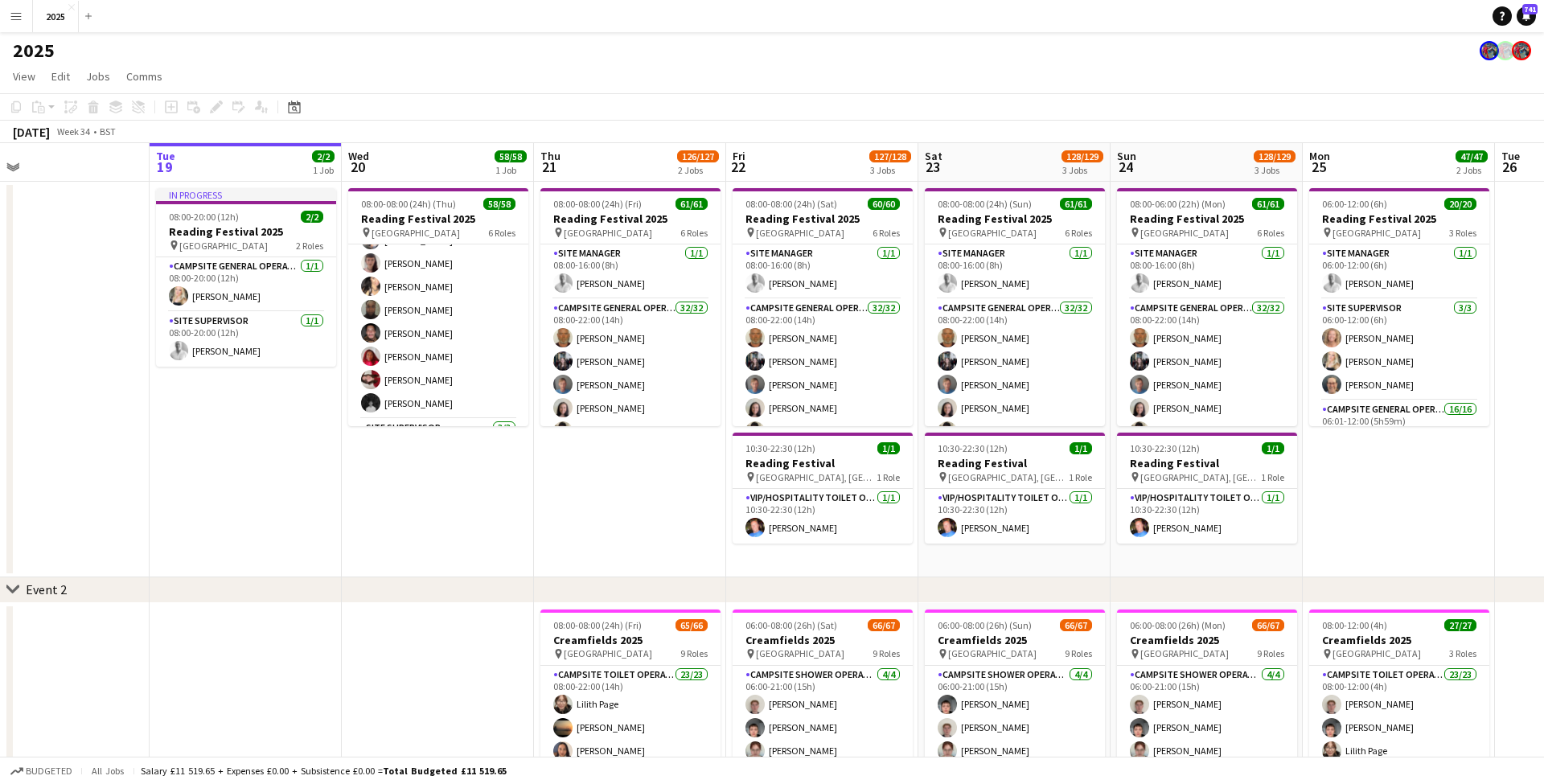
scroll to position [619, 0]
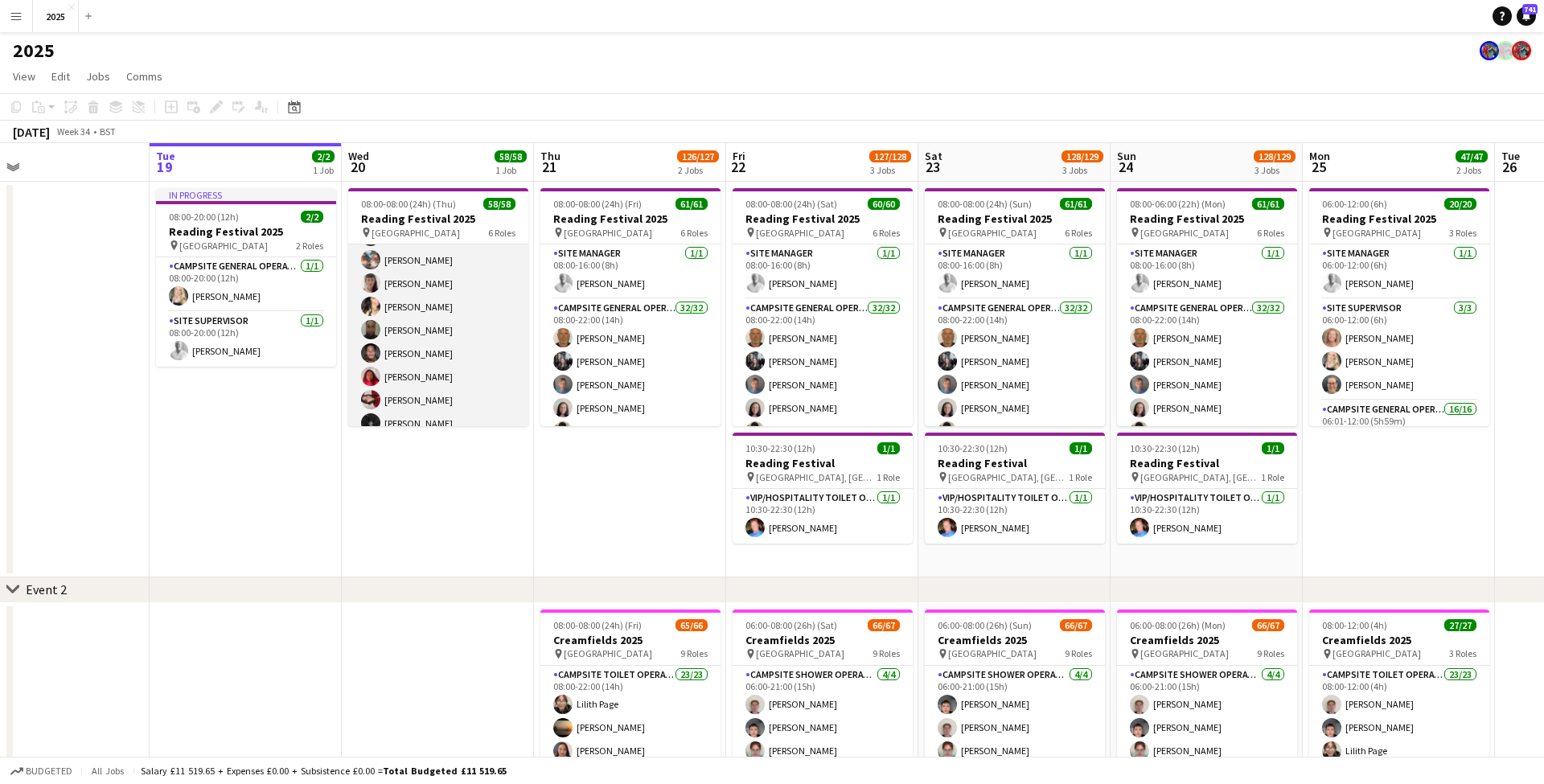
click at [430, 304] on app-card-role "Campsite General Operative 31/31 12:00-22:00 (10h) John Condon Louise Bates Gar…" at bounding box center [439, 59] width 180 height 759
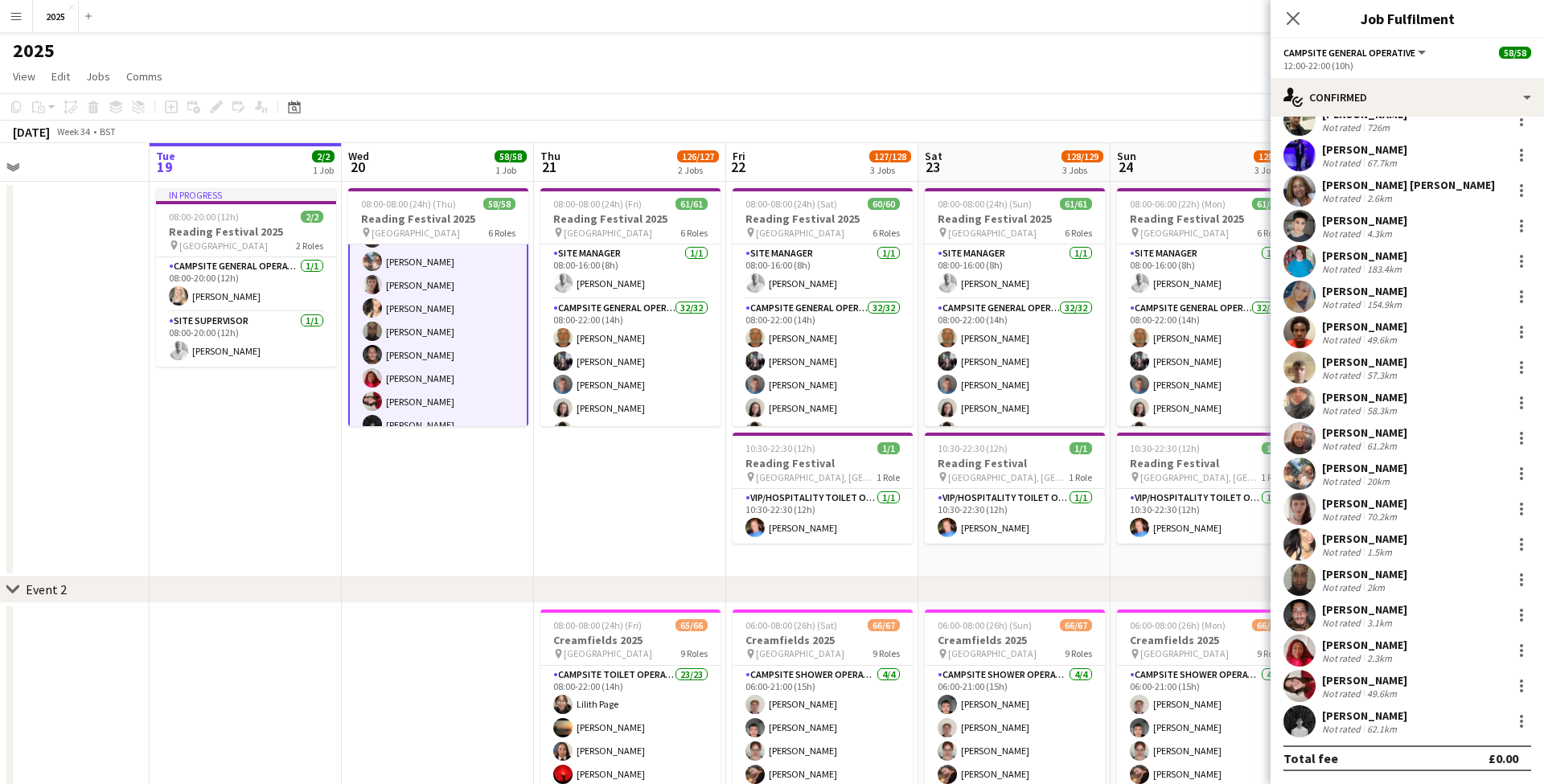
scroll to position [518, 0]
click at [1357, 540] on div "[PERSON_NAME]" at bounding box center [1364, 538] width 85 height 14
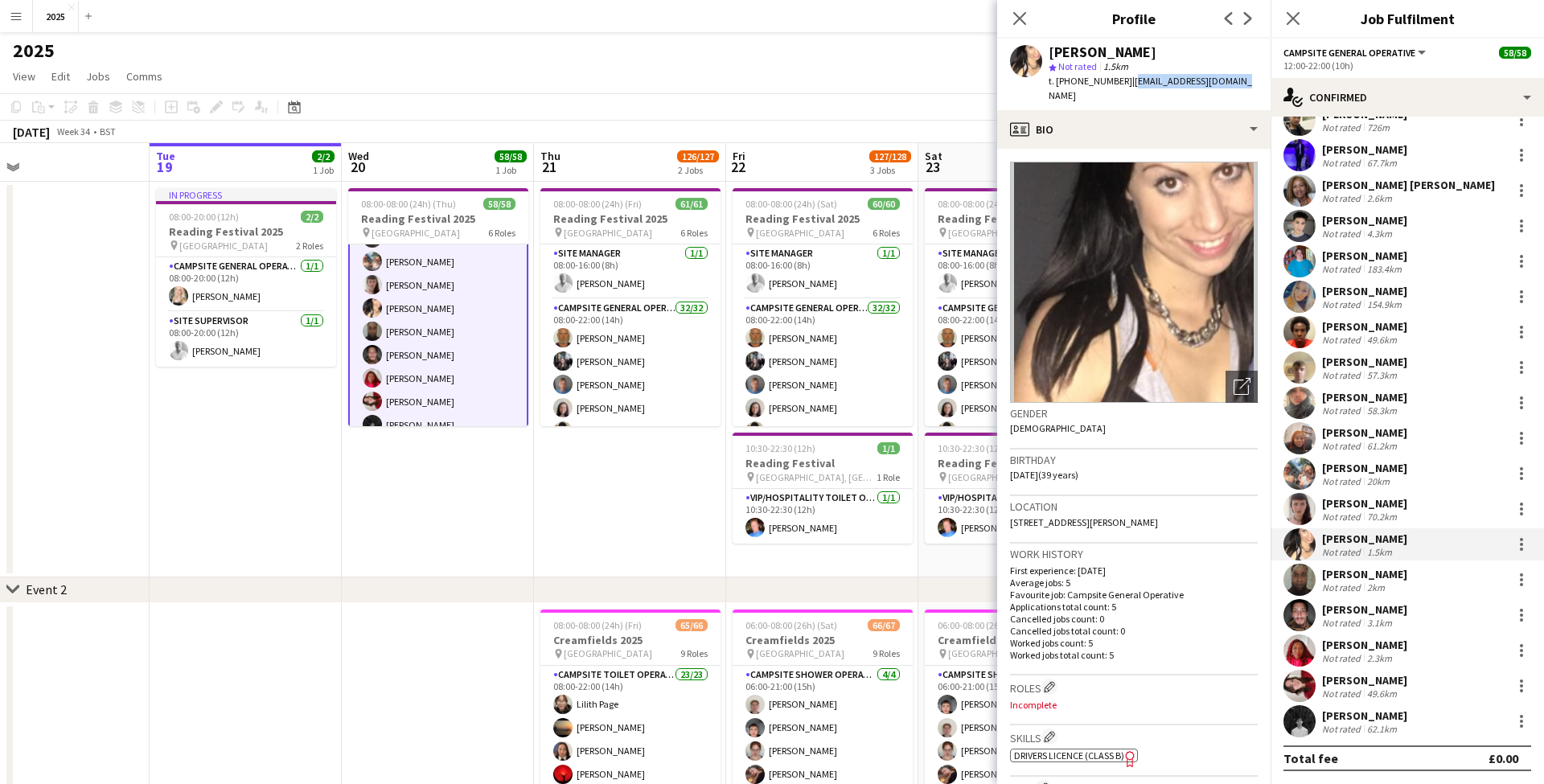
drag, startPoint x: 1242, startPoint y: 80, endPoint x: 1126, endPoint y: 83, distance: 116.0
click at [1126, 83] on app-profile-header "Nicola Hope star Not rated 1.5km t. +447851041479 | hopenicola01@gmail.com" at bounding box center [1133, 75] width 273 height 71
copy span "hopenicola01@gmail.com"
drag, startPoint x: 1118, startPoint y: 83, endPoint x: 1071, endPoint y: 82, distance: 47.0
click at [1071, 82] on span "t. +447851041479" at bounding box center [1089, 80] width 84 height 12
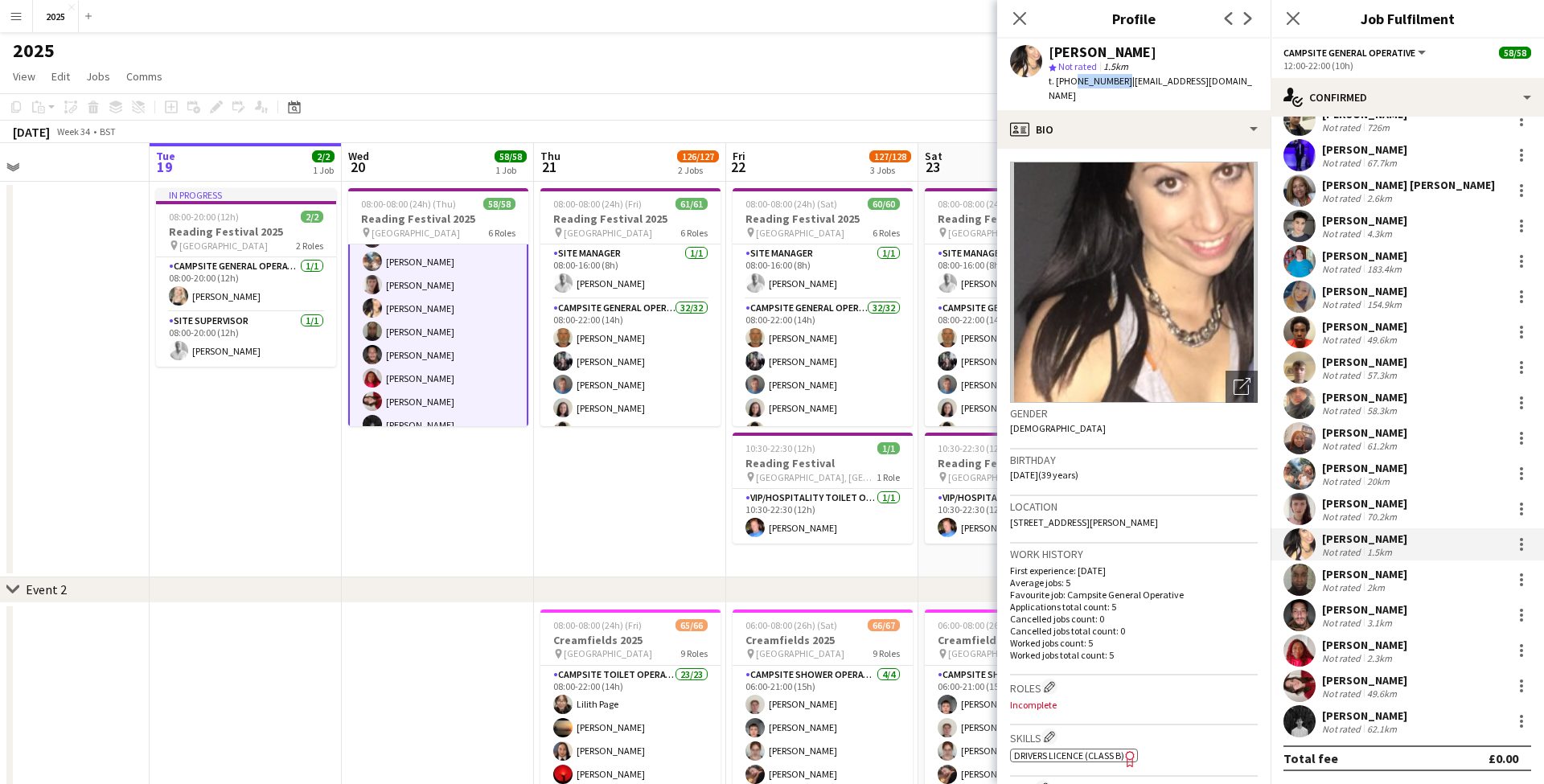
copy span "7851041479"
drag, startPoint x: 1207, startPoint y: 507, endPoint x: 1166, endPoint y: 507, distance: 41.0
click at [1166, 507] on div "Location 10 Marsh Court, Wilton Road, Reading, RG30 2ST" at bounding box center [1133, 519] width 248 height 46
copy span "RG30 2ST"
click at [1017, 19] on icon at bounding box center [1019, 18] width 15 height 15
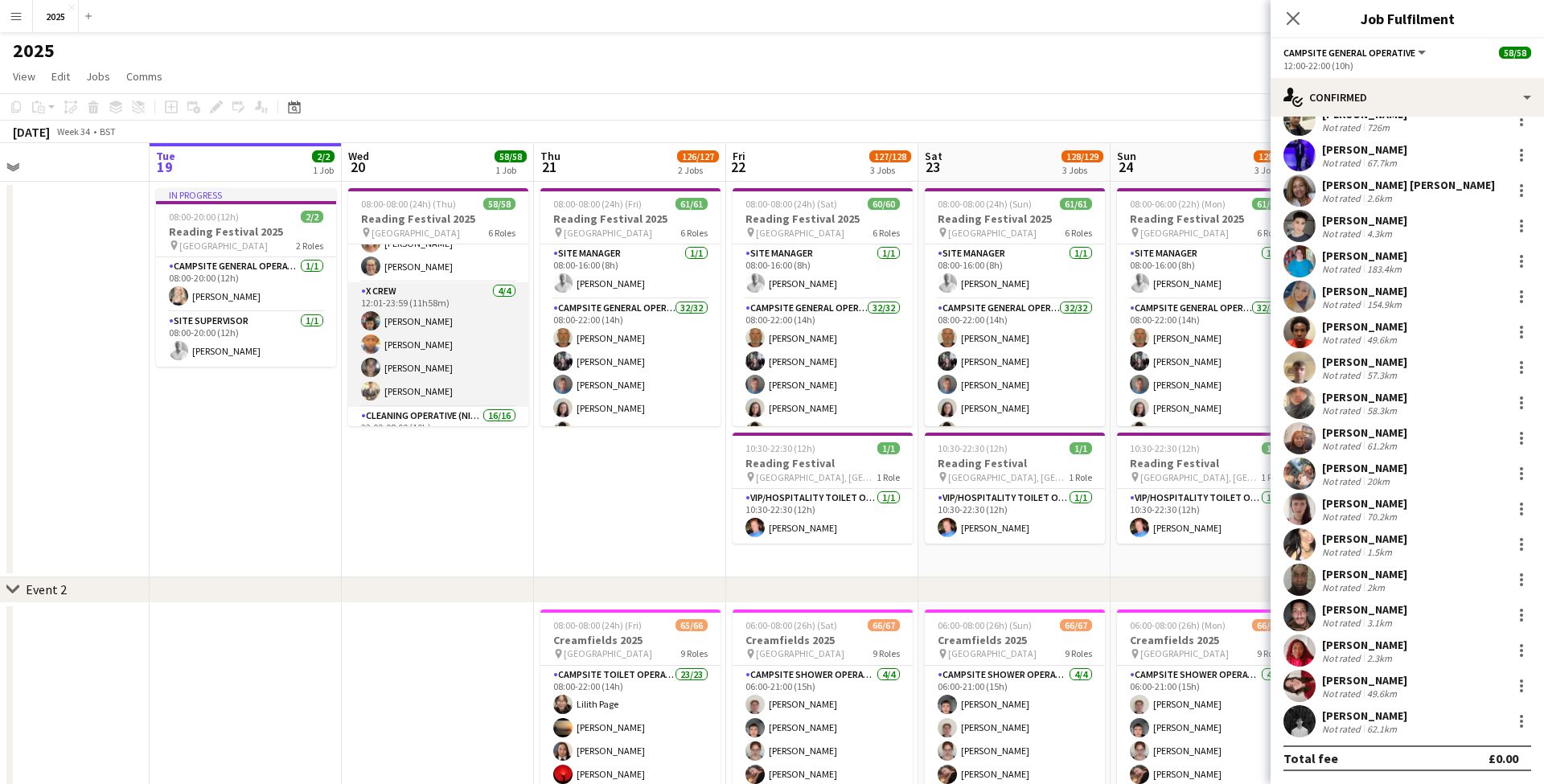
scroll to position [904, 0]
click at [442, 318] on app-card-role "X Crew 4/4 12:01-23:59 (11h58m) Daniel Birose Douglas Altenhoven Gintare Rinkun…" at bounding box center [439, 321] width 180 height 125
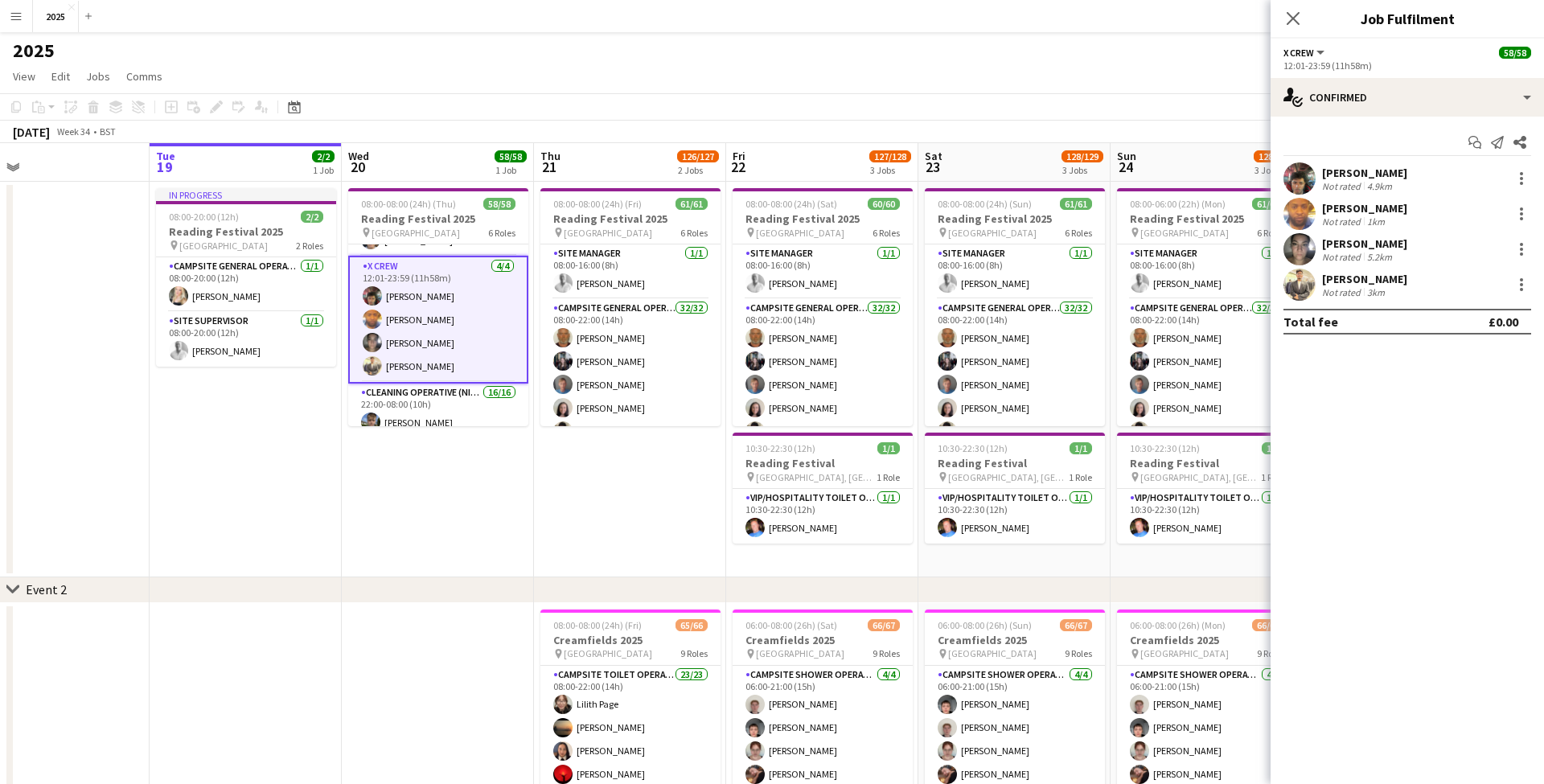
scroll to position [0, 0]
click at [1376, 215] on div "1km" at bounding box center [1375, 221] width 24 height 12
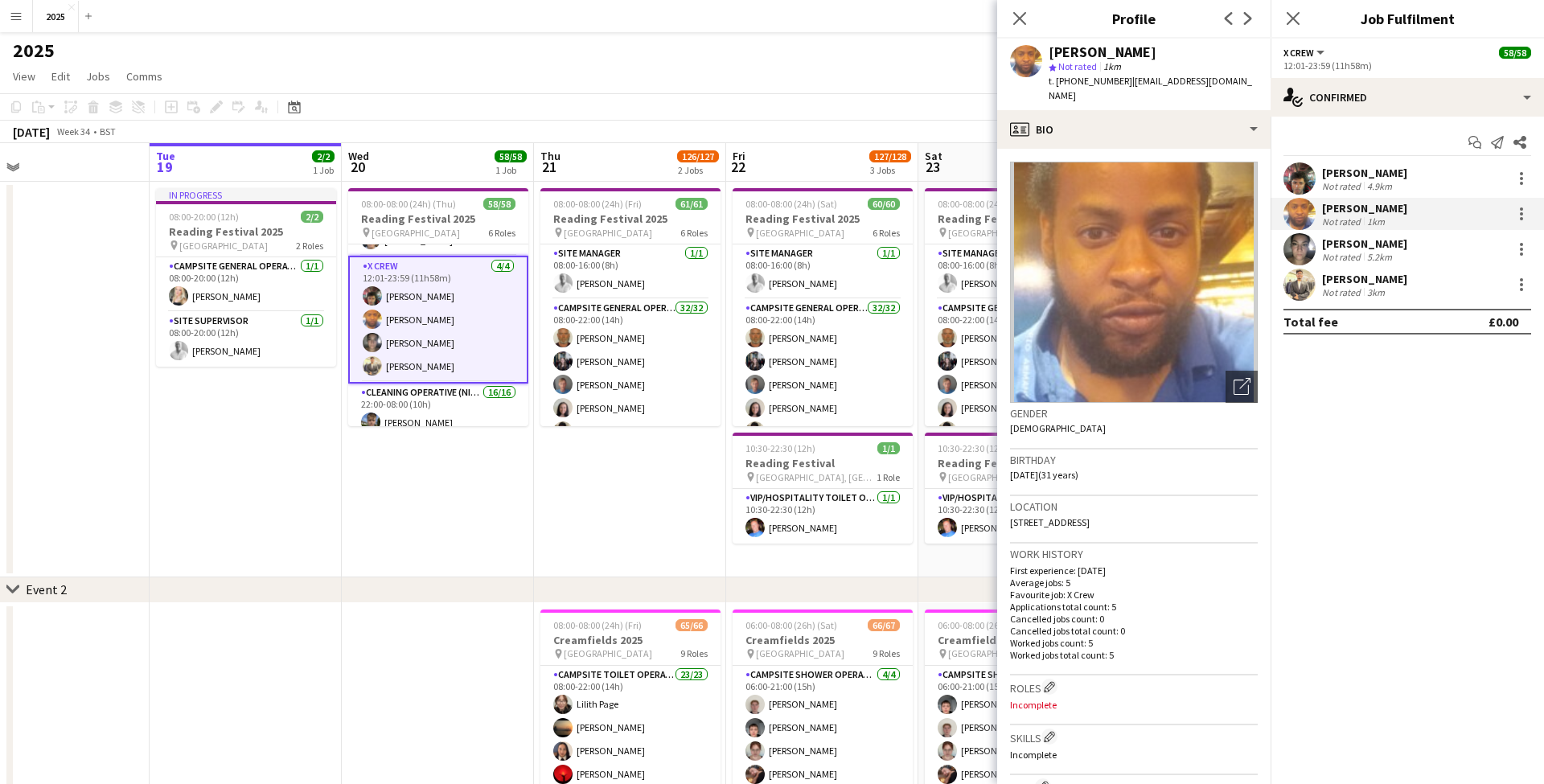
drag, startPoint x: 1258, startPoint y: 82, endPoint x: 1124, endPoint y: 80, distance: 134.0
click at [1124, 80] on div "Douglas Altenhoven star Not rated 1km t. +447506993208 | douglasaltenhoven9@gma…" at bounding box center [1133, 75] width 273 height 71
copy span "douglasaltenhoven9@gmail.com"
drag, startPoint x: 1118, startPoint y: 84, endPoint x: 1070, endPoint y: 83, distance: 48.0
click at [1070, 83] on span "t. +447506993208" at bounding box center [1089, 80] width 84 height 12
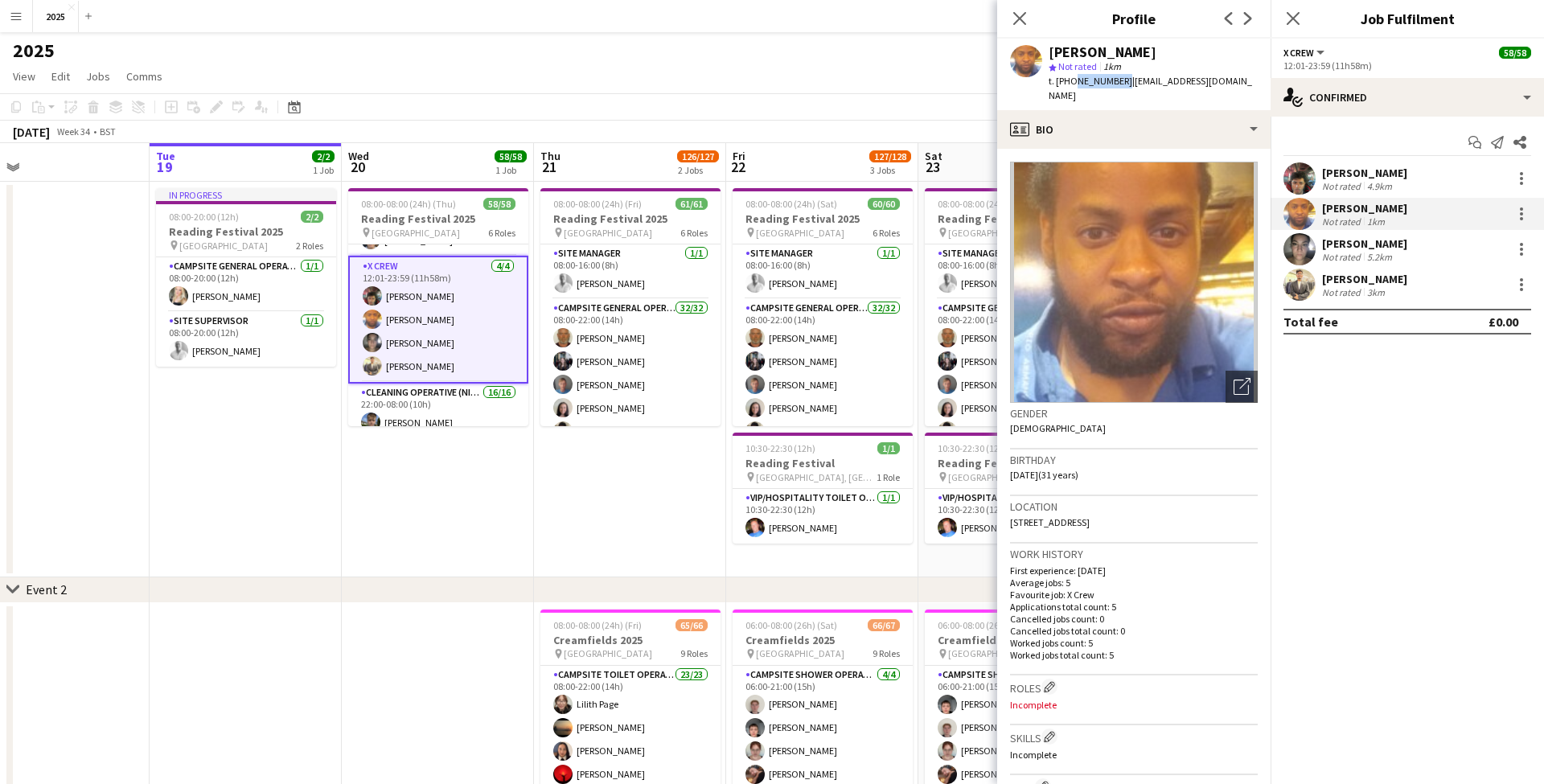
copy span "7506993208"
drag, startPoint x: 1214, startPoint y: 505, endPoint x: 1164, endPoint y: 506, distance: 50.0
click at [1164, 506] on div "Location Audley Street, Audley Street, Reading, RG30 1BS" at bounding box center [1133, 519] width 248 height 46
copy span "RG30 1BS"
click at [1349, 285] on div "[PERSON_NAME]" at bounding box center [1364, 278] width 85 height 14
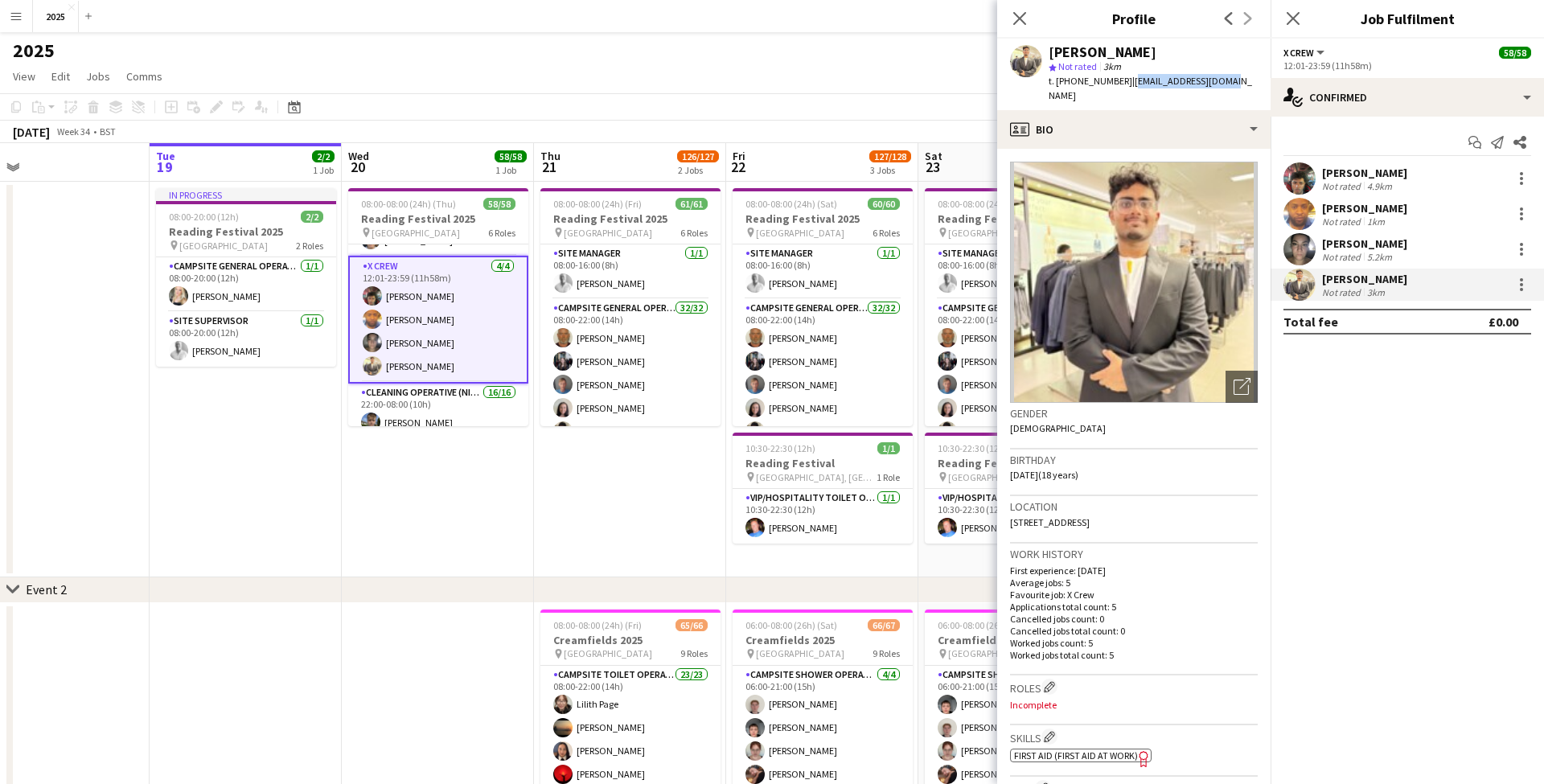
drag, startPoint x: 1230, startPoint y: 82, endPoint x: 1125, endPoint y: 83, distance: 105.0
click at [1125, 83] on div "Rahul Ramsiva star Not rated 3km t. +447446099099 | novolt3286@gmail.com" at bounding box center [1133, 75] width 273 height 71
copy span "novolt3286@gmail.com"
drag, startPoint x: 1118, startPoint y: 81, endPoint x: 1071, endPoint y: 82, distance: 47.0
click at [1071, 82] on span "t. +447446099099" at bounding box center [1089, 80] width 84 height 12
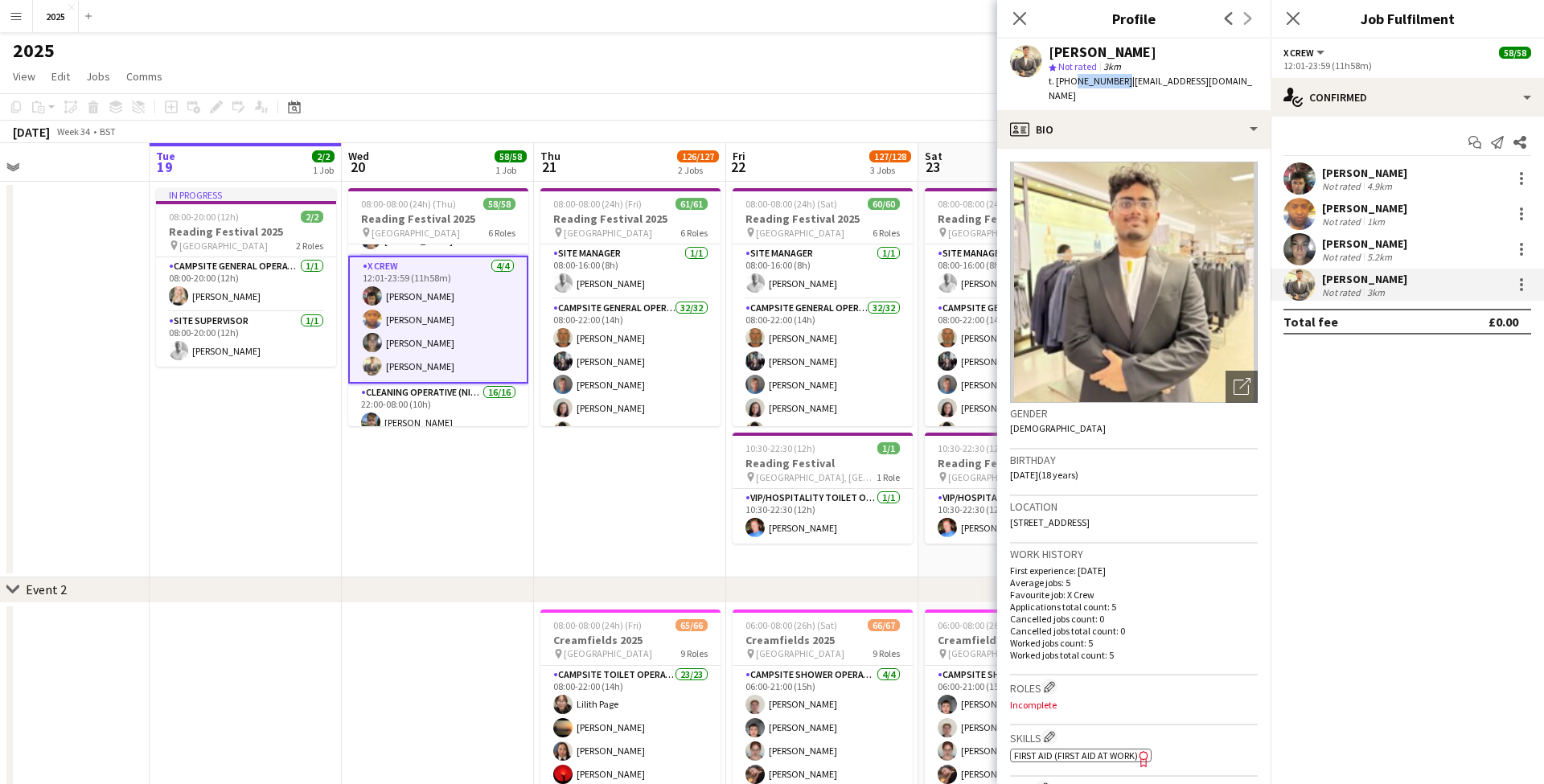
copy span "7446099099"
drag, startPoint x: 1206, startPoint y: 507, endPoint x: 1162, endPoint y: 505, distance: 44.0
click at [1162, 505] on div "Location Earlsfield Close, Caversham, Reading, RG4 6NX" at bounding box center [1133, 519] width 248 height 46
copy span "RG4 6NX"
click at [1292, 16] on icon "Close pop-in" at bounding box center [1292, 18] width 15 height 15
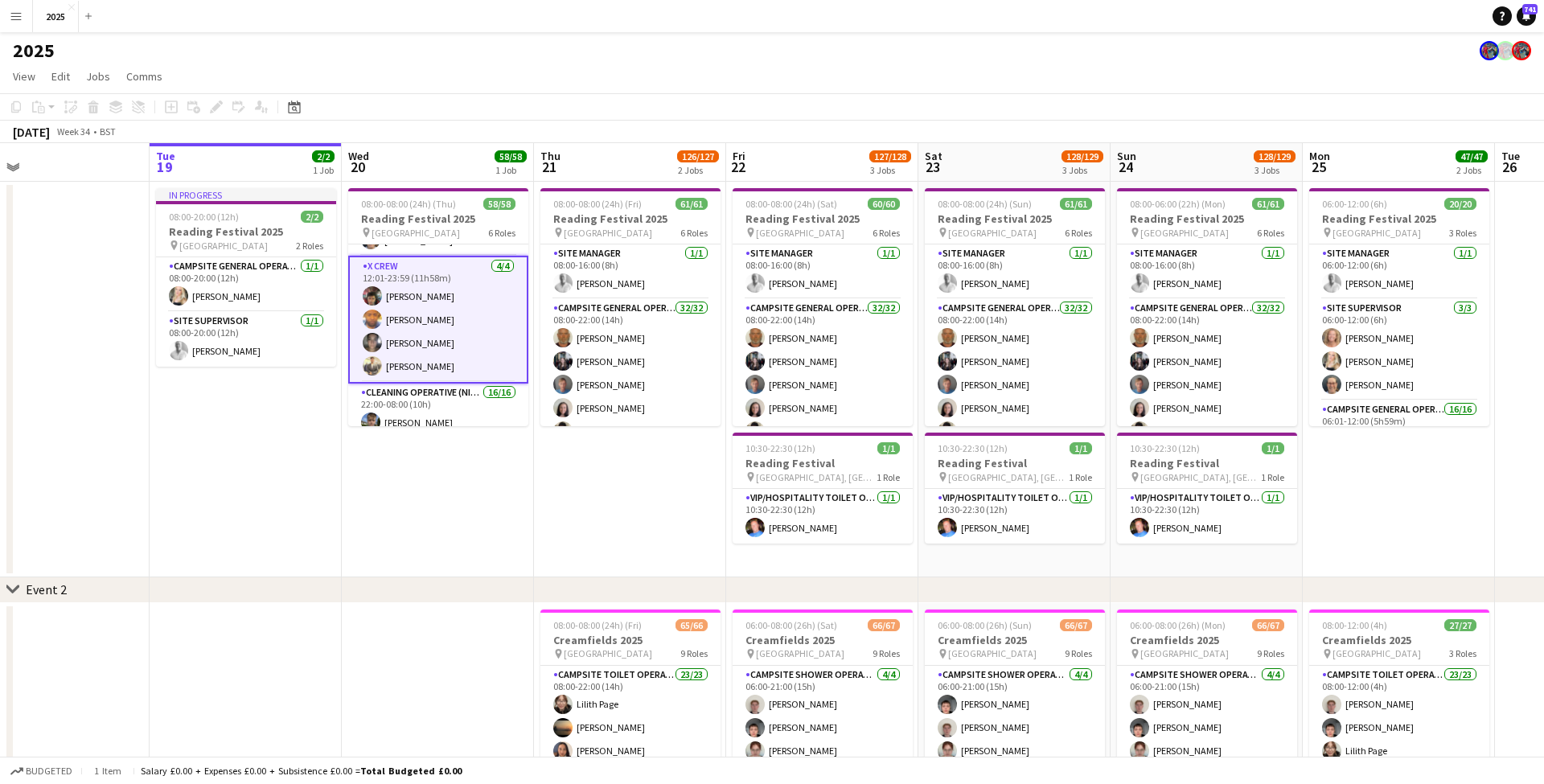
click at [16, 20] on app-icon "Menu" at bounding box center [17, 17] width 13 height 13
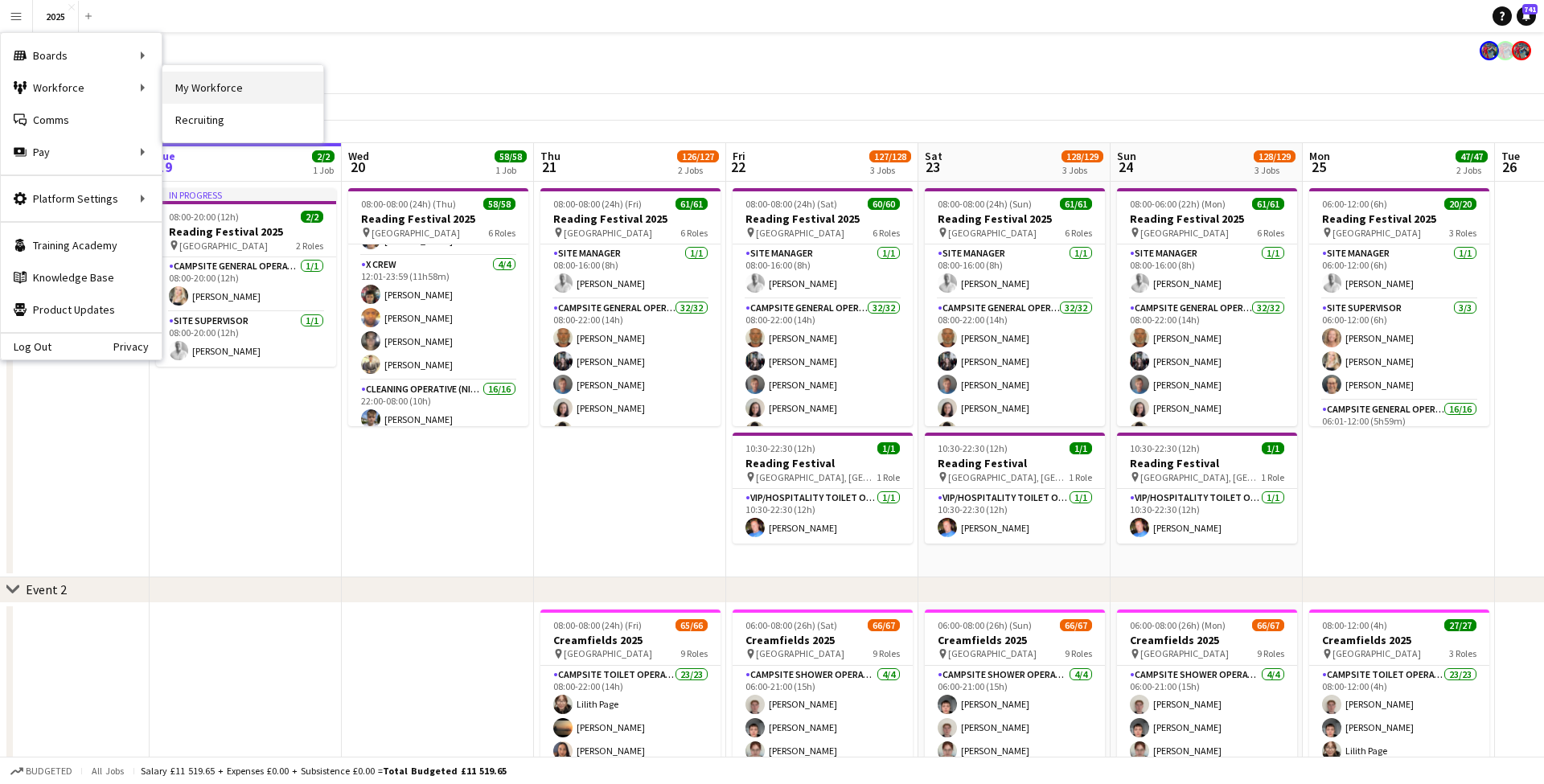
click at [220, 84] on link "My Workforce" at bounding box center [243, 87] width 161 height 32
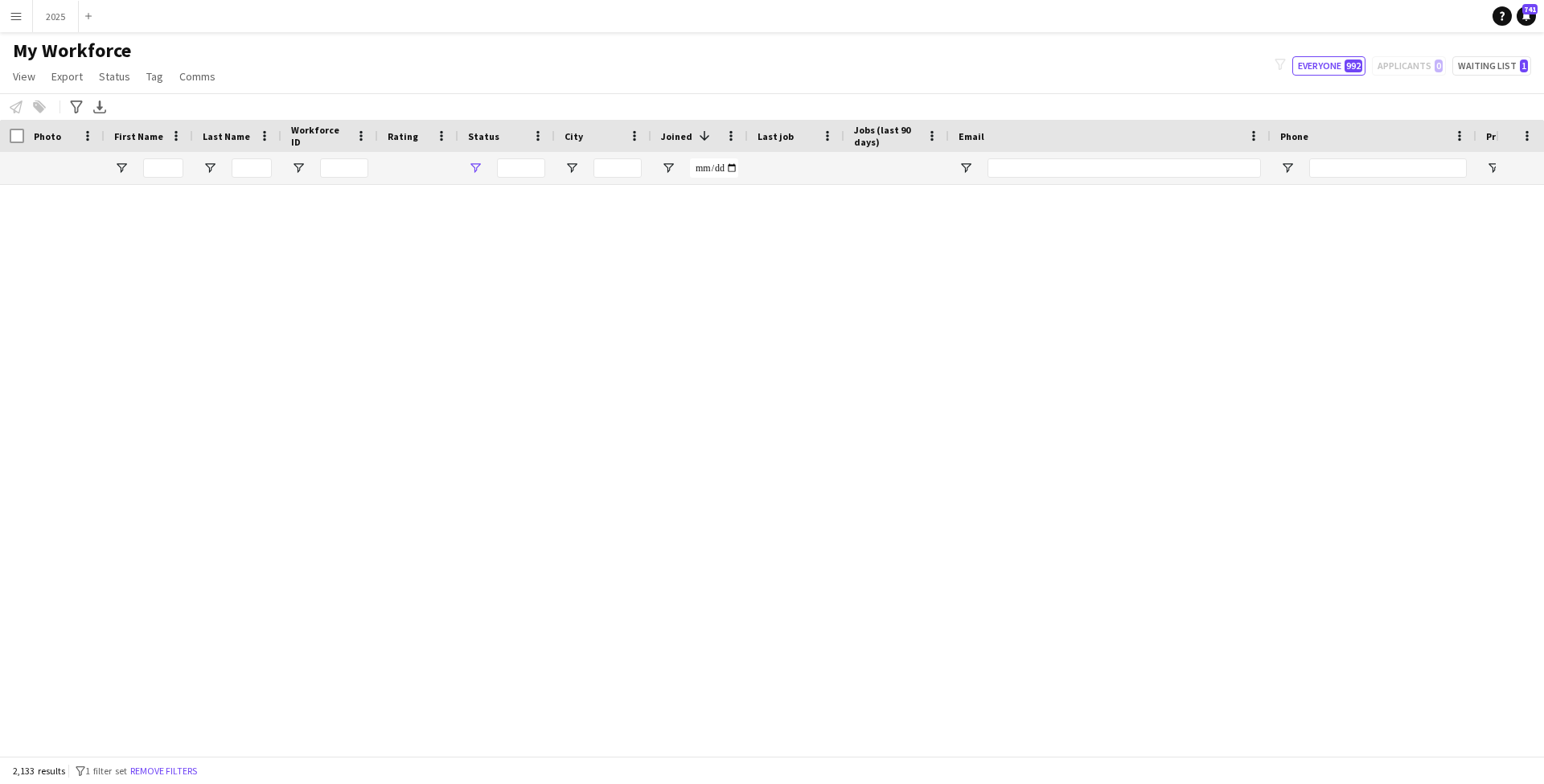
type input "**********"
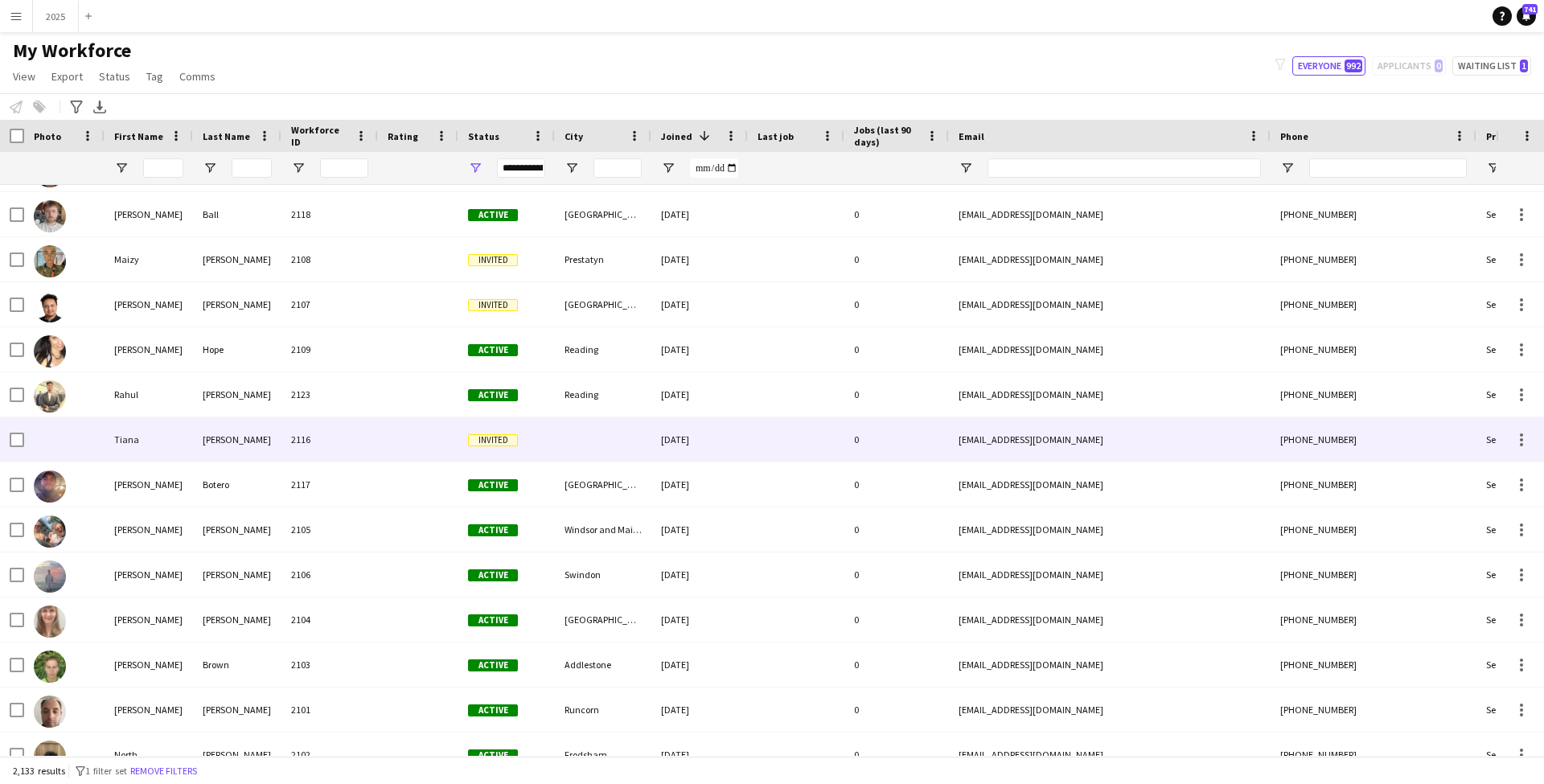
scroll to position [439, 0]
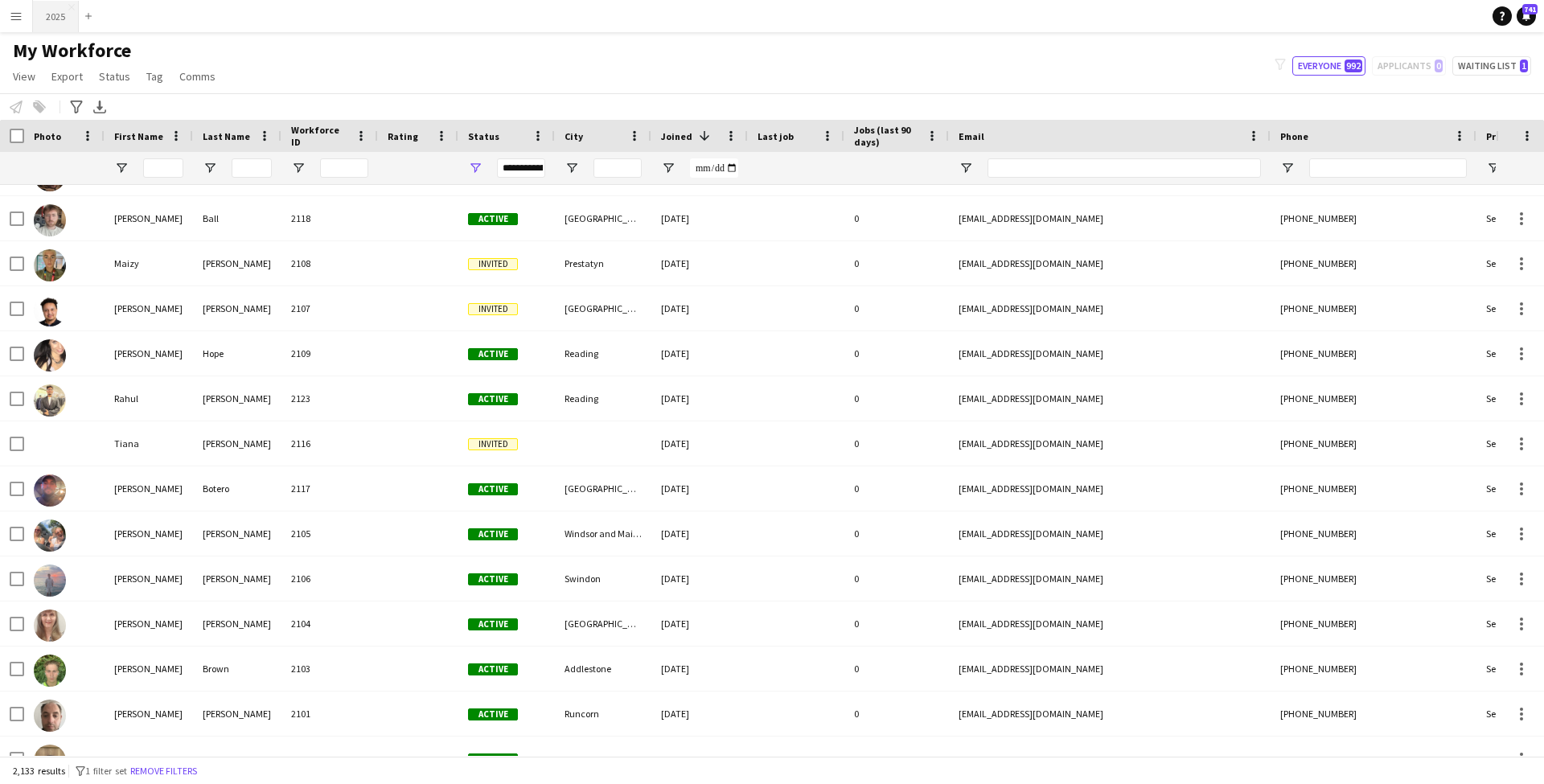
click at [55, 20] on button "2025 Close" at bounding box center [55, 17] width 46 height 31
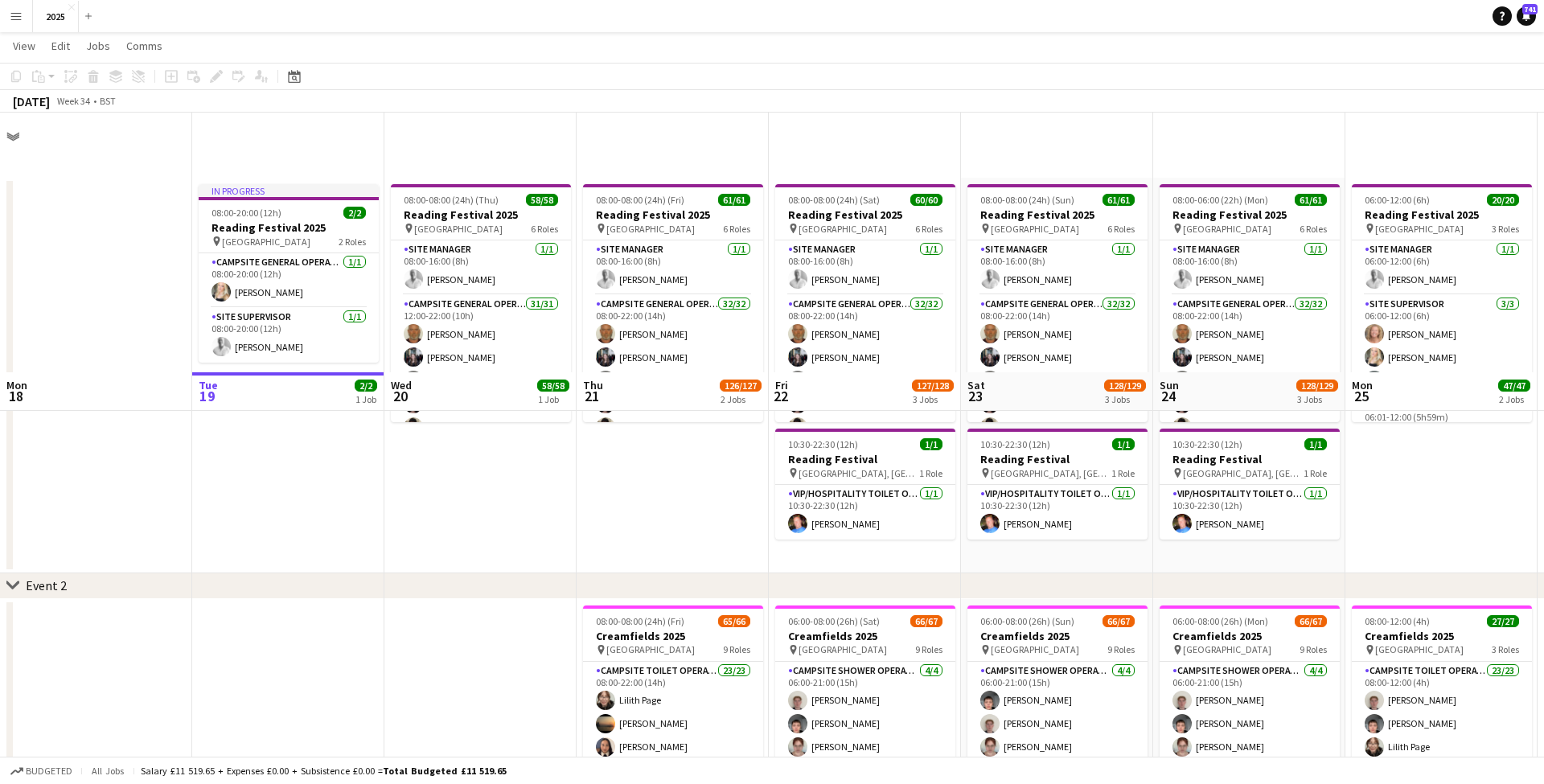
scroll to position [387, 0]
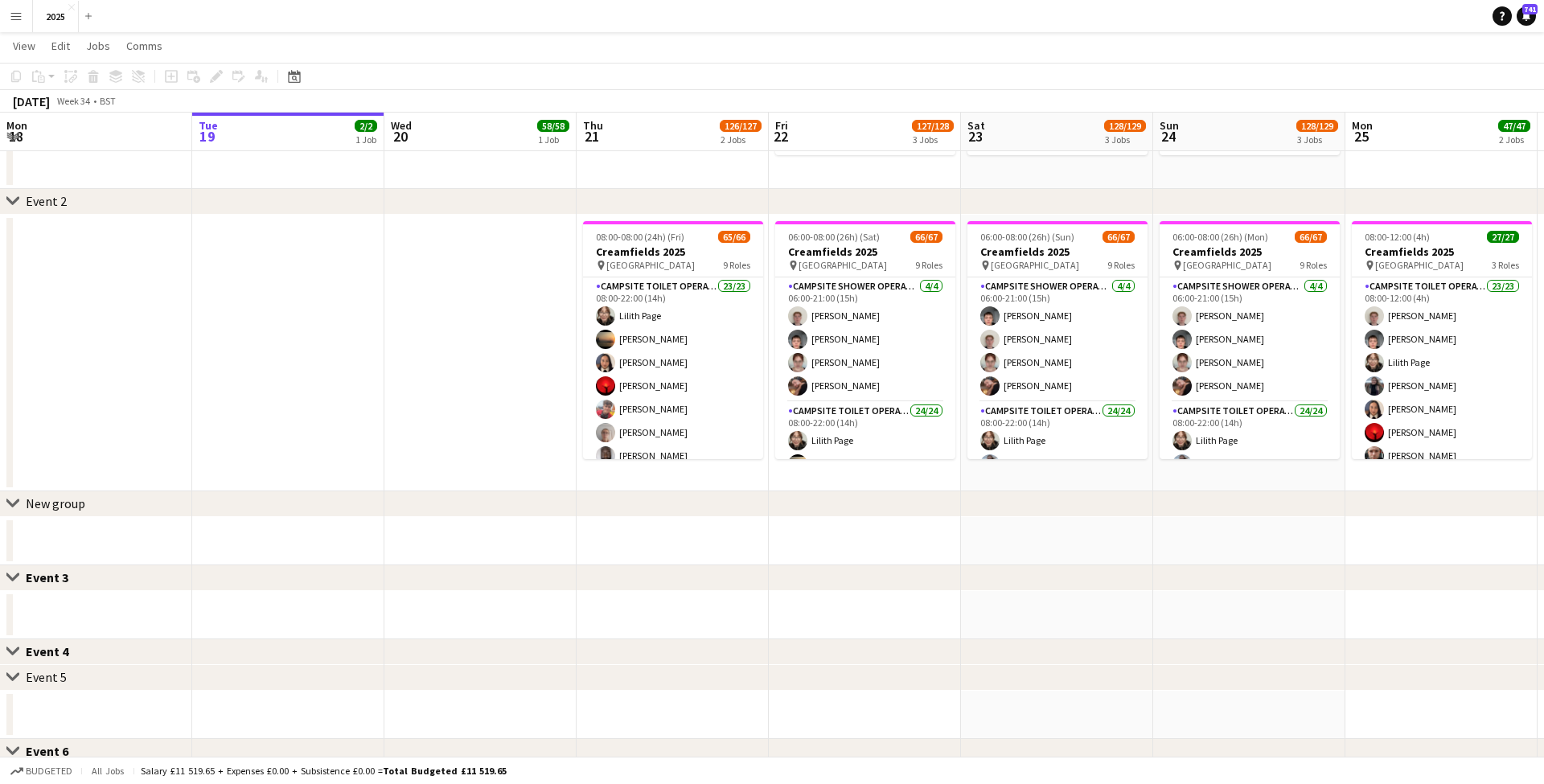
click at [26, 20] on button "Menu" at bounding box center [16, 16] width 32 height 32
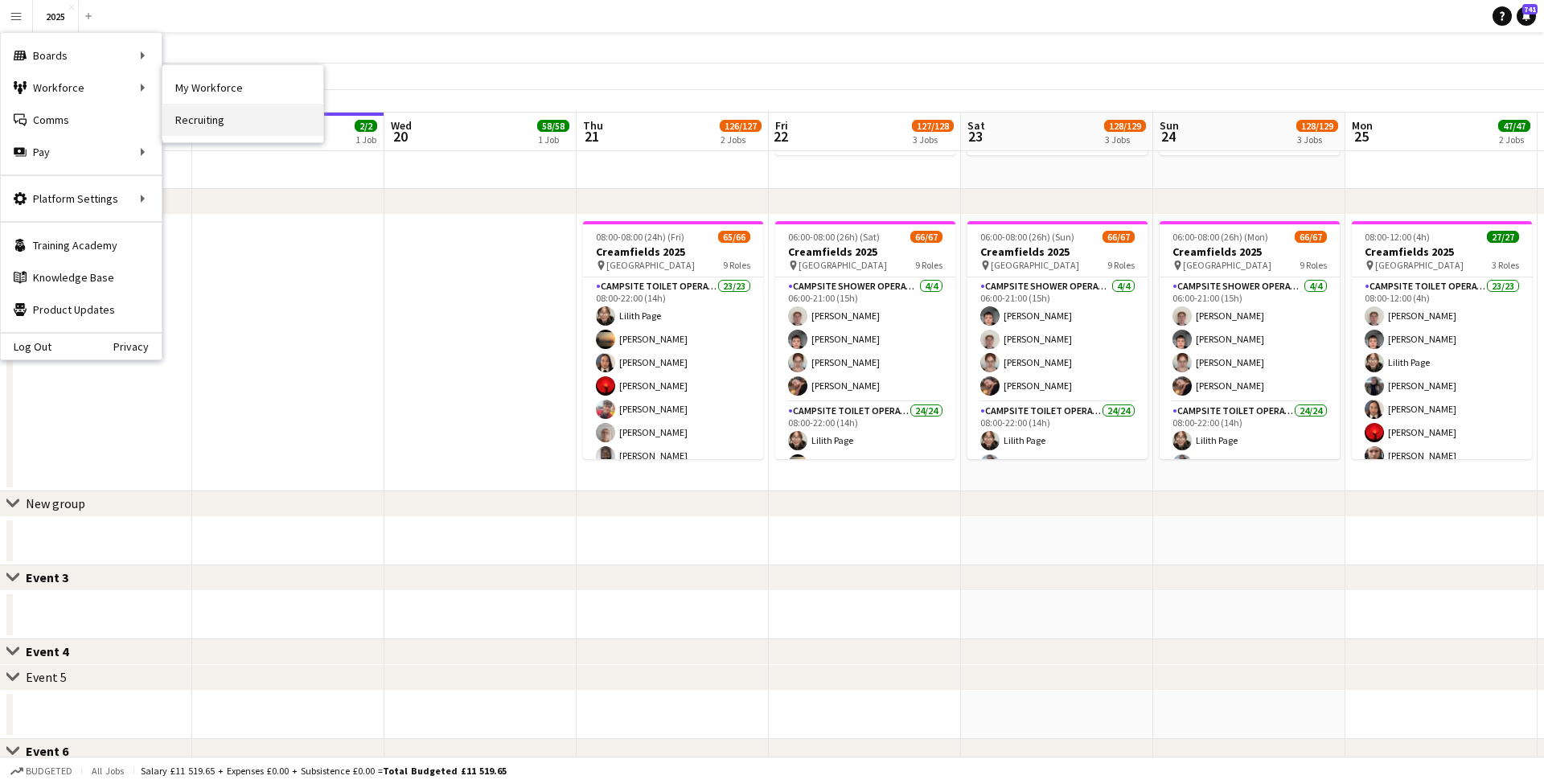
click at [264, 117] on link "Recruiting" at bounding box center [243, 119] width 161 height 32
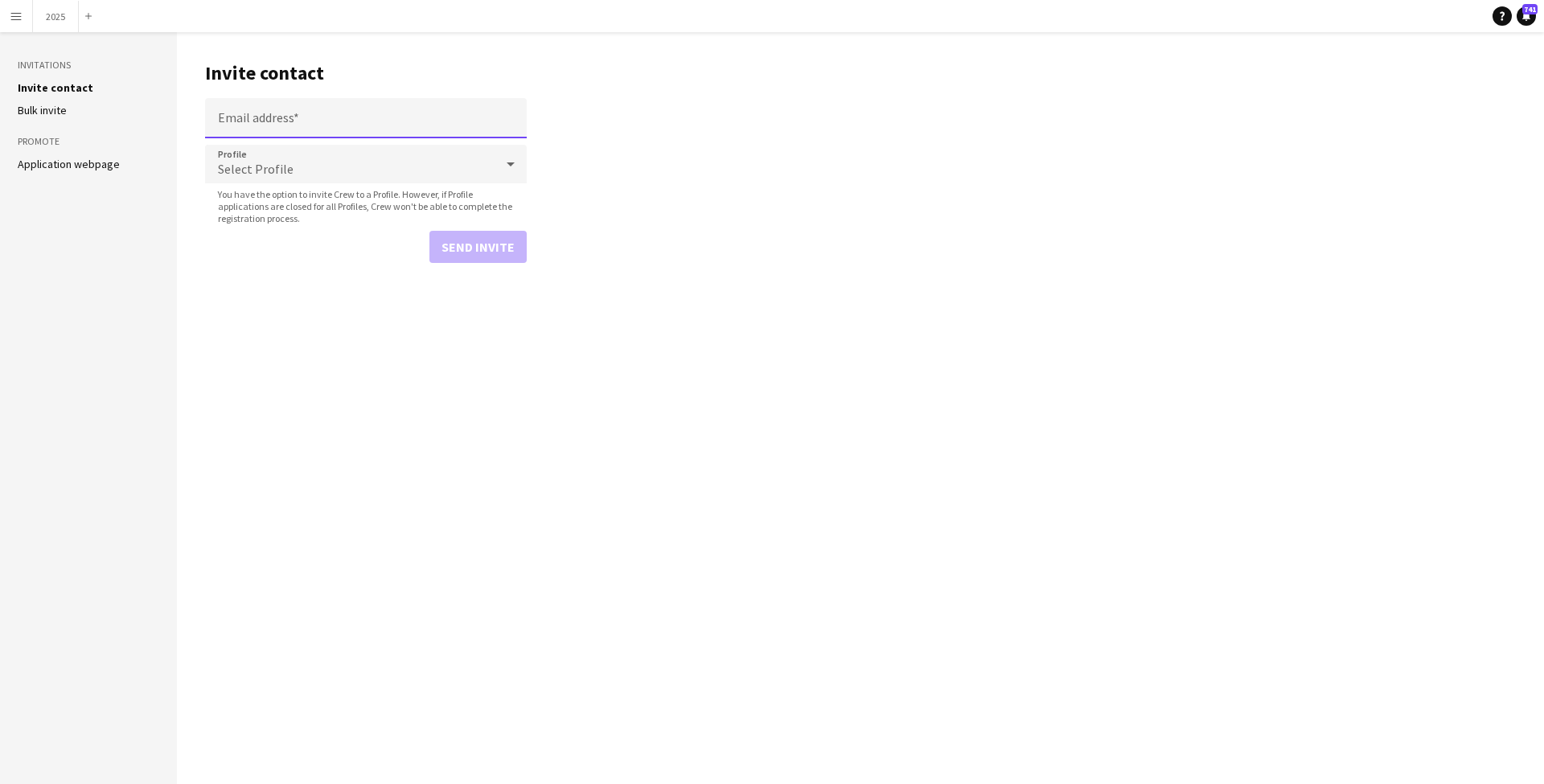
click at [301, 105] on input "Email address" at bounding box center [366, 118] width 321 height 41
paste input "**********"
type input "**********"
click at [296, 171] on div "Select Profile" at bounding box center [350, 164] width 290 height 39
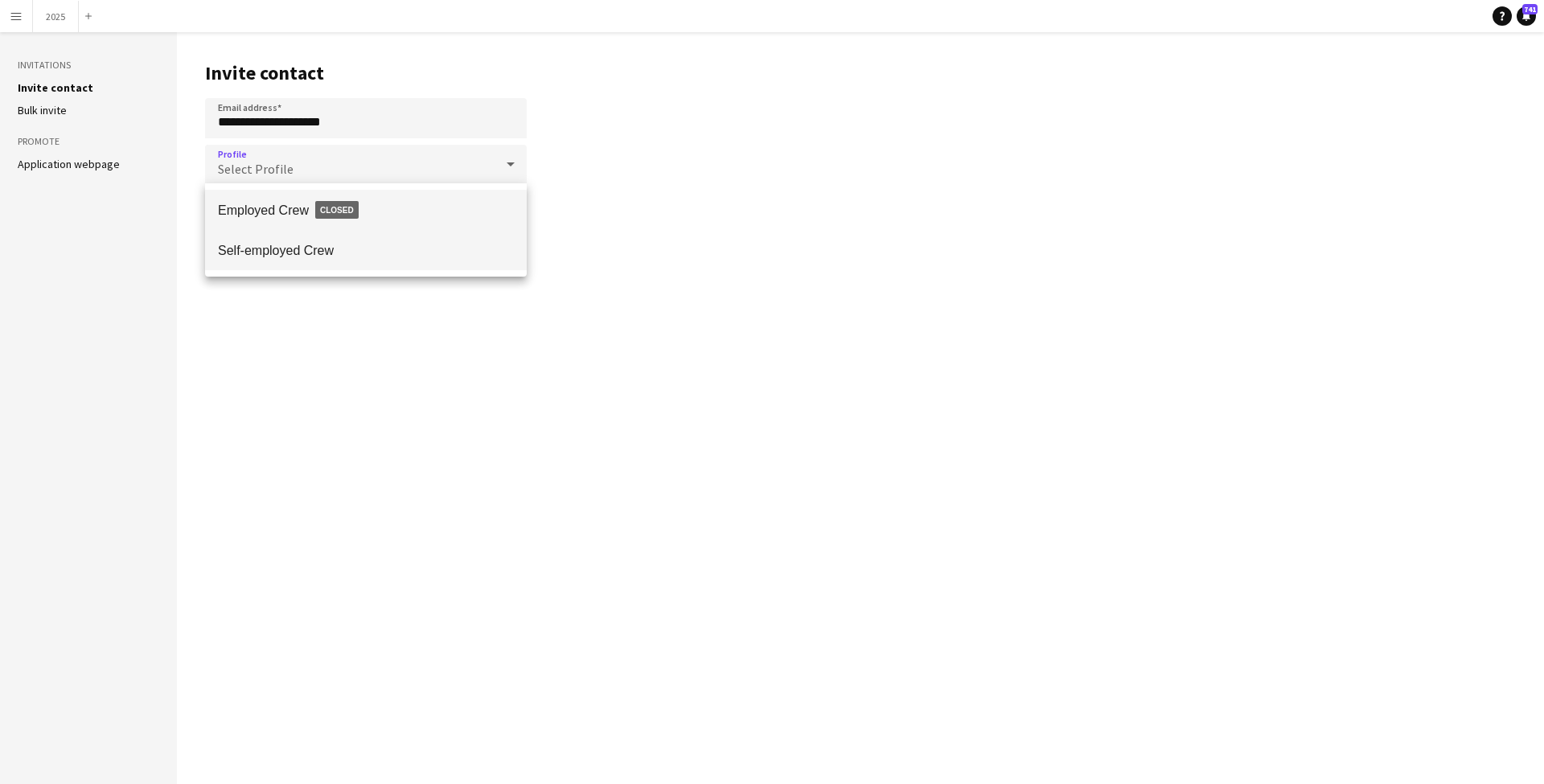
click at [339, 236] on mat-option "Self-employed Crew" at bounding box center [366, 250] width 321 height 41
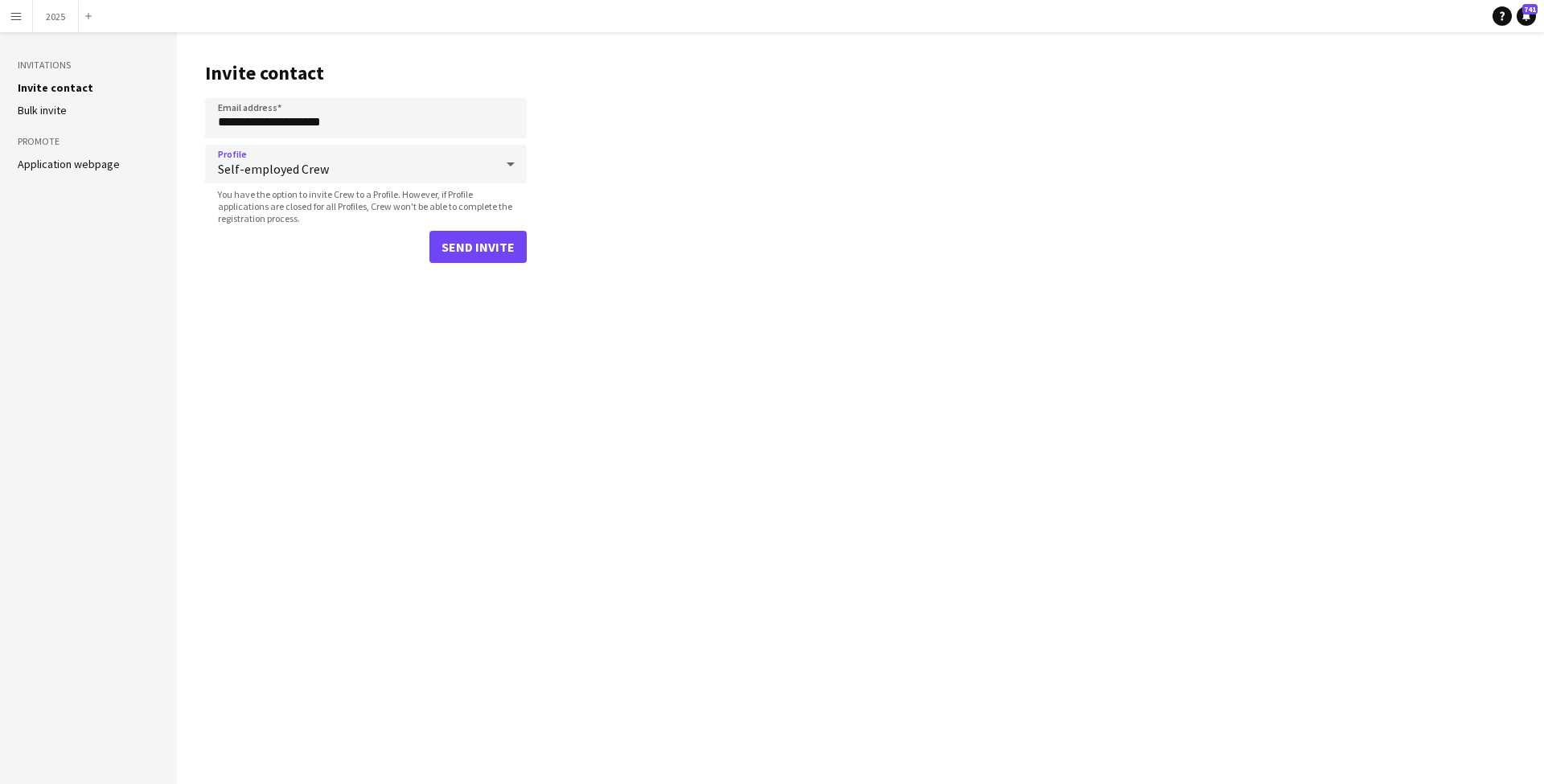
click at [486, 245] on button "Send invite" at bounding box center [479, 247] width 98 height 32
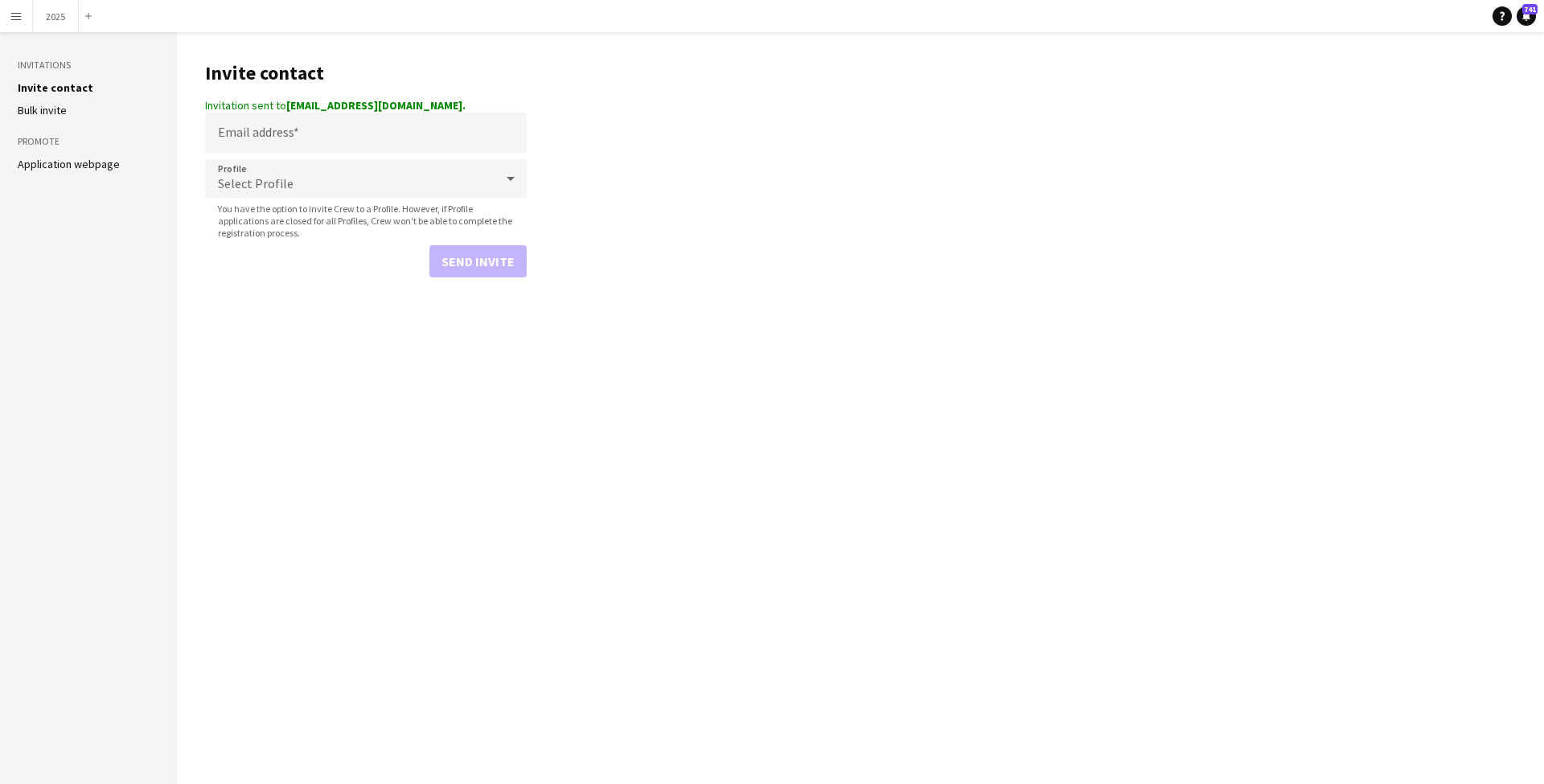
click at [26, 15] on button "Menu" at bounding box center [16, 16] width 32 height 32
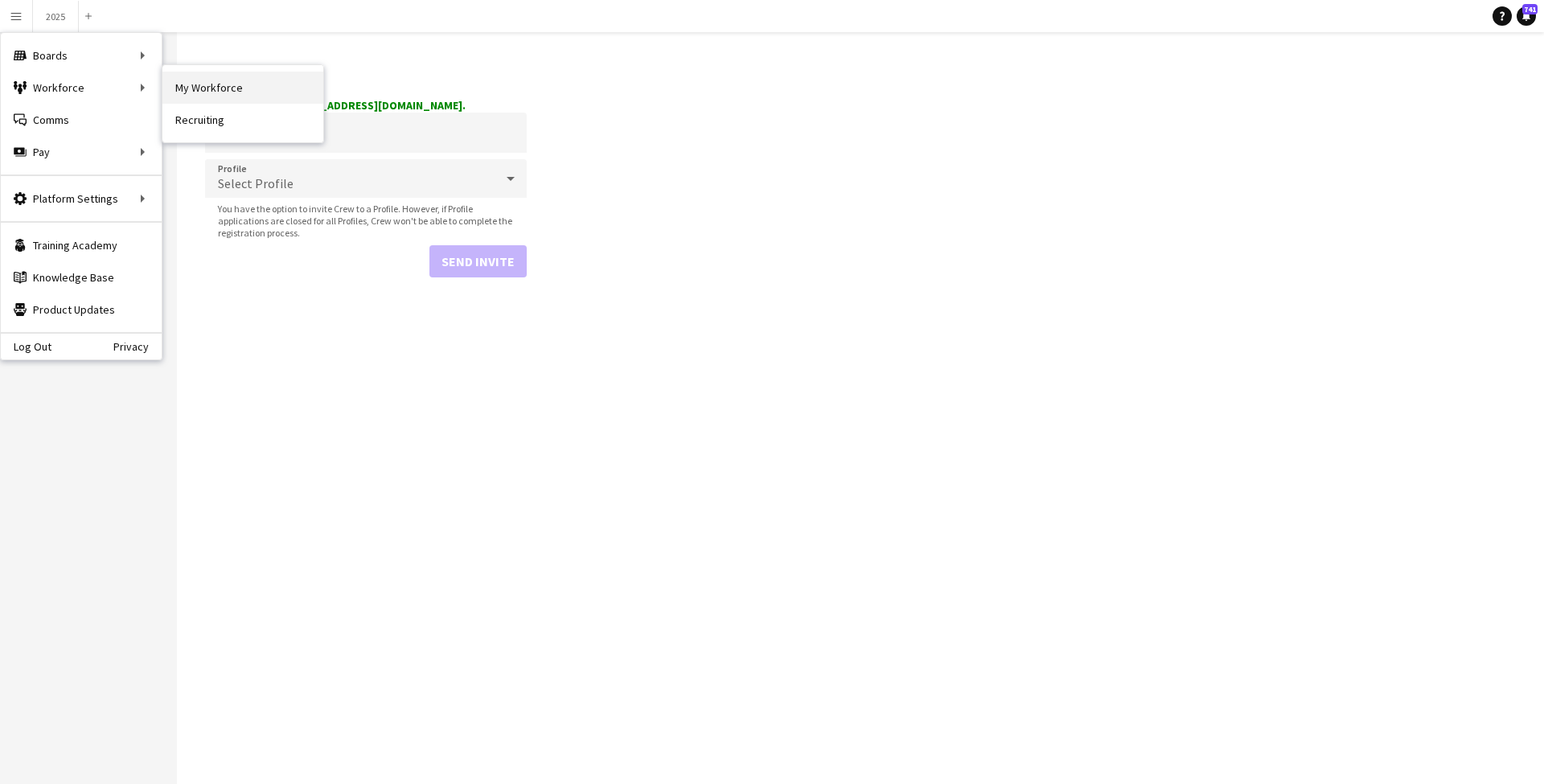
click at [205, 79] on link "My Workforce" at bounding box center [243, 87] width 161 height 32
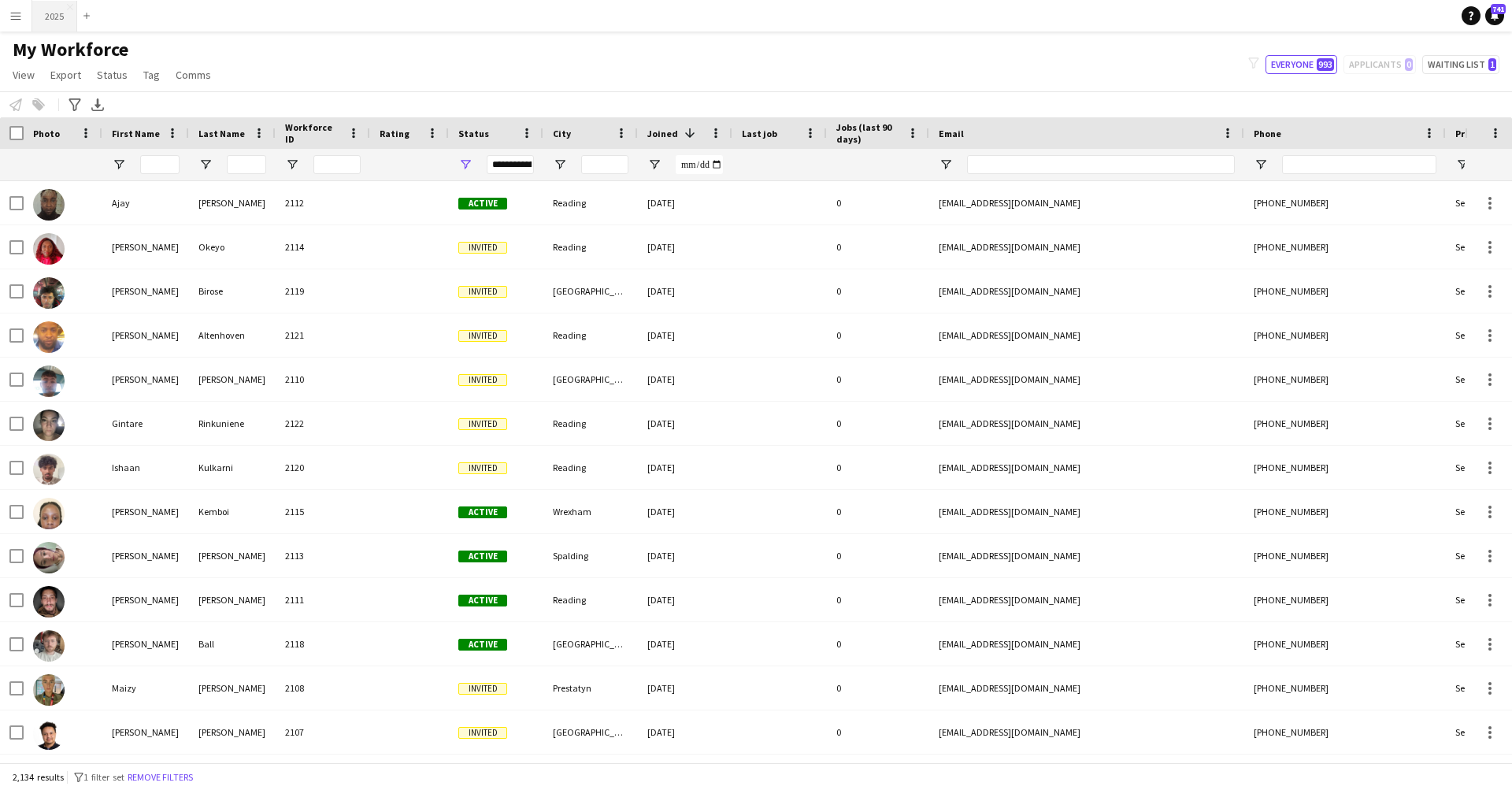
click at [56, 17] on button "2025 Close" at bounding box center [54, 16] width 45 height 31
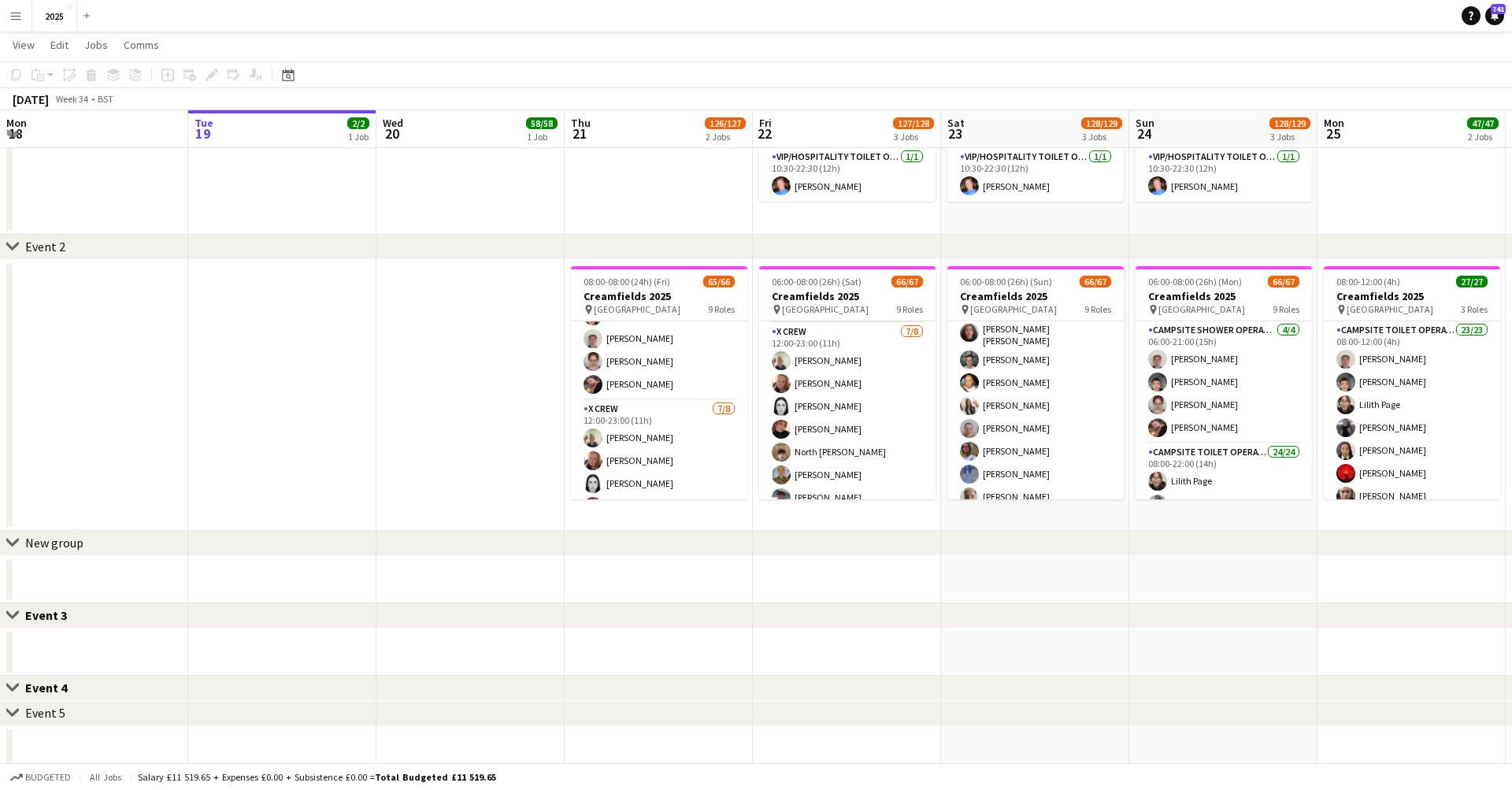
scroll to position [545, 0]
click at [19, 15] on app-icon "Menu" at bounding box center [16, 16] width 13 height 13
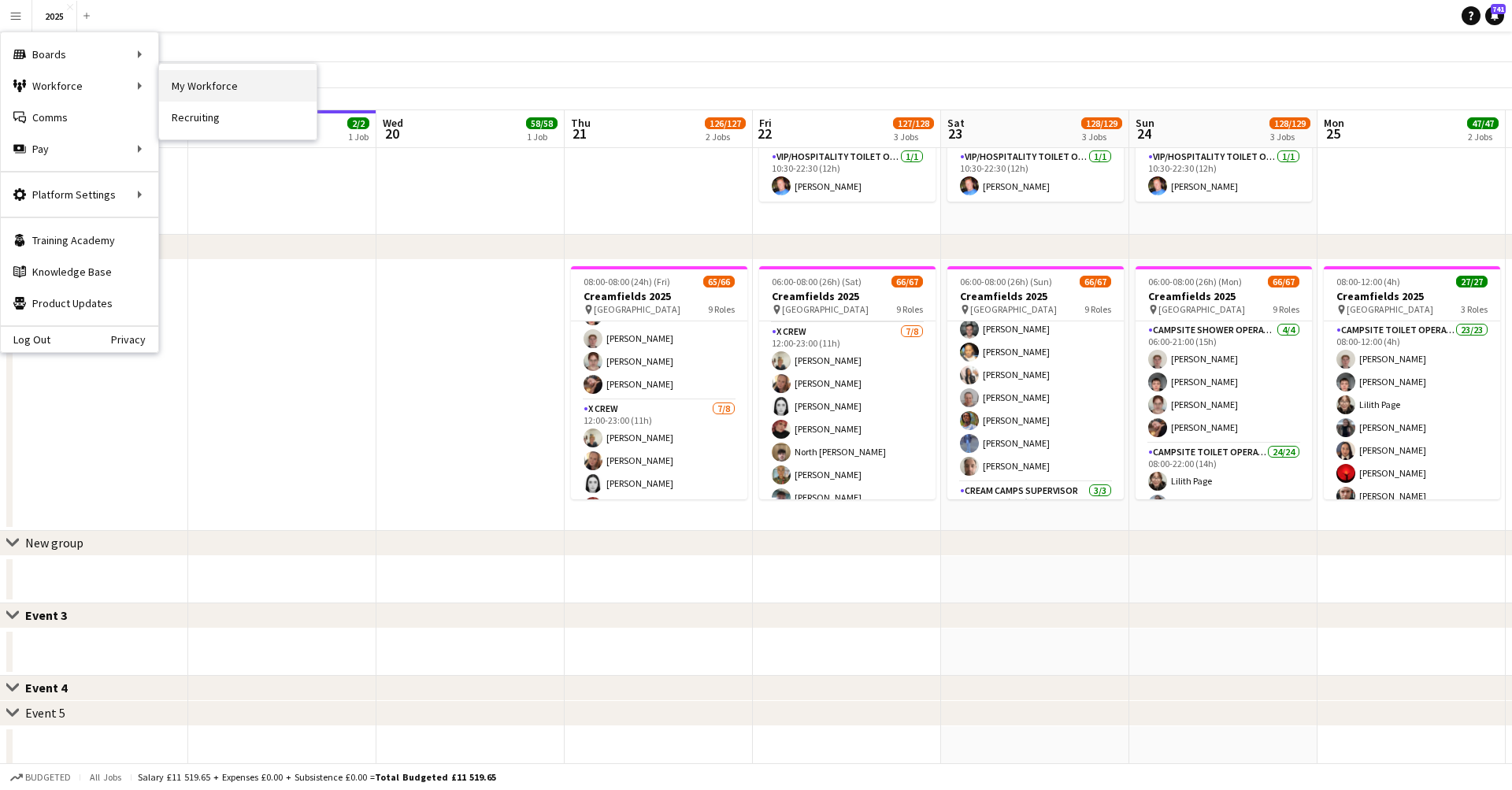
click at [238, 91] on link "My Workforce" at bounding box center [238, 85] width 157 height 32
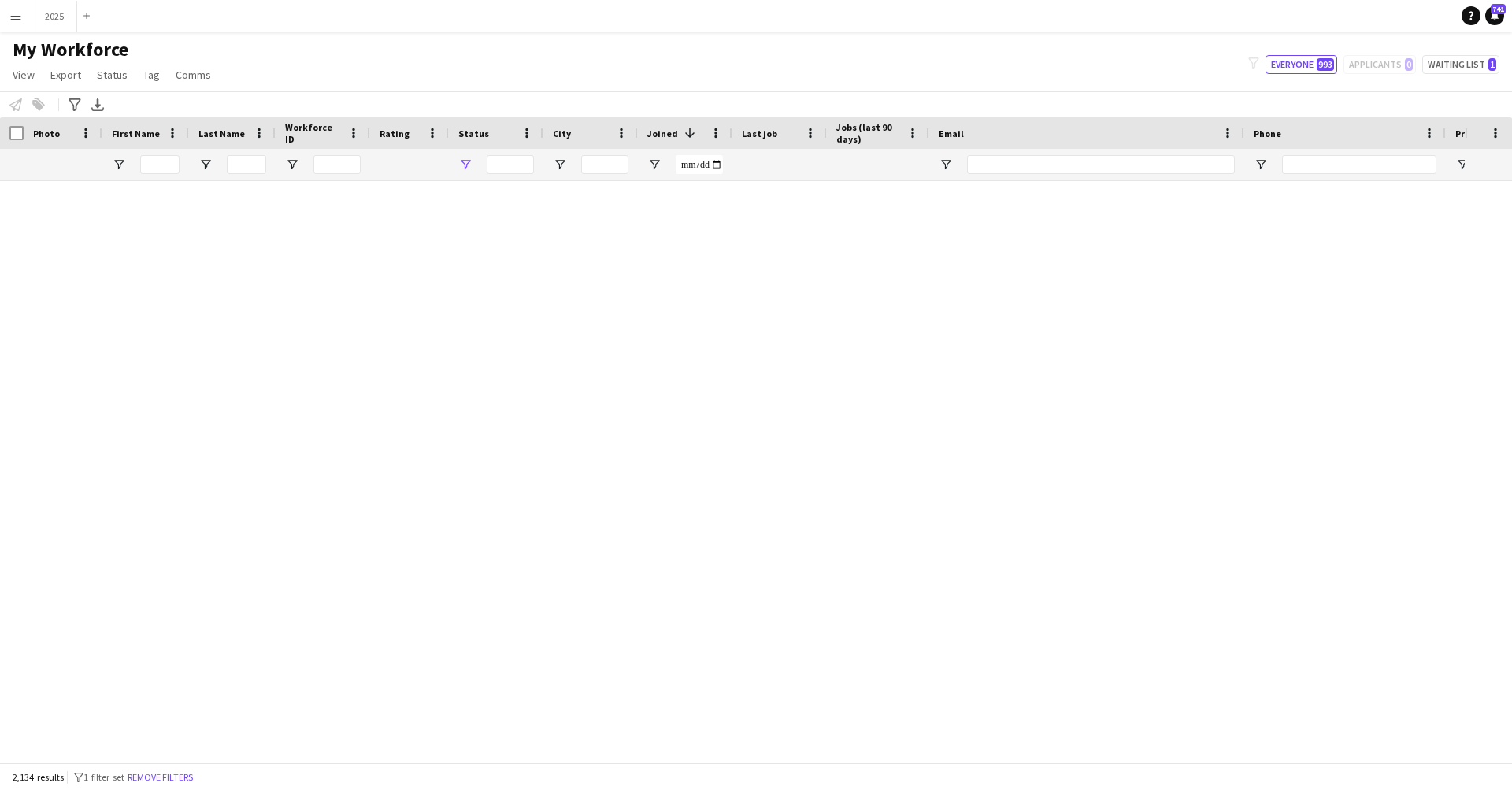
type input "**********"
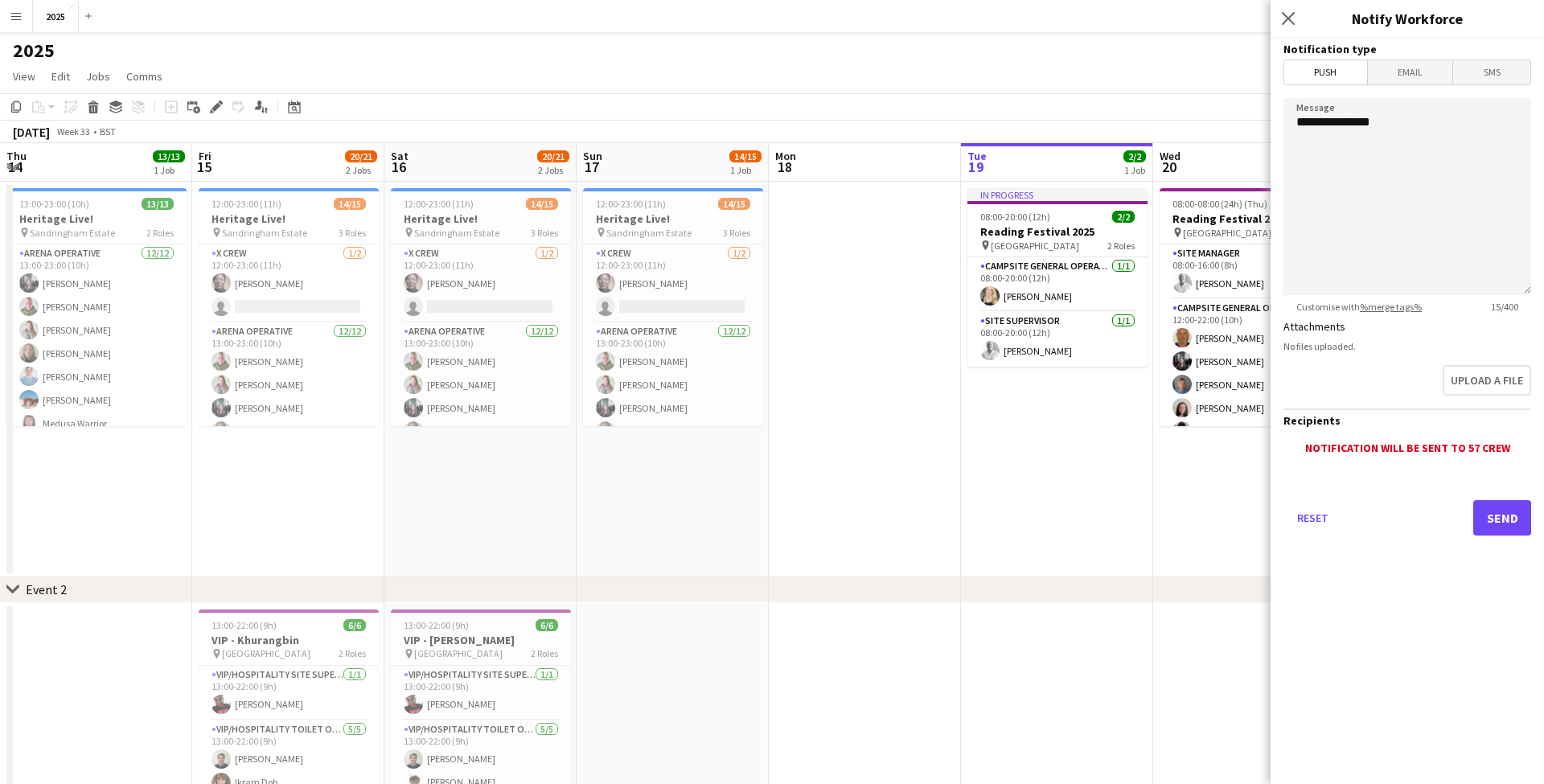
scroll to position [0, 515]
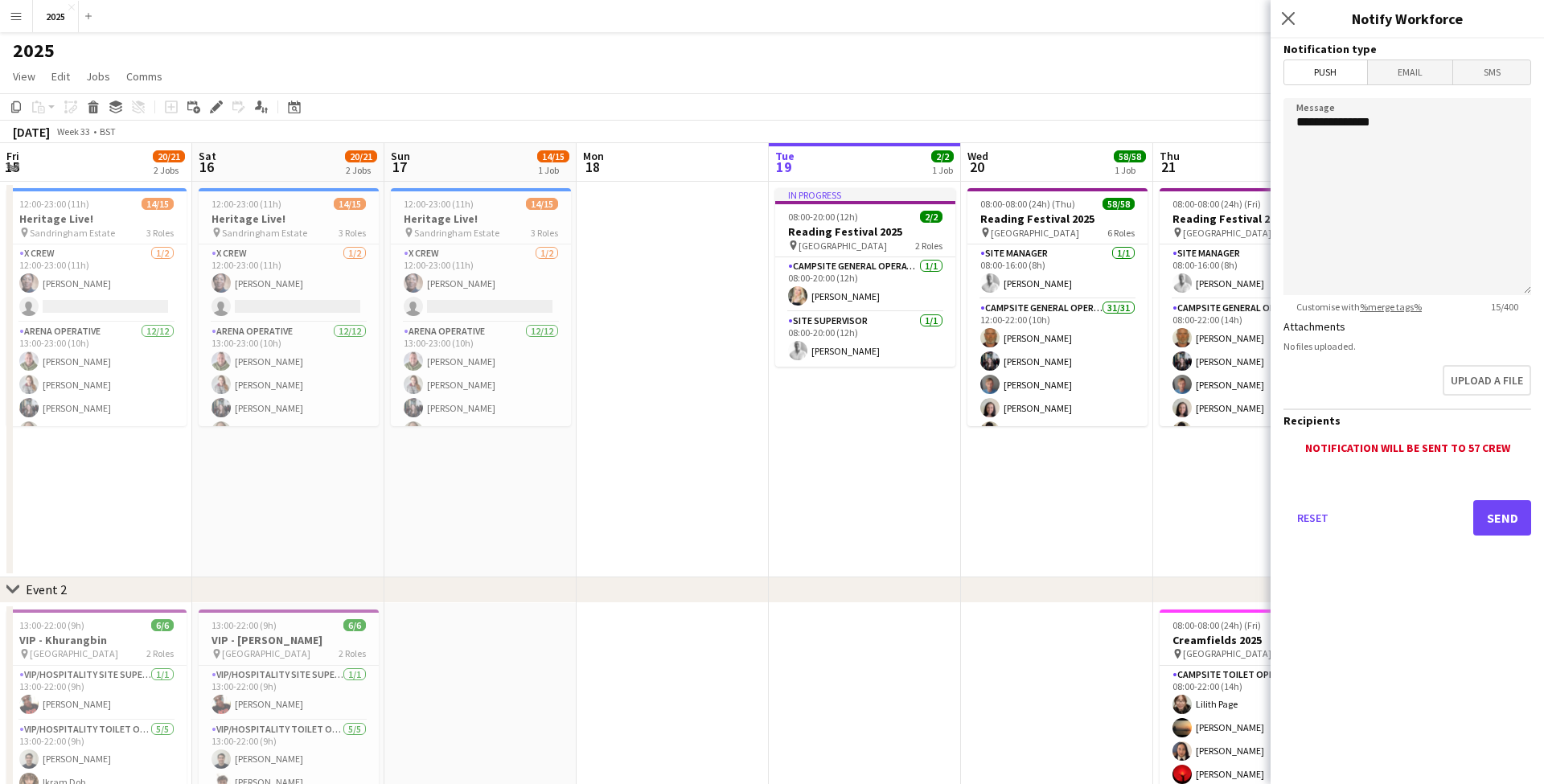
scroll to position [0, 384]
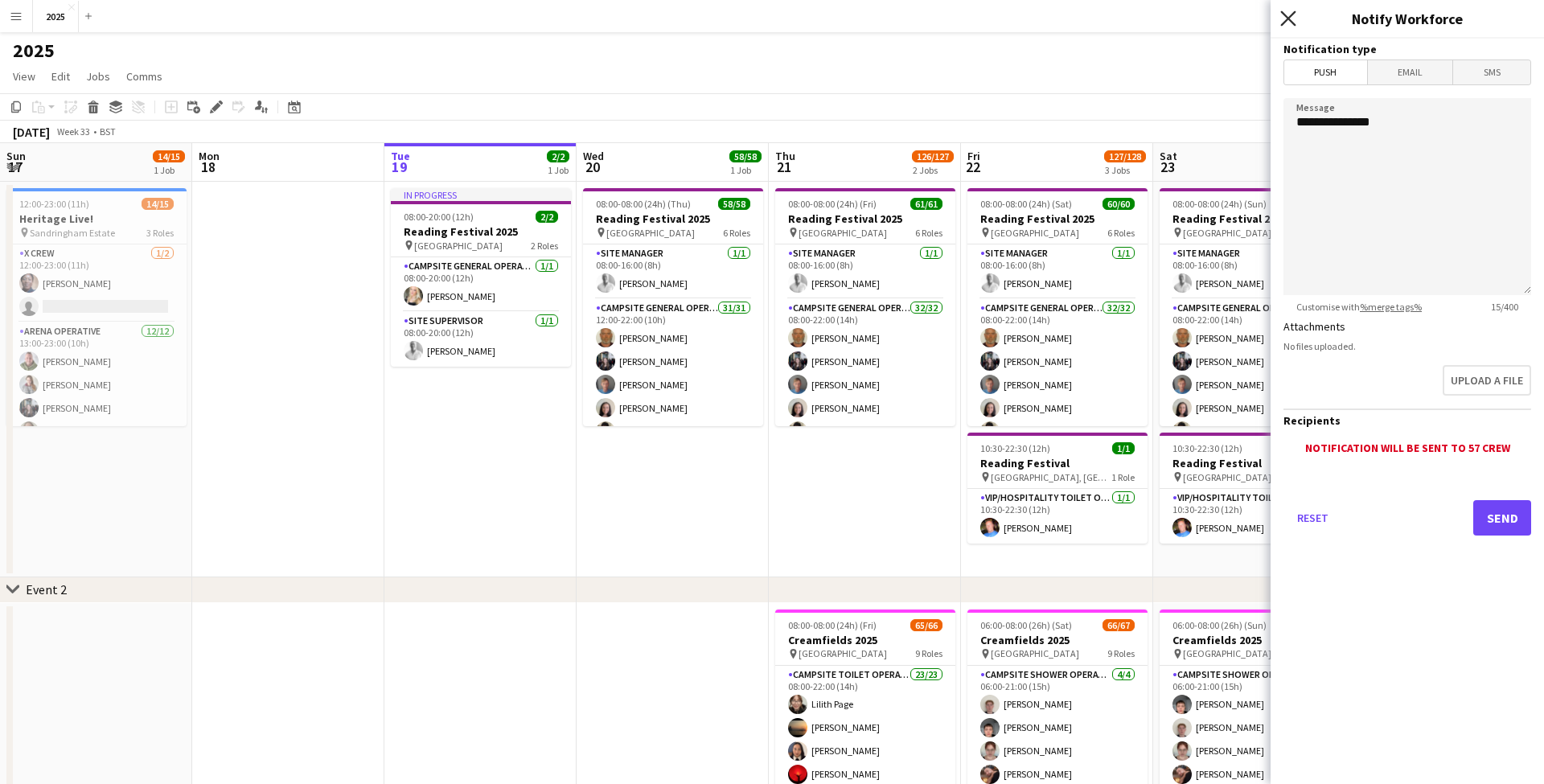
click at [1289, 19] on icon at bounding box center [1287, 18] width 15 height 15
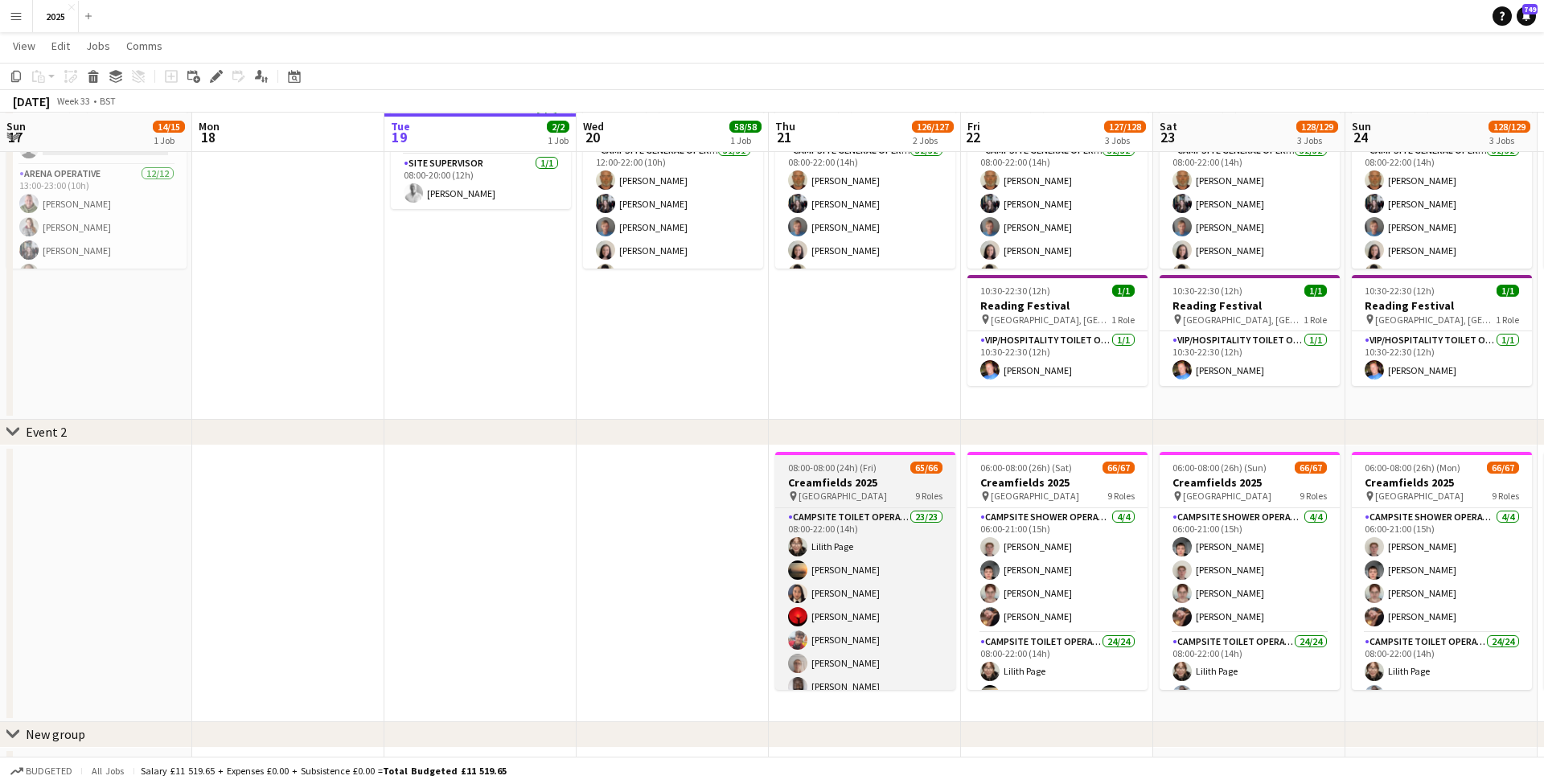
scroll to position [156, 0]
